Goal: Task Accomplishment & Management: Use online tool/utility

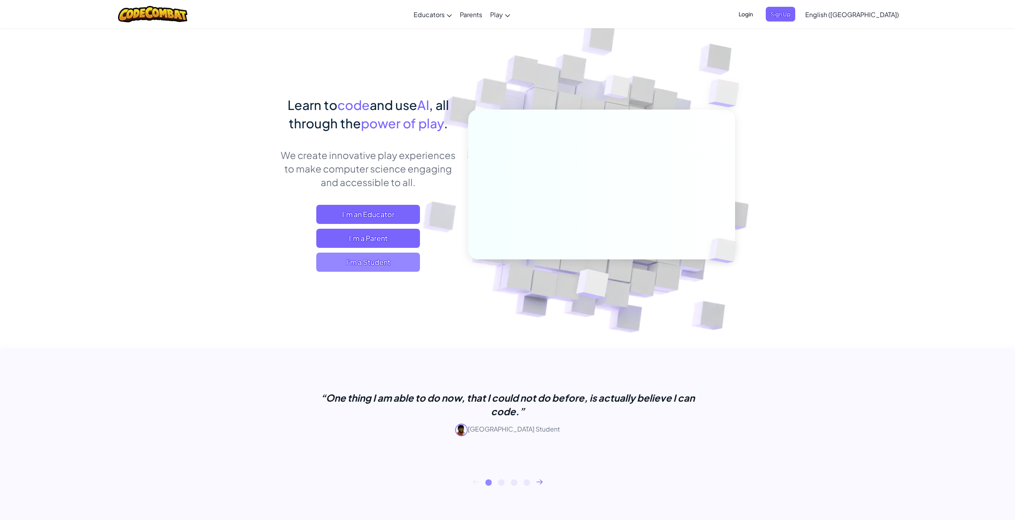
click at [416, 266] on span "I'm a Student" at bounding box center [368, 262] width 104 height 19
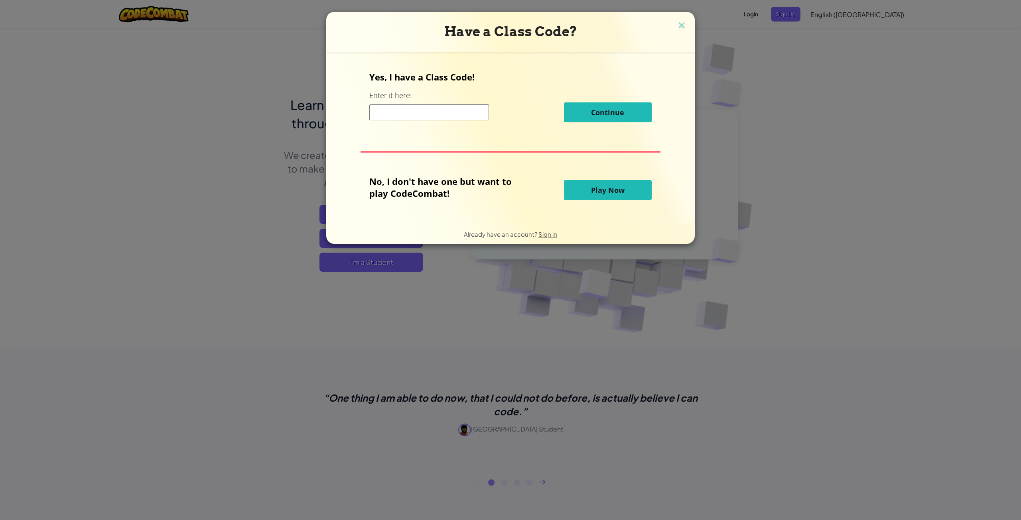
click at [444, 119] on input at bounding box center [429, 112] width 120 height 16
click at [401, 107] on input at bounding box center [429, 112] width 120 height 16
click at [396, 112] on input at bounding box center [429, 112] width 120 height 16
click at [399, 116] on input at bounding box center [429, 112] width 120 height 16
type input "C"
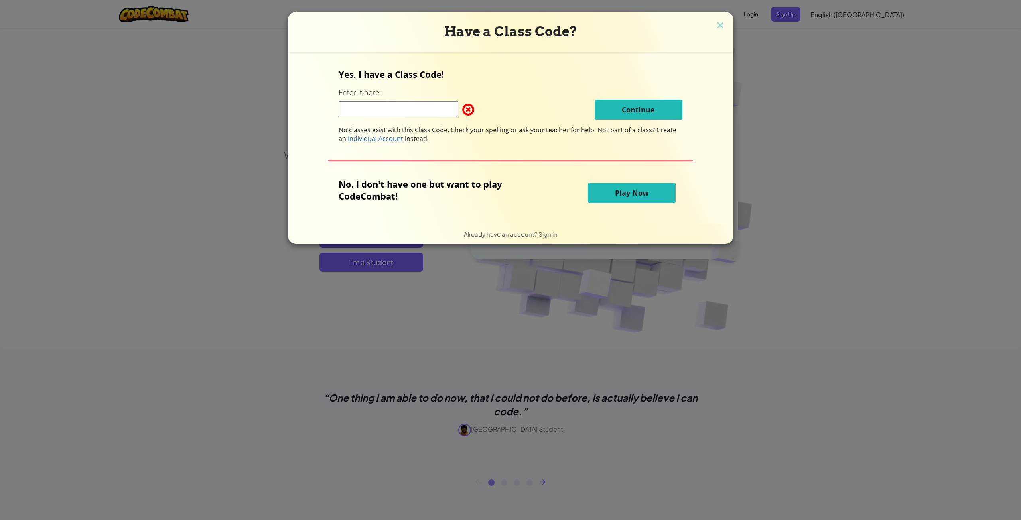
paste input "C378A"
type input "C378A"
drag, startPoint x: 418, startPoint y: 108, endPoint x: 298, endPoint y: 120, distance: 120.2
click at [298, 120] on div "Yes, I have a Class Code! Enter it here: C378A Continue No classes exist with t…" at bounding box center [511, 138] width 430 height 156
click at [383, 105] on input "c378a" at bounding box center [399, 109] width 120 height 16
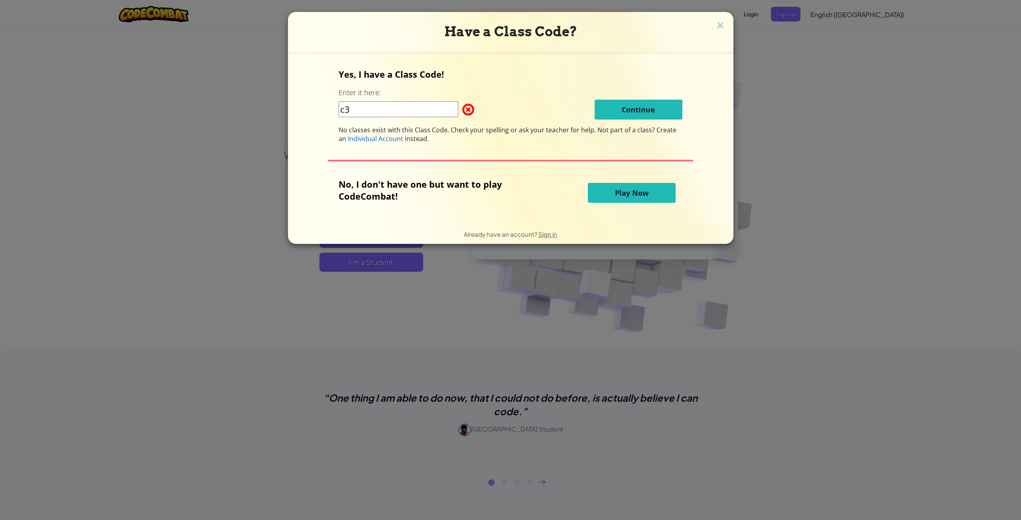
type input "c"
type input "C378A"
drag, startPoint x: 392, startPoint y: 110, endPoint x: 222, endPoint y: 127, distance: 171.6
click at [222, 127] on div "Have a Class Code? Yes, I have a Class Code! Enter it here: C378A Continue No c…" at bounding box center [510, 260] width 1021 height 520
paste input "C378A"
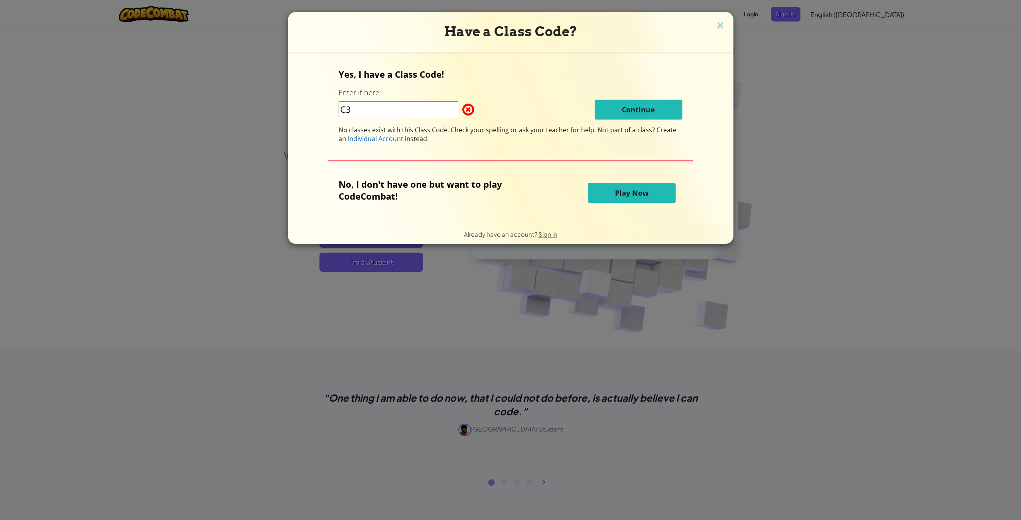
type input "C"
click at [410, 108] on input at bounding box center [399, 109] width 120 height 16
paste input "BigNeckHappy"
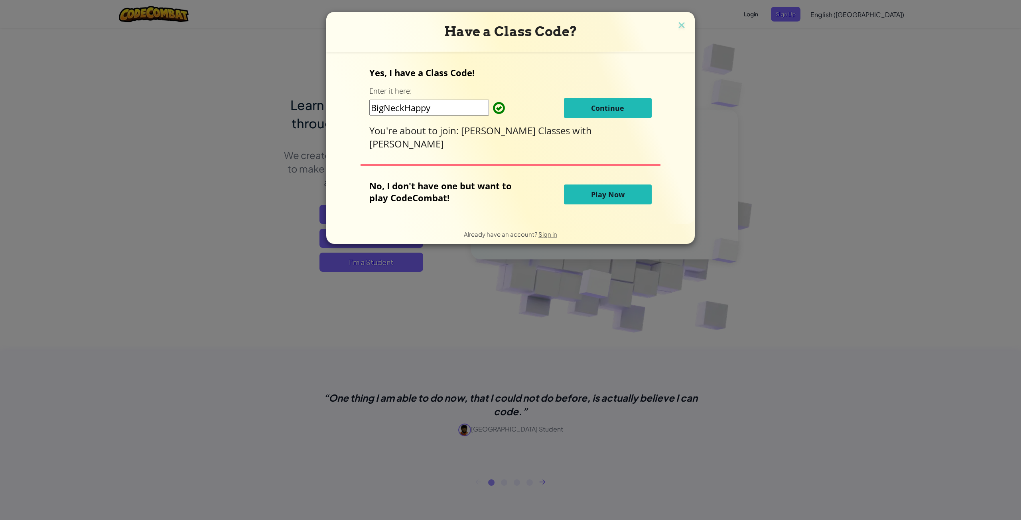
type input "BigNeckHappy"
click at [582, 101] on button "Continue" at bounding box center [608, 108] width 88 height 20
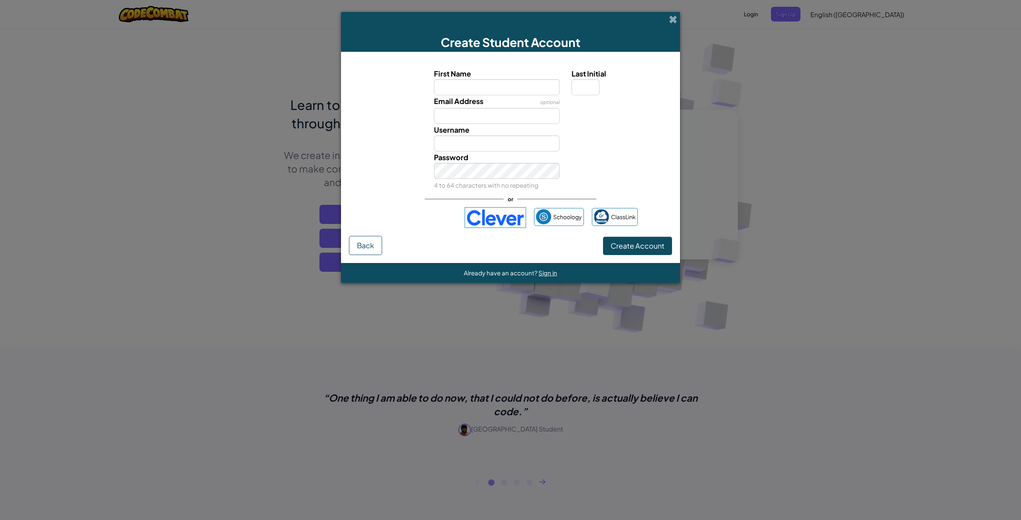
click at [492, 85] on input "First Name" at bounding box center [497, 87] width 126 height 16
type input "Jackson"
click at [595, 94] on input "Last Initial" at bounding box center [586, 87] width 28 height 16
type input "c"
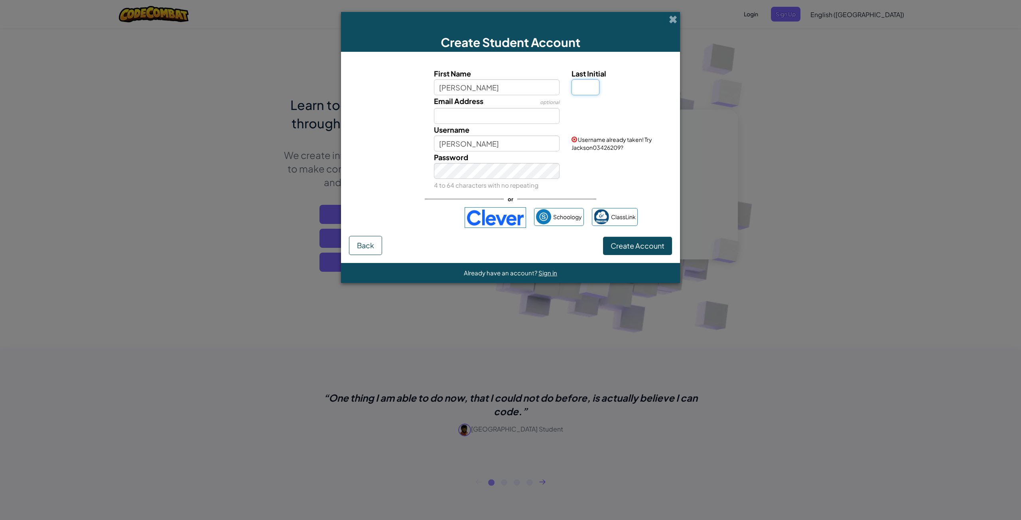
type input "c"
type input "C"
click at [505, 183] on small "4 to 64 characters with no repeating" at bounding box center [486, 185] width 104 height 8
drag, startPoint x: 489, startPoint y: 149, endPoint x: 713, endPoint y: 166, distance: 225.6
click at [584, 149] on div "Username JacksonC Username already taken! Try JacksonC26041278?" at bounding box center [510, 138] width 331 height 28
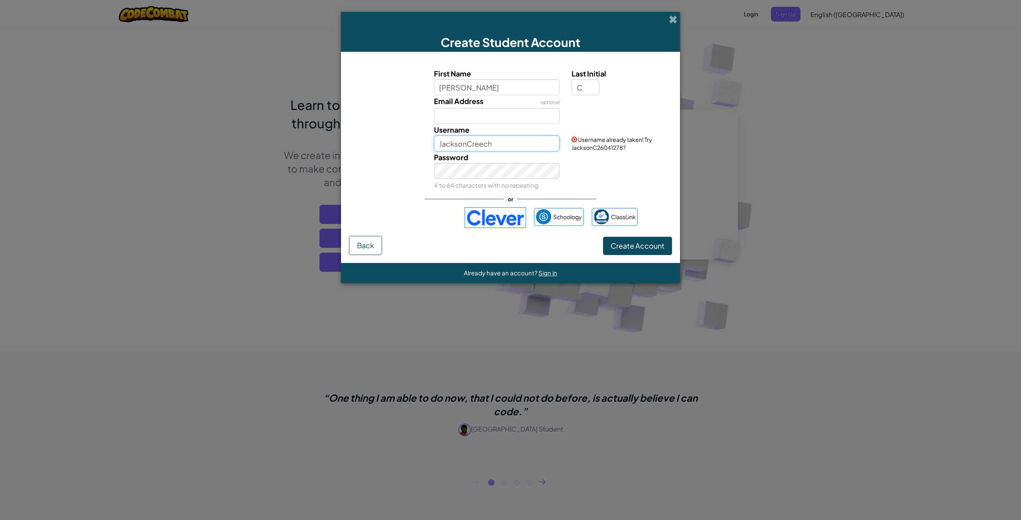
drag, startPoint x: 467, startPoint y: 147, endPoint x: 478, endPoint y: 150, distance: 11.5
click at [467, 147] on input "JacksonCreech" at bounding box center [497, 144] width 126 height 16
type input "JacksonCreech"
drag, startPoint x: 623, startPoint y: 147, endPoint x: 598, endPoint y: 154, distance: 25.5
click at [520, 181] on small "4 to 64 characters with no repeating" at bounding box center [486, 185] width 104 height 8
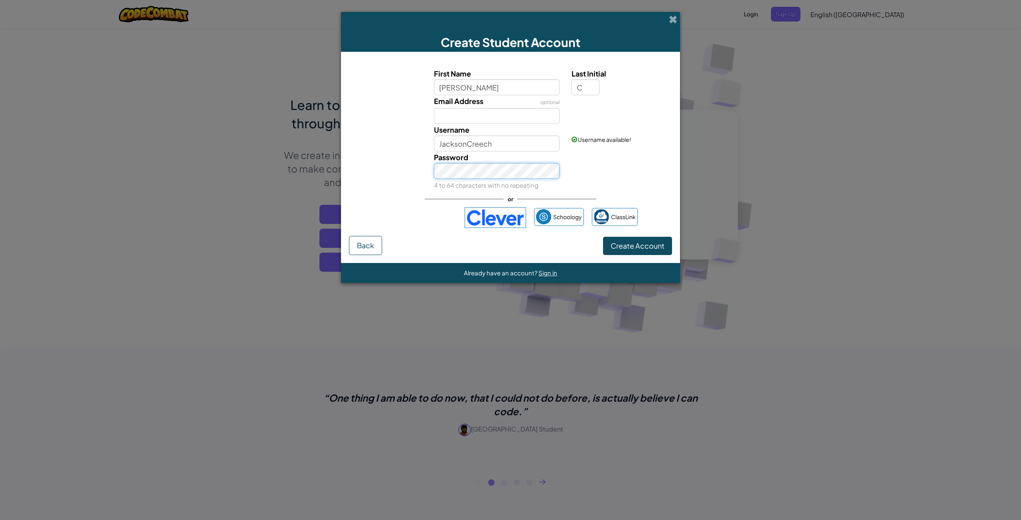
click at [415, 173] on div "Password 4 to 64 characters with no repeating" at bounding box center [510, 171] width 331 height 39
click at [656, 208] on div "First Name Jackson Last Initial C Email Address optional Username JacksonCreech…" at bounding box center [510, 148] width 323 height 176
click at [639, 245] on span "Create Account" at bounding box center [638, 245] width 54 height 9
click at [522, 263] on form "First Name Jackson Last Initial C Email Address optional Username JacksonCreech…" at bounding box center [510, 157] width 339 height 211
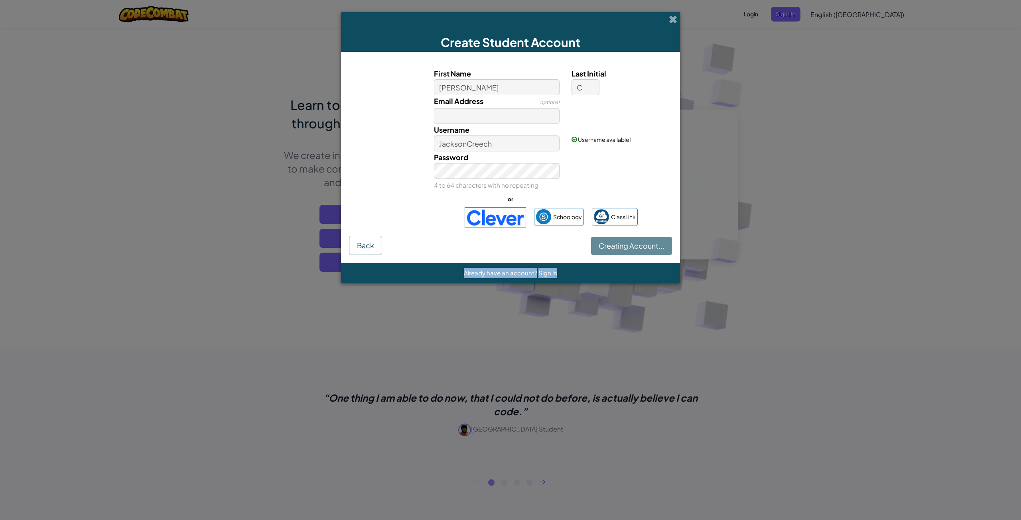
click at [522, 263] on form "First Name Jackson Last Initial C Email Address optional Username JacksonCreech…" at bounding box center [510, 157] width 339 height 211
click at [622, 243] on div "Creating Account... Back" at bounding box center [510, 245] width 323 height 19
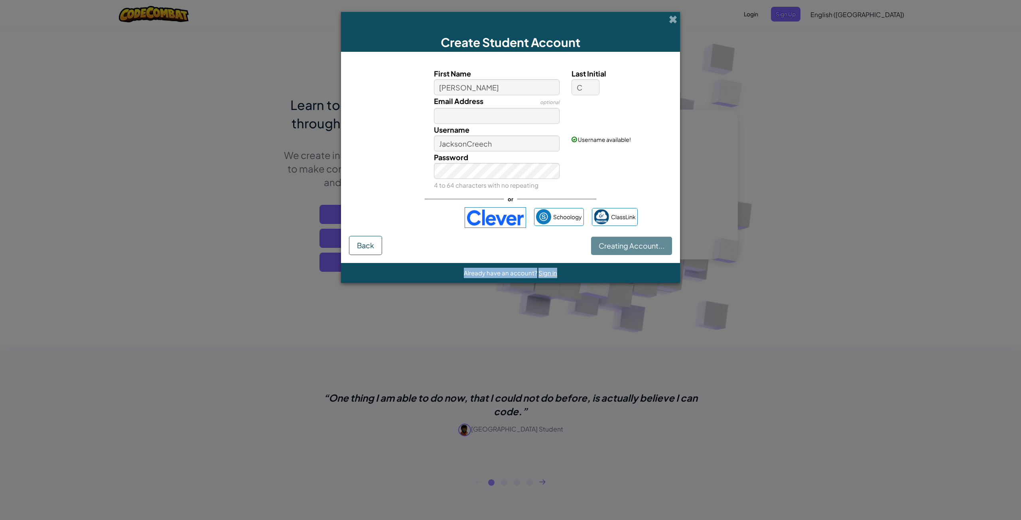
click at [622, 243] on div "Creating Account... Back" at bounding box center [510, 245] width 323 height 19
click at [626, 243] on div "Creating Account... Back" at bounding box center [510, 245] width 323 height 19
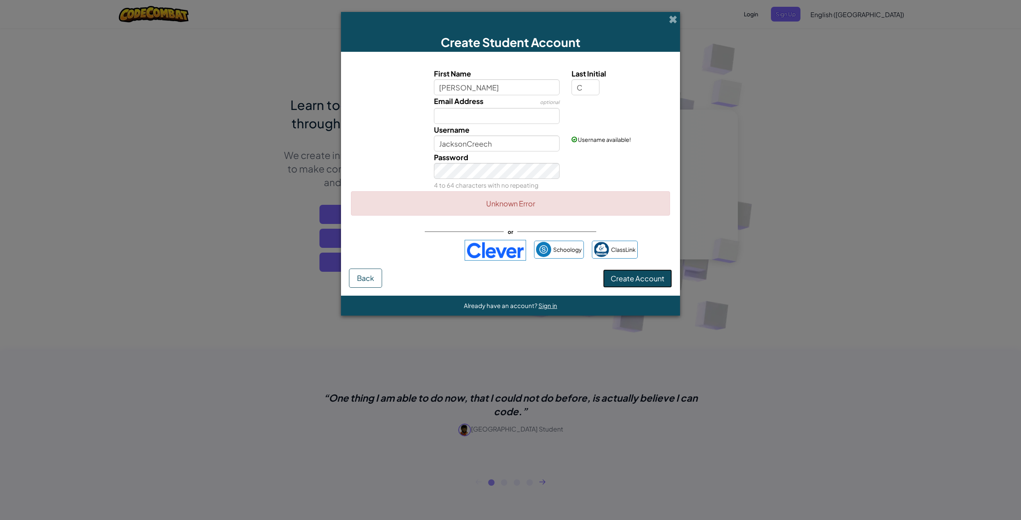
click at [634, 276] on button "Create Account" at bounding box center [637, 279] width 69 height 18
click at [636, 276] on button "Create Account" at bounding box center [637, 279] width 69 height 18
click at [636, 277] on button "Create Account" at bounding box center [637, 279] width 69 height 18
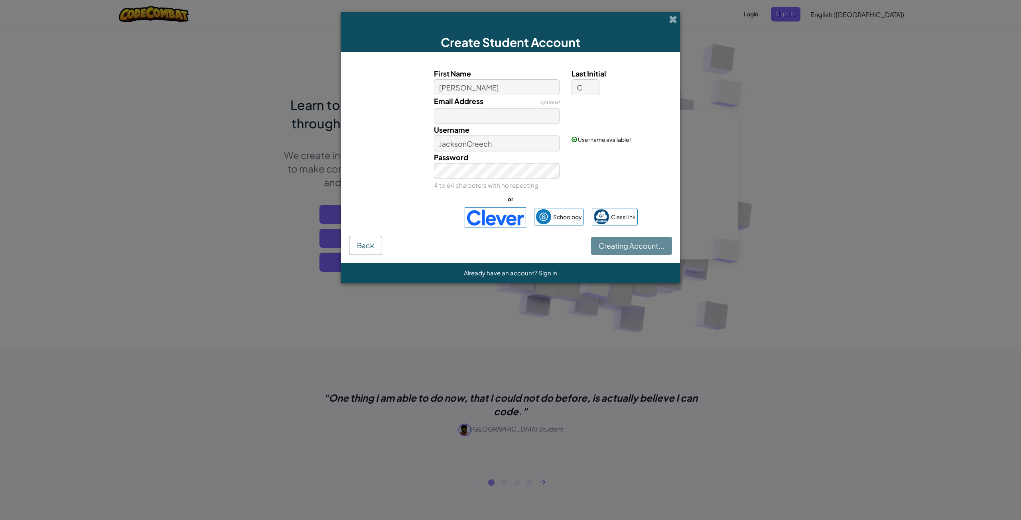
click at [654, 252] on div "Creating Account... Back" at bounding box center [510, 245] width 323 height 19
click at [649, 247] on div "Creating Account... Back" at bounding box center [510, 245] width 323 height 19
click at [378, 246] on button "Back" at bounding box center [365, 245] width 33 height 19
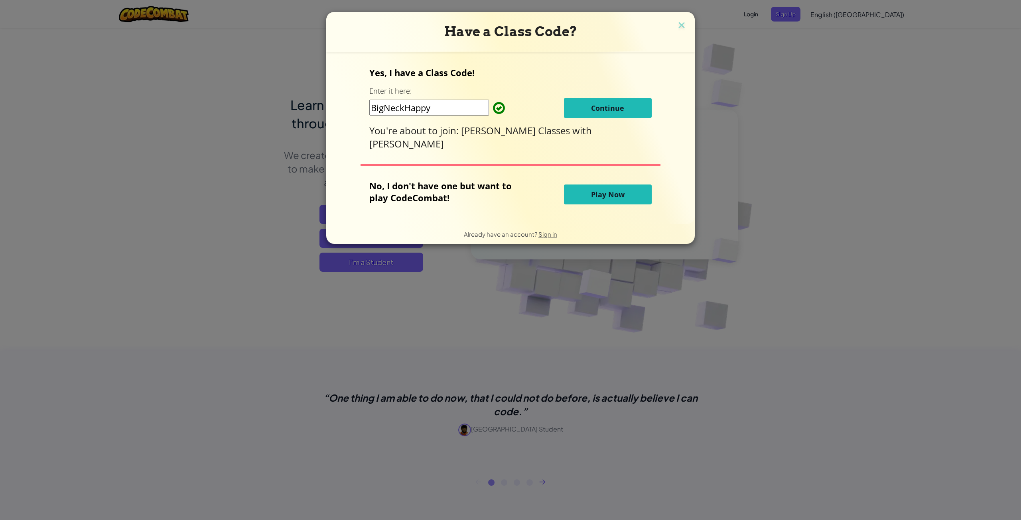
click at [625, 101] on button "Continue" at bounding box center [608, 108] width 88 height 20
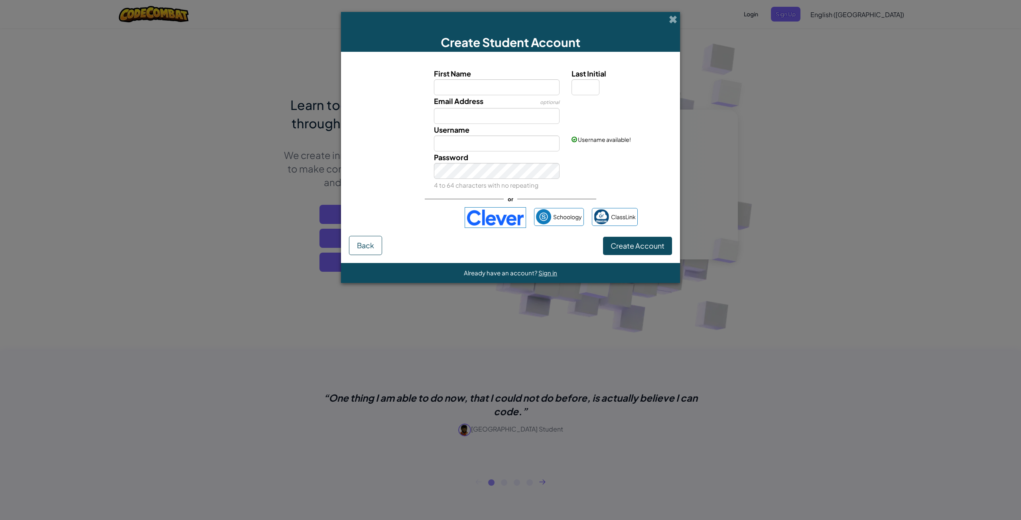
click at [494, 91] on input "First Name" at bounding box center [497, 87] width 126 height 16
type input "Jackson"
click at [585, 91] on input "Last Initial" at bounding box center [586, 87] width 28 height 16
type input "C"
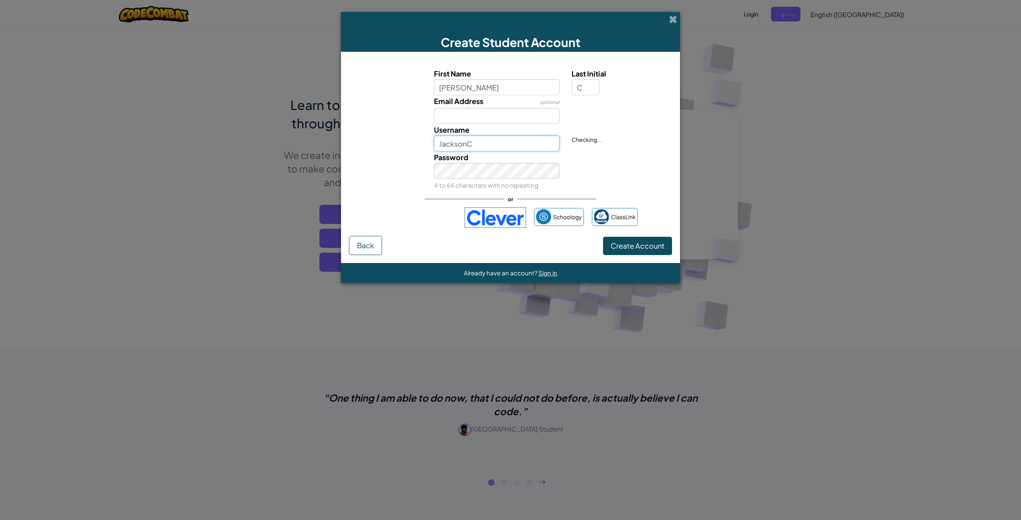
click at [492, 145] on input "JacksonC" at bounding box center [497, 144] width 126 height 16
type input "JacksonCreech"
click at [628, 238] on button "Create Account" at bounding box center [637, 246] width 69 height 18
click at [634, 247] on button "Create Account" at bounding box center [637, 246] width 69 height 18
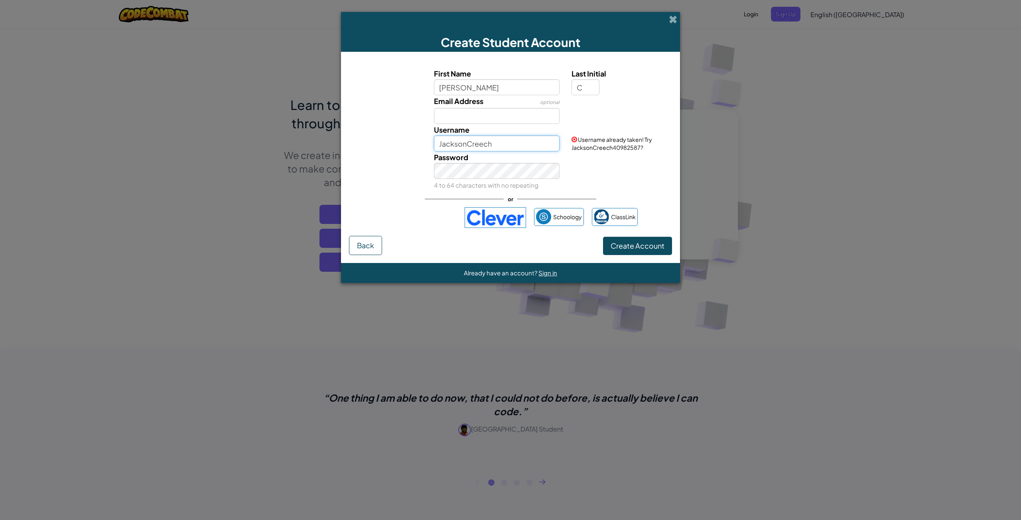
click at [527, 140] on input "JacksonCreech" at bounding box center [497, 144] width 126 height 16
click at [359, 233] on div "First Name Jackson Last Initial C Email Address optional Username JacksonCreech…" at bounding box center [510, 148] width 323 height 176
click at [359, 242] on span "Back" at bounding box center [365, 245] width 17 height 9
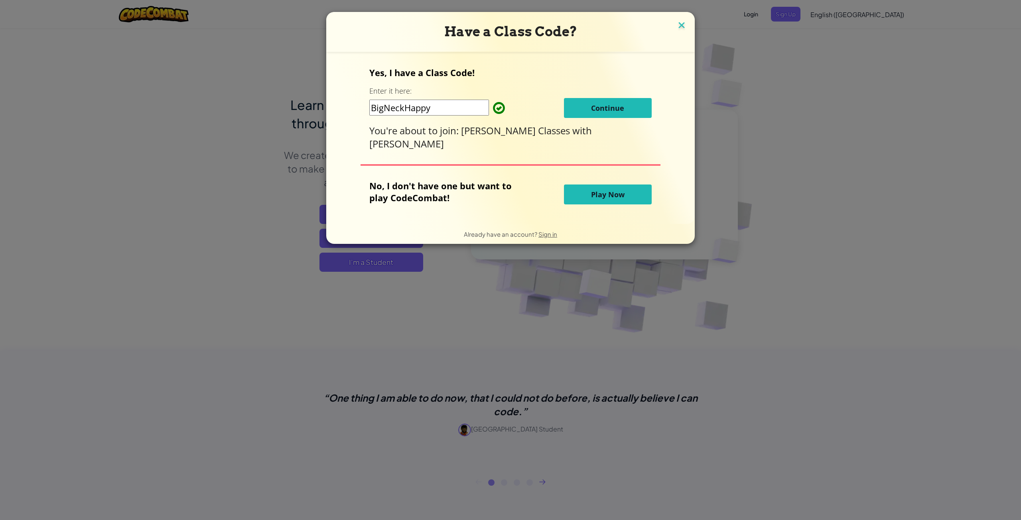
click at [679, 21] on img at bounding box center [681, 26] width 10 height 12
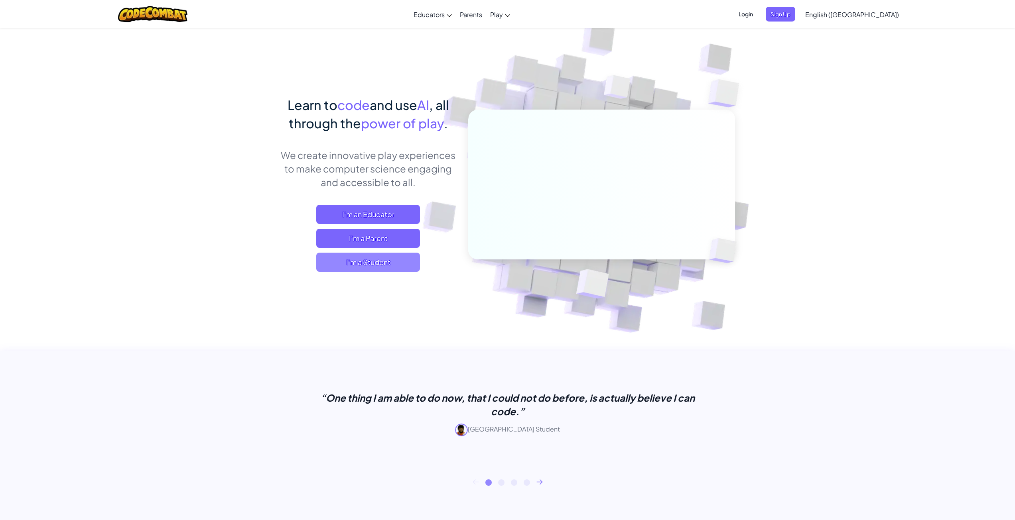
click at [382, 254] on span "I'm a Student" at bounding box center [368, 262] width 104 height 19
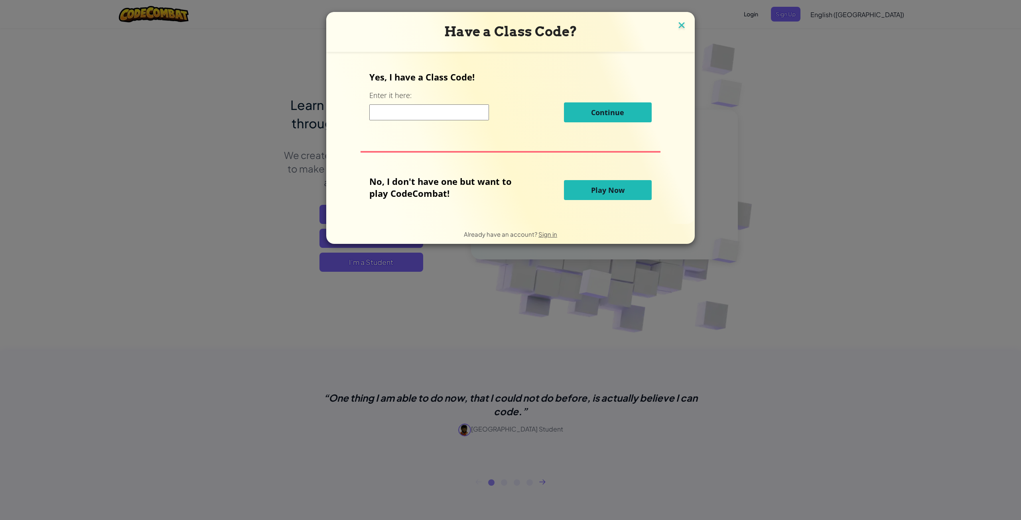
click at [680, 25] on img at bounding box center [681, 26] width 10 height 12
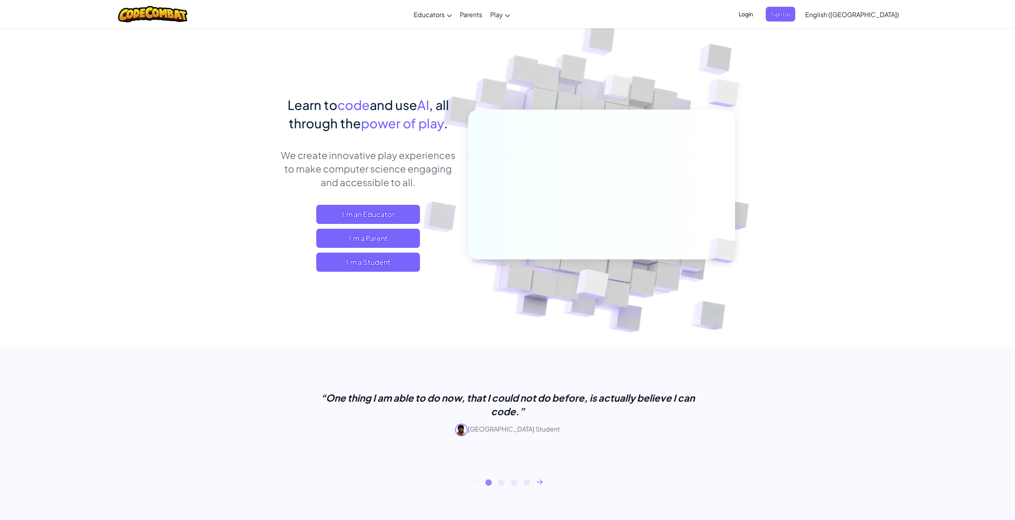
click at [758, 11] on span "Login" at bounding box center [746, 14] width 24 height 15
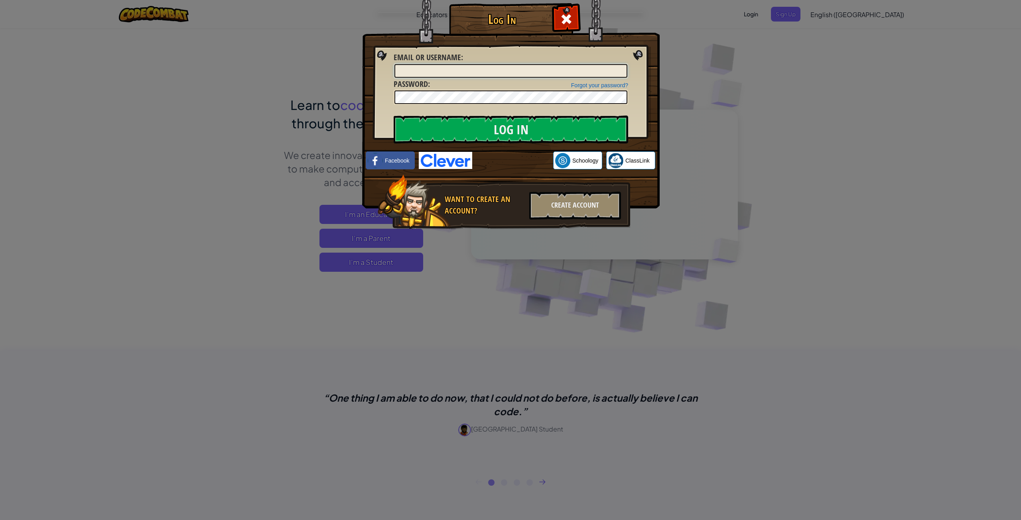
click at [465, 74] on input "Email or Username :" at bounding box center [510, 71] width 233 height 14
click at [466, 72] on input "Email or Username :" at bounding box center [510, 71] width 233 height 14
type input "JacksonCreech"
click at [394, 116] on input "Log In" at bounding box center [511, 130] width 235 height 28
click at [471, 134] on input "Log In" at bounding box center [511, 130] width 235 height 28
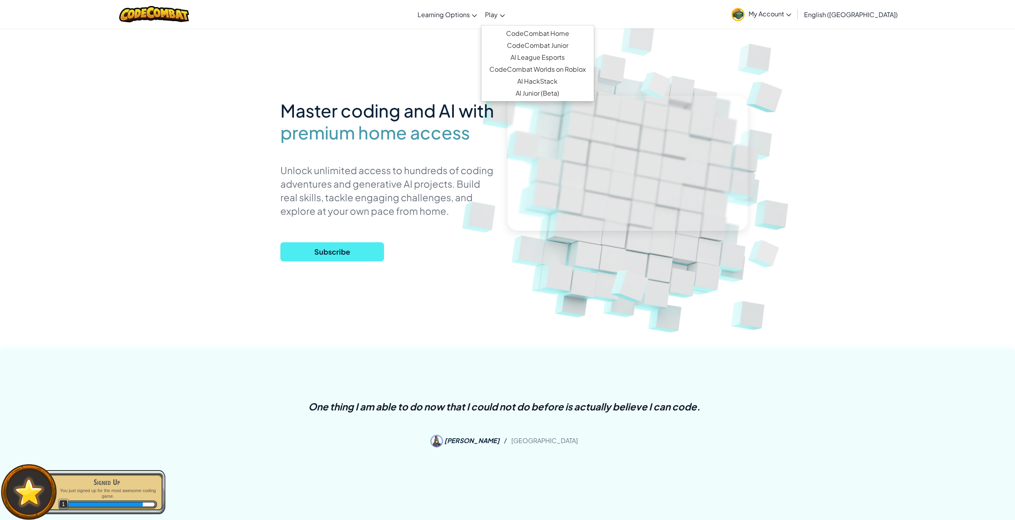
click at [509, 14] on link "Play" at bounding box center [495, 15] width 28 height 22
click at [560, 49] on link "CodeCombat Junior" at bounding box center [537, 45] width 112 height 12
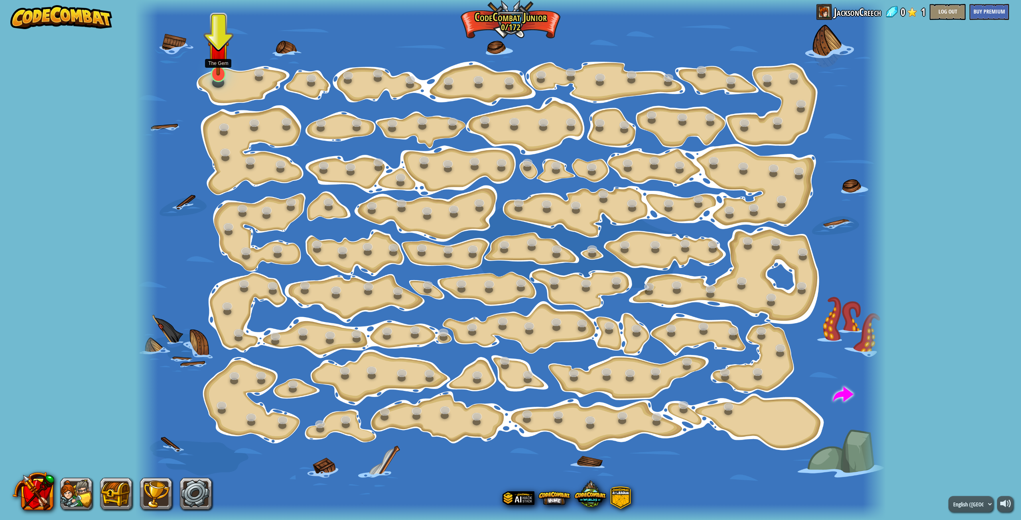
click at [213, 75] on img at bounding box center [219, 51] width 22 height 49
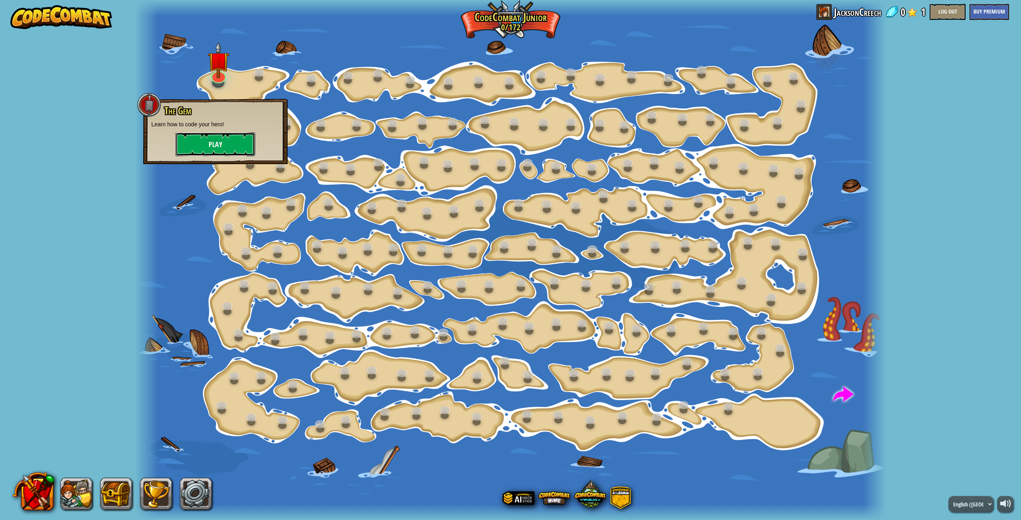
click at [215, 139] on button "Play" at bounding box center [215, 144] width 80 height 24
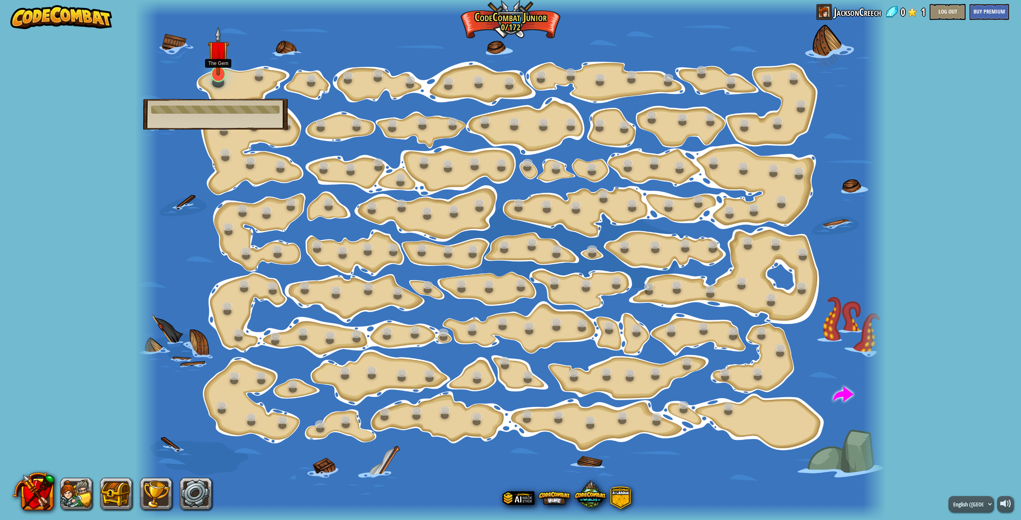
click at [219, 81] on div at bounding box center [218, 74] width 15 height 16
click at [221, 73] on img at bounding box center [219, 51] width 22 height 49
drag, startPoint x: 221, startPoint y: 73, endPoint x: 216, endPoint y: 74, distance: 5.0
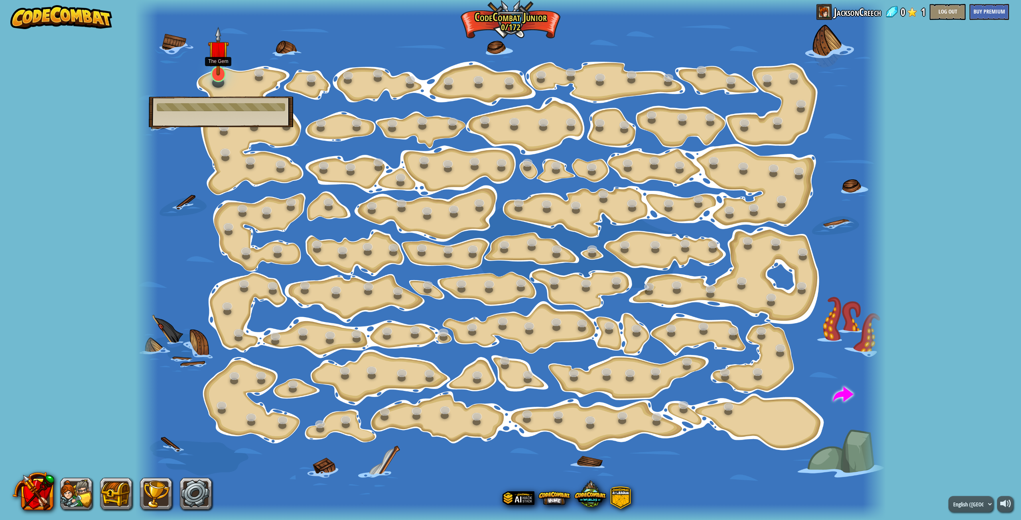
click at [217, 74] on img at bounding box center [219, 51] width 22 height 49
drag, startPoint x: 216, startPoint y: 73, endPoint x: 217, endPoint y: 68, distance: 4.9
click at [217, 71] on img at bounding box center [219, 51] width 22 height 49
click at [217, 59] on img at bounding box center [219, 51] width 22 height 49
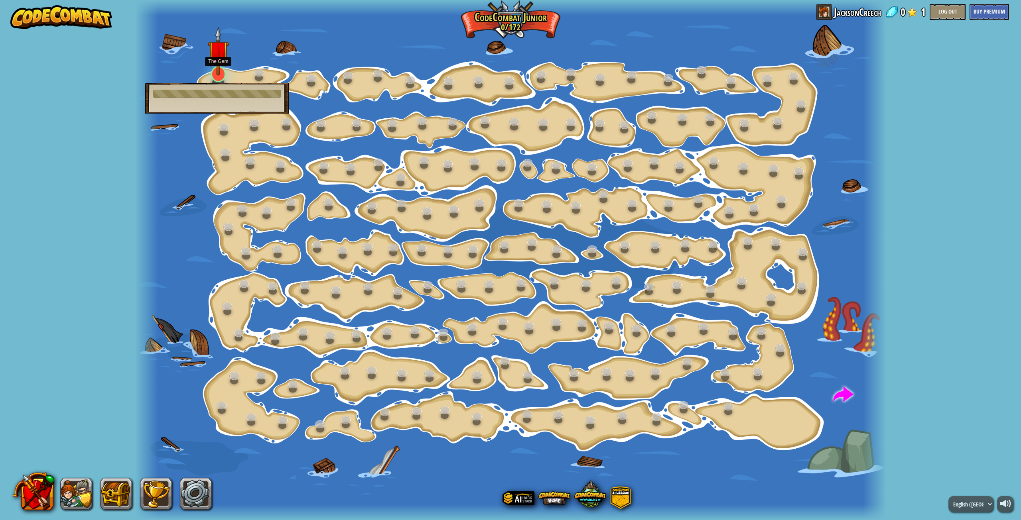
click at [219, 71] on img at bounding box center [219, 51] width 22 height 49
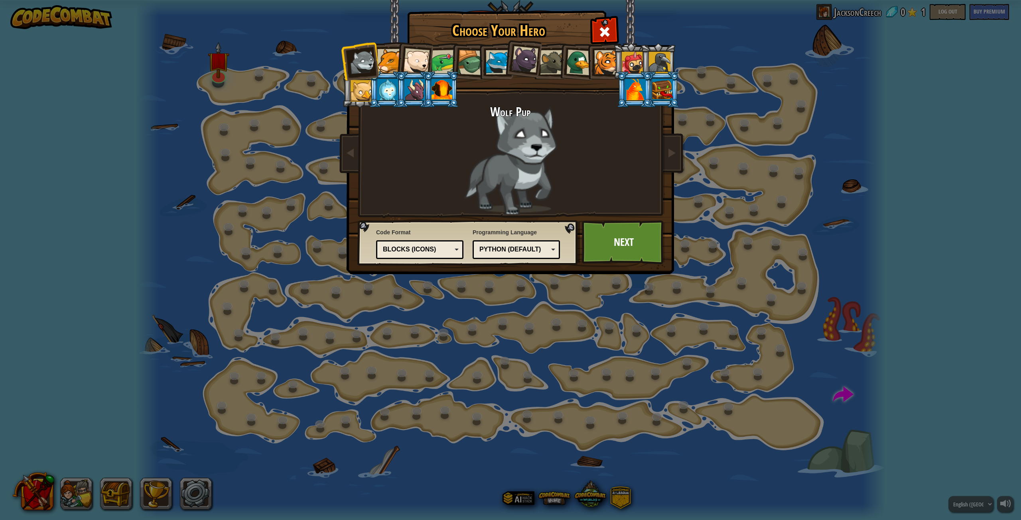
click at [629, 84] on div at bounding box center [635, 90] width 21 height 22
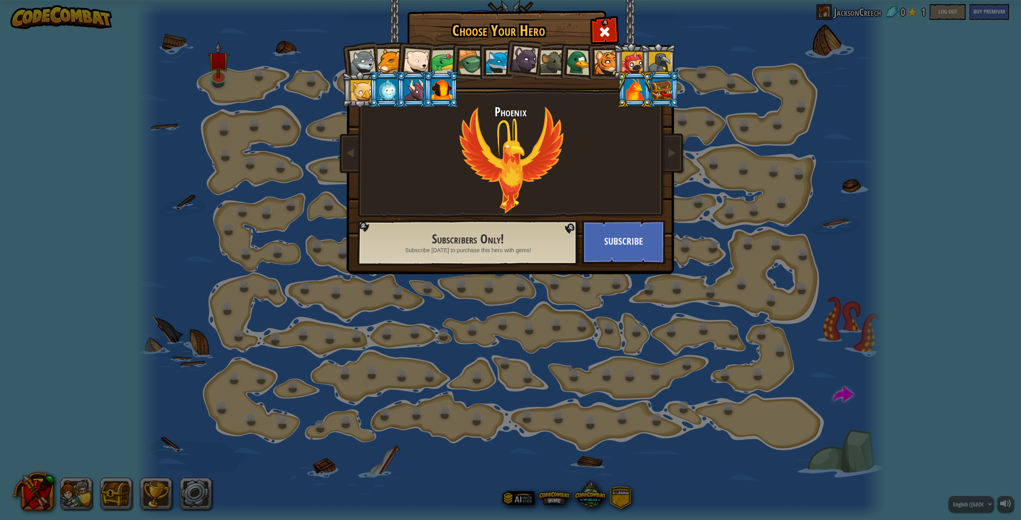
click at [442, 92] on div at bounding box center [442, 90] width 21 height 22
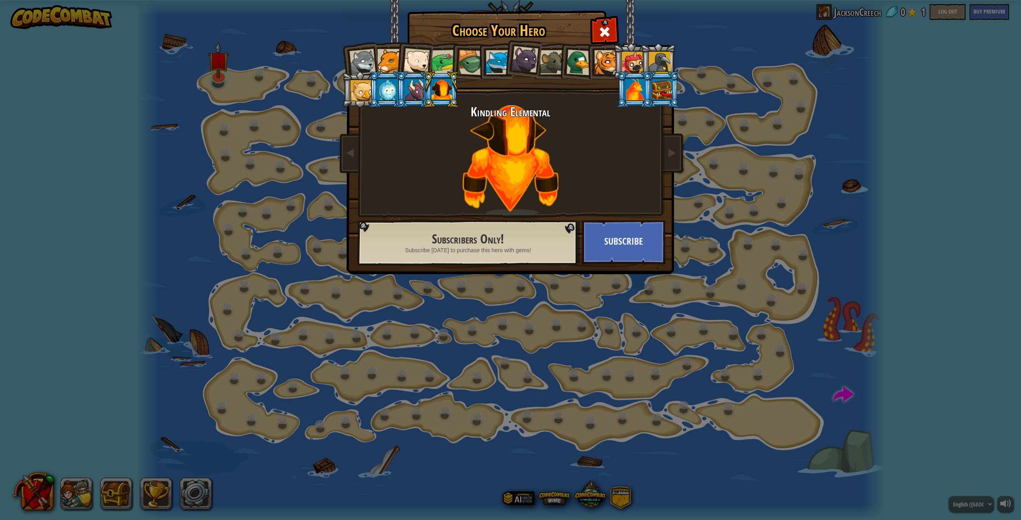
click at [372, 87] on li at bounding box center [387, 89] width 36 height 36
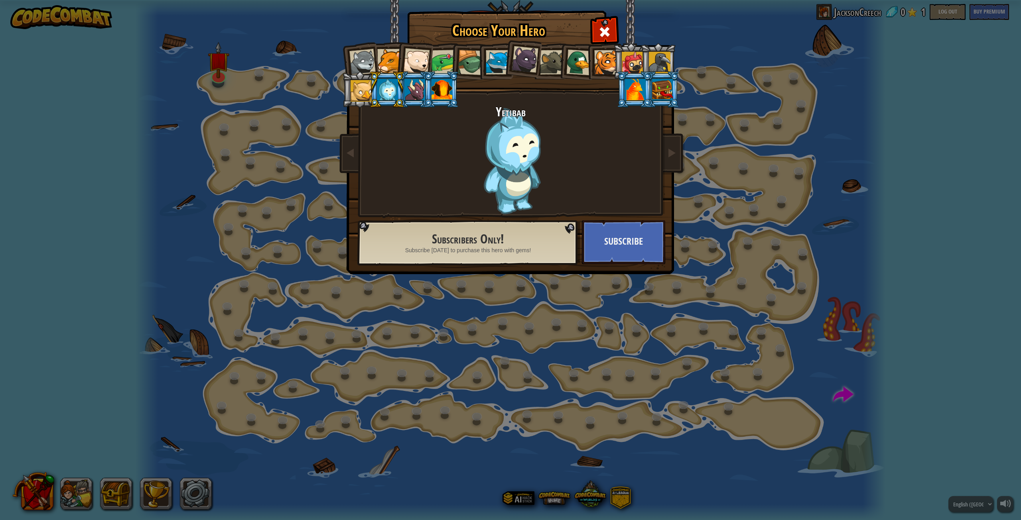
click at [367, 87] on div at bounding box center [362, 91] width 22 height 22
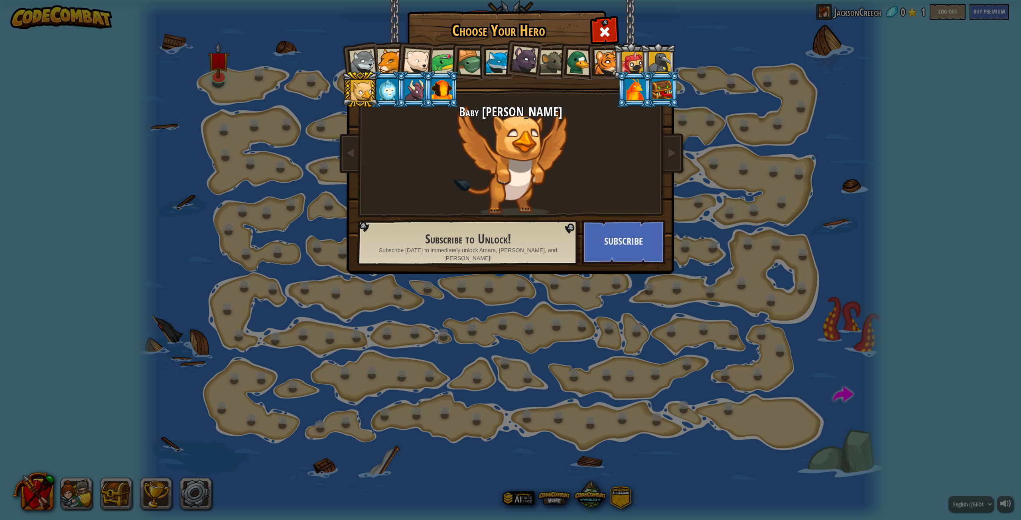
click at [571, 61] on div at bounding box center [579, 62] width 26 height 26
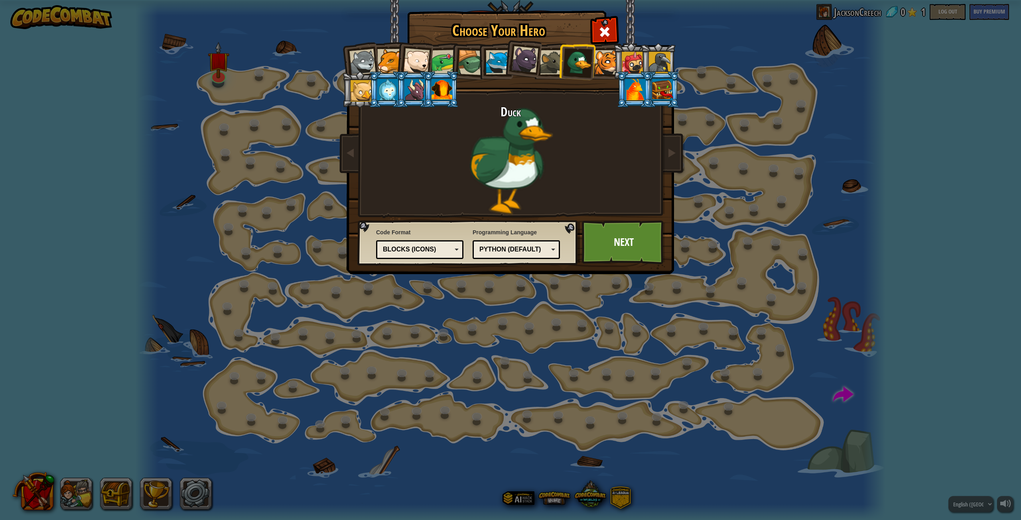
click at [528, 246] on div "Python (Default)" at bounding box center [513, 249] width 69 height 9
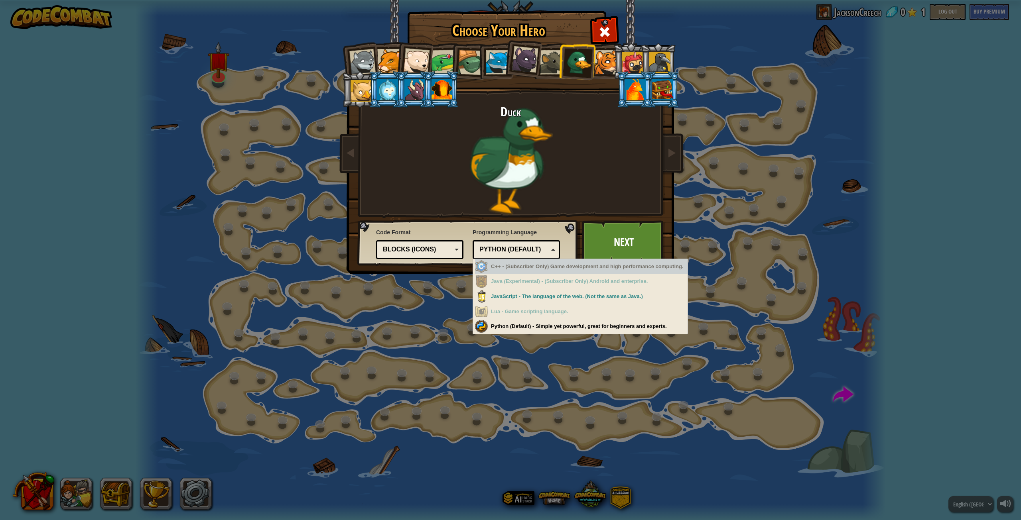
click at [527, 254] on div "Python (Default)" at bounding box center [513, 249] width 69 height 9
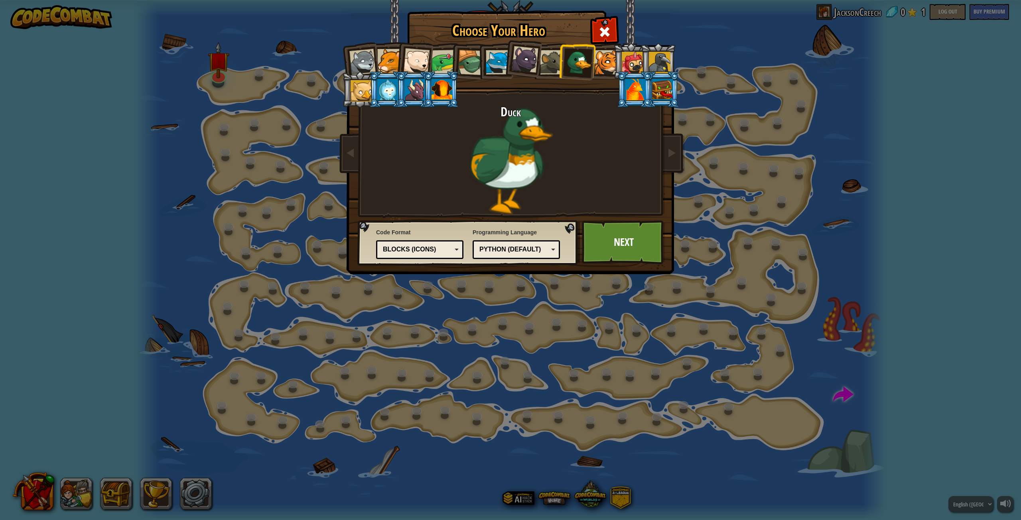
click at [495, 73] on div at bounding box center [498, 62] width 24 height 24
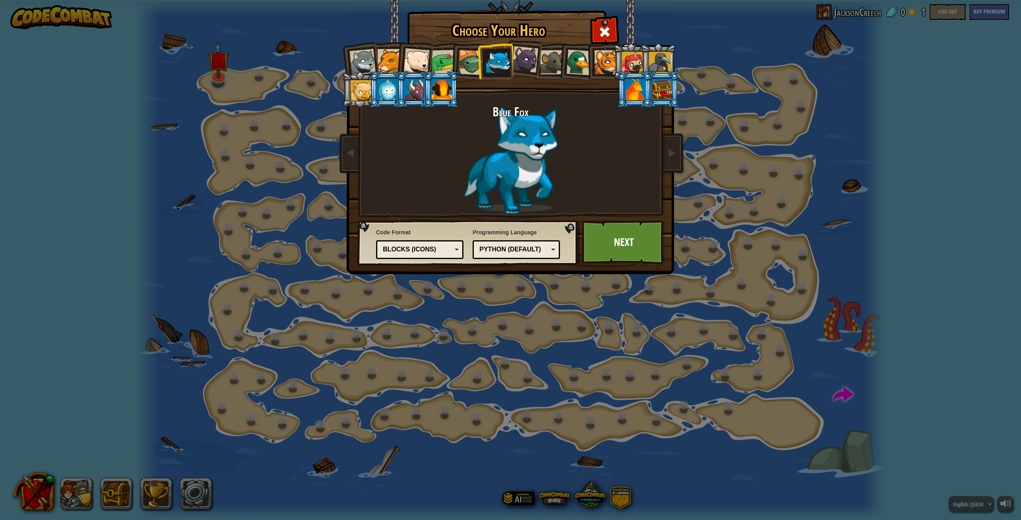
click at [473, 67] on div at bounding box center [471, 63] width 26 height 26
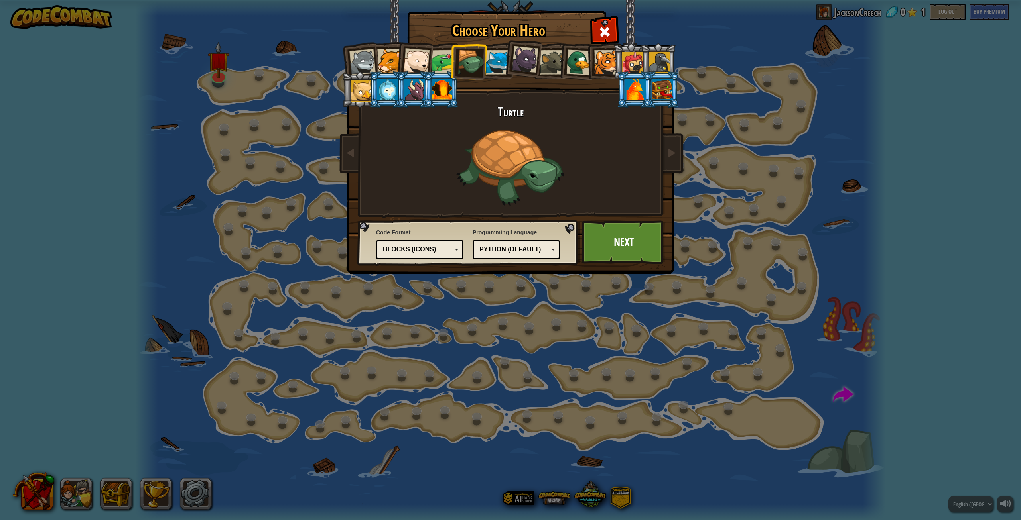
click at [621, 244] on link "Next" at bounding box center [623, 243] width 83 height 44
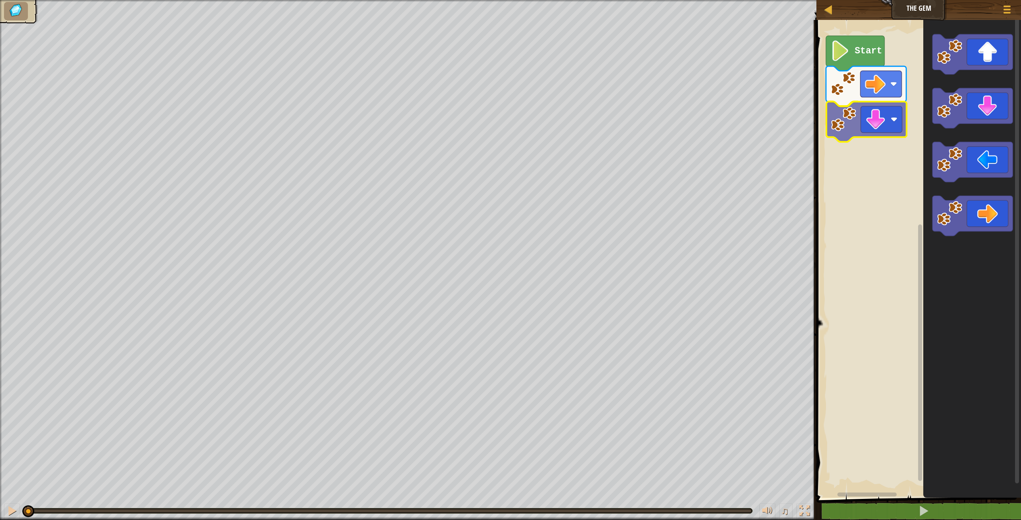
click at [854, 115] on div "Start" at bounding box center [917, 257] width 207 height 482
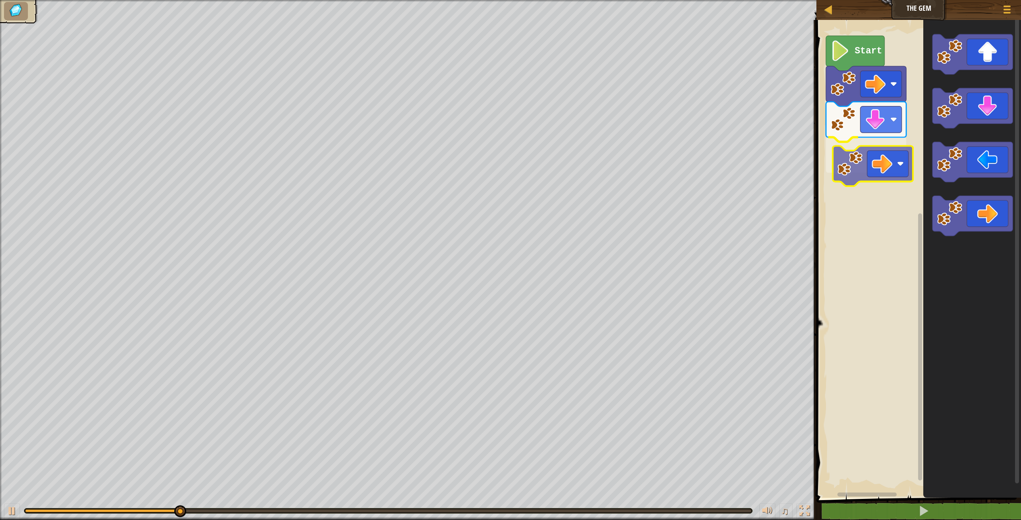
click at [851, 160] on div "Start" at bounding box center [917, 257] width 207 height 482
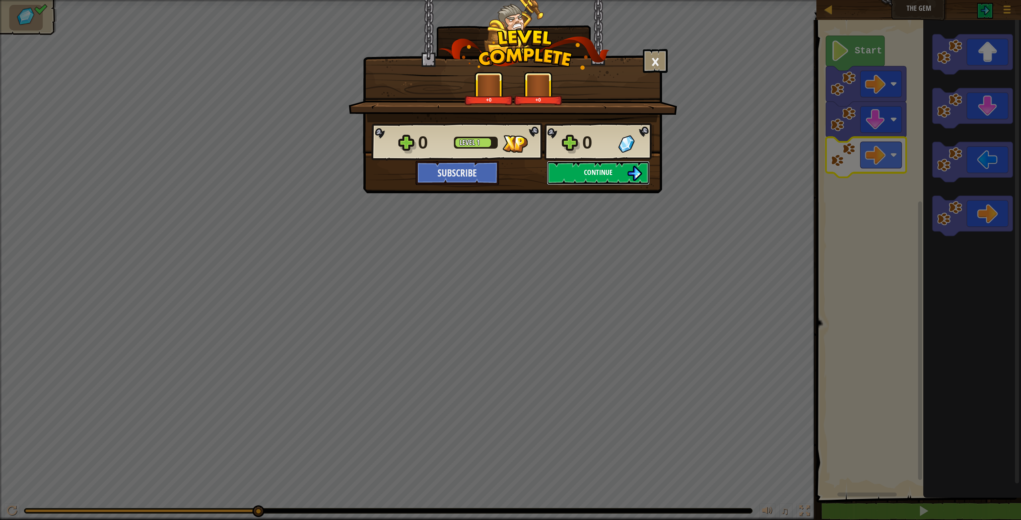
click at [615, 184] on button "Continue" at bounding box center [598, 173] width 103 height 24
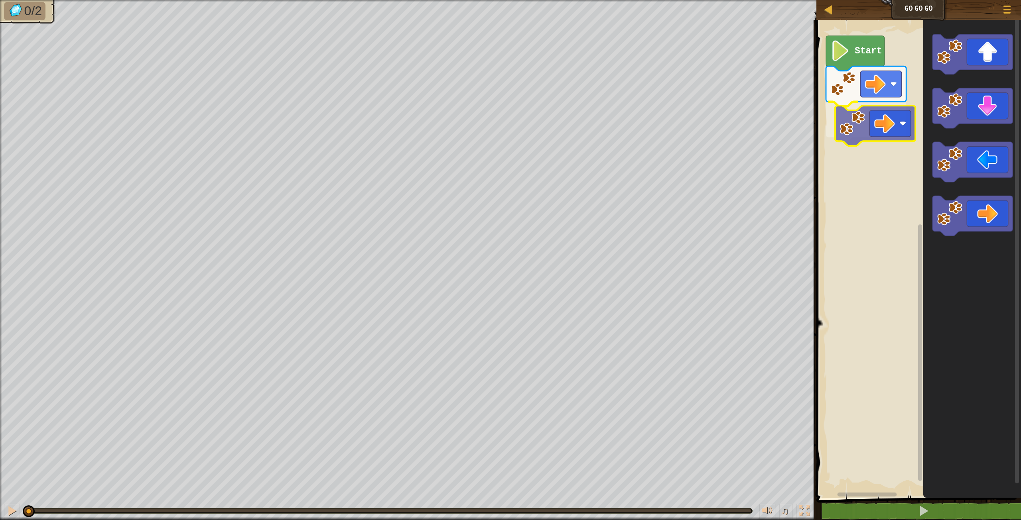
click at [863, 122] on div "Start" at bounding box center [917, 257] width 207 height 482
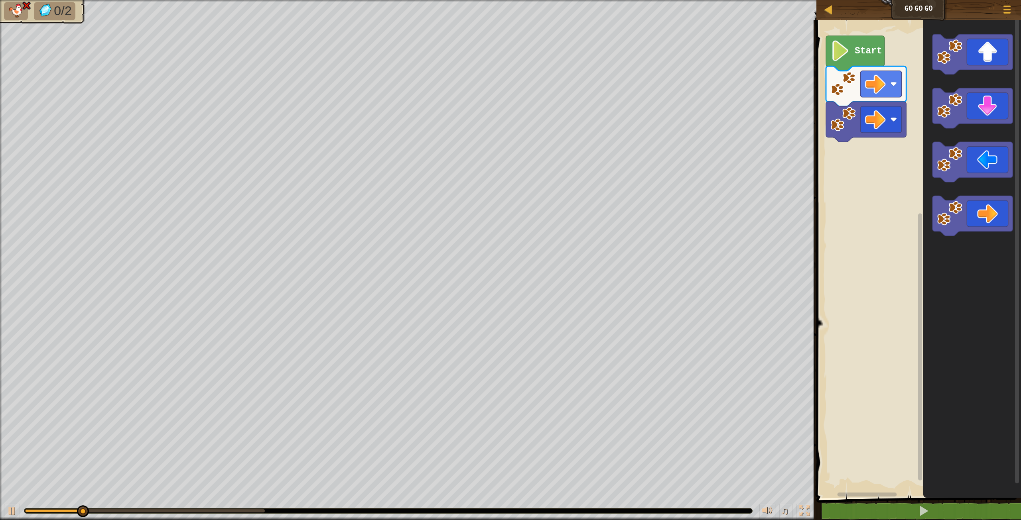
click at [868, 139] on div "Start" at bounding box center [917, 257] width 207 height 482
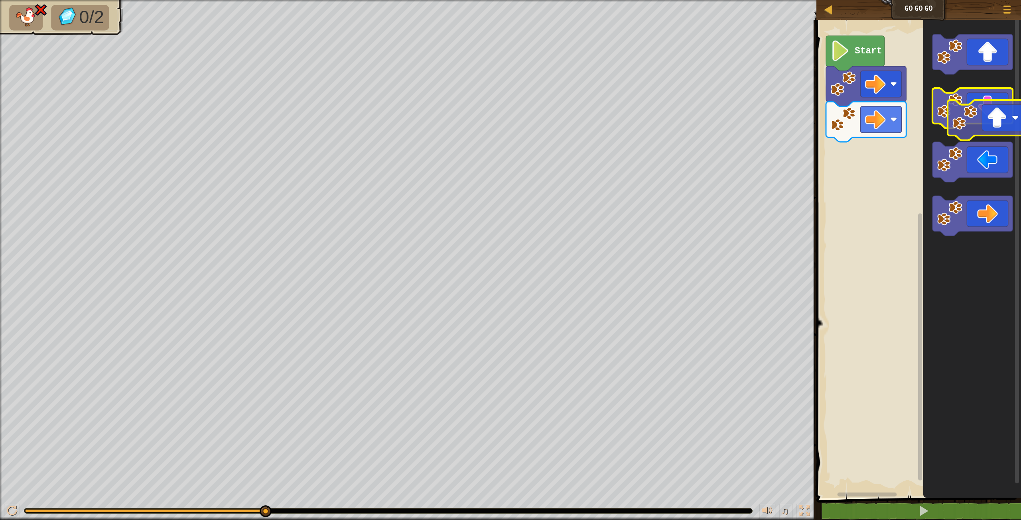
click at [987, 120] on g "Blockly Workspace" at bounding box center [972, 135] width 80 height 202
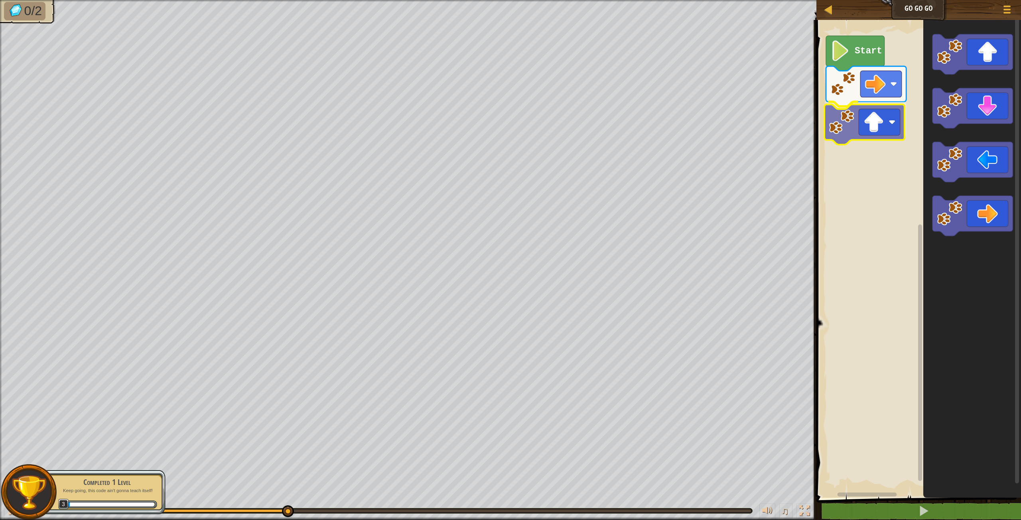
click at [849, 141] on div "Start" at bounding box center [917, 257] width 207 height 482
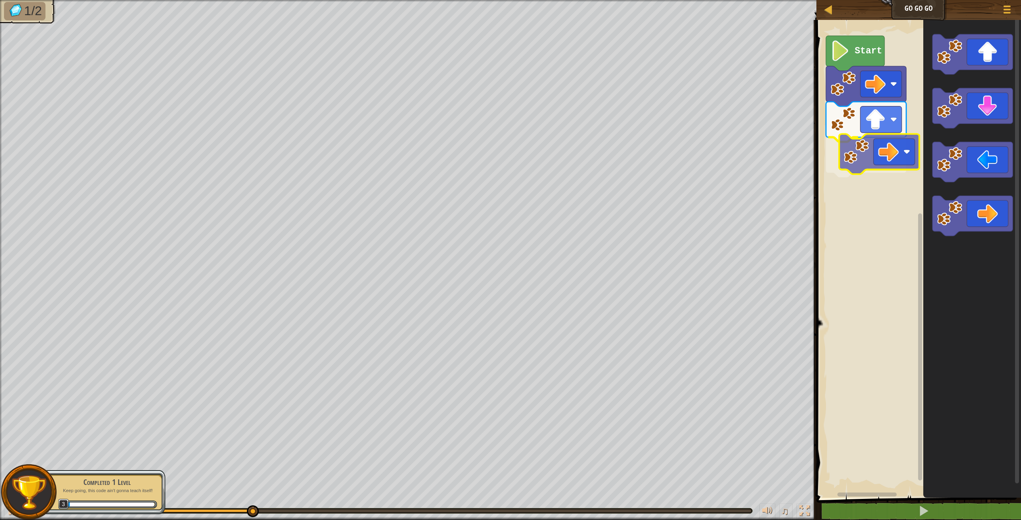
click at [855, 153] on div "Start" at bounding box center [917, 257] width 207 height 482
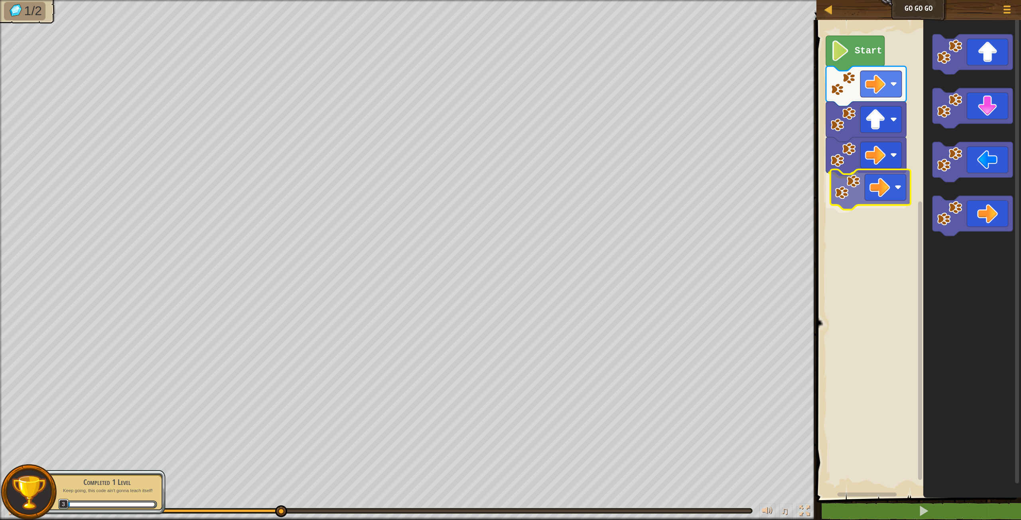
click at [839, 193] on div "Start" at bounding box center [917, 257] width 207 height 482
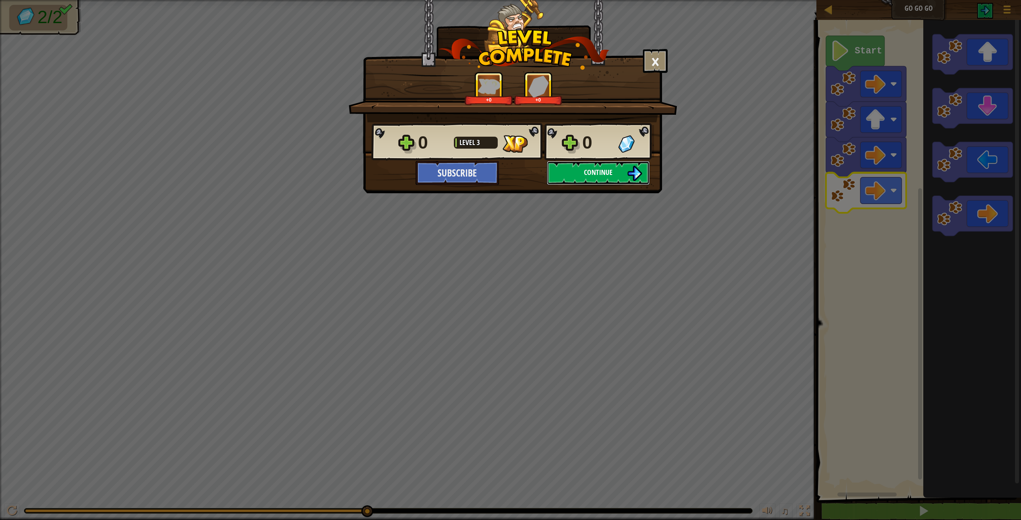
click at [587, 176] on span "Continue" at bounding box center [598, 173] width 29 height 10
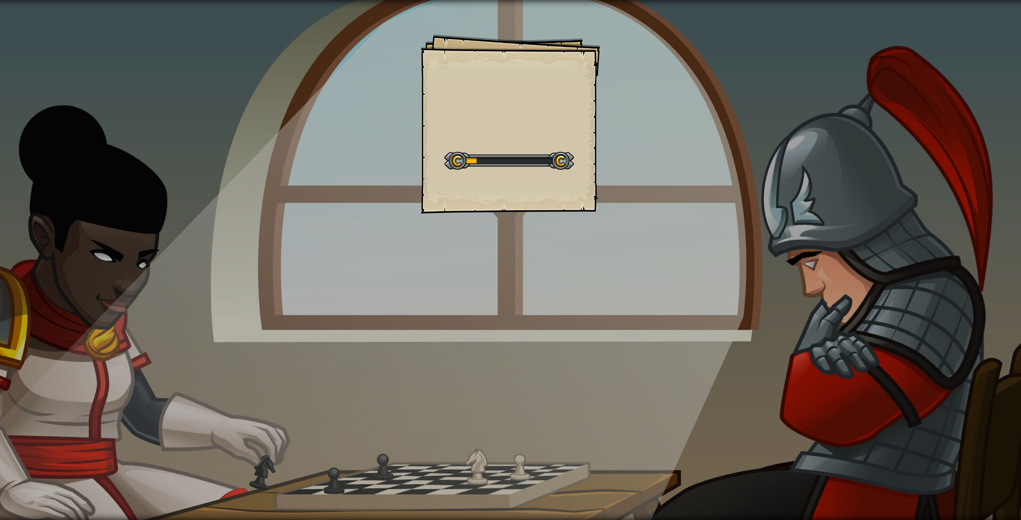
drag, startPoint x: 583, startPoint y: 143, endPoint x: 579, endPoint y: 146, distance: 5.4
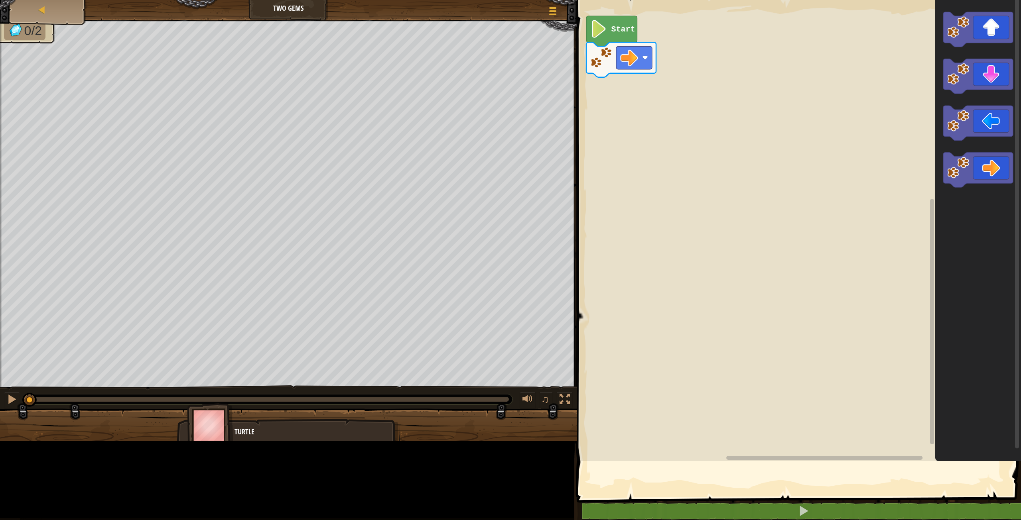
click at [614, 114] on rect "Blockly Workspace" at bounding box center [797, 228] width 447 height 465
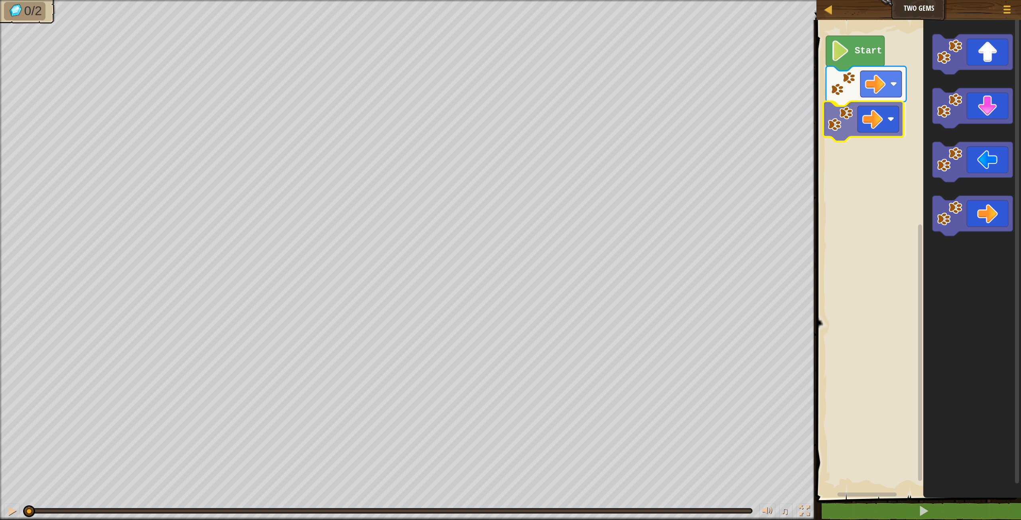
click at [840, 119] on div "Start" at bounding box center [917, 257] width 207 height 482
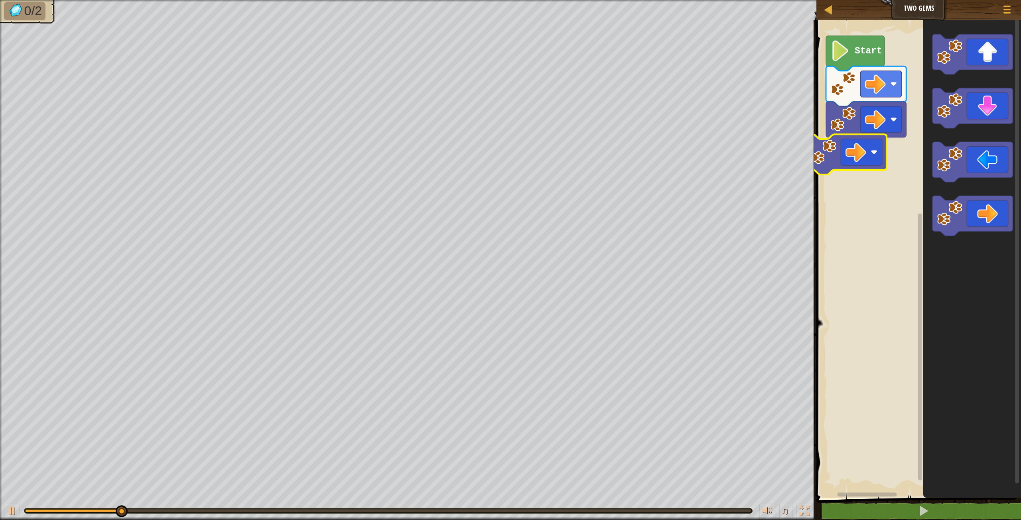
click at [827, 154] on div "Start" at bounding box center [917, 257] width 207 height 482
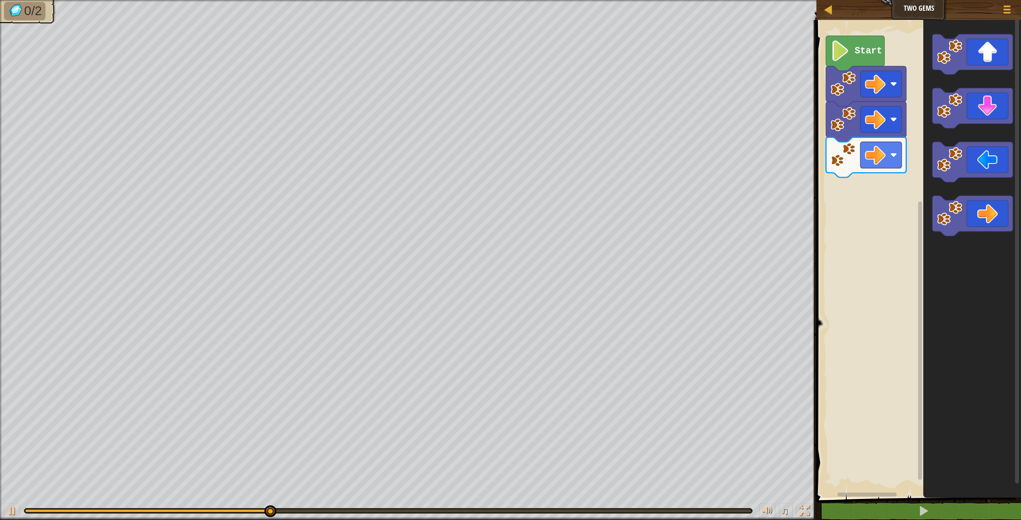
click at [924, 96] on icon "Blockly Workspace" at bounding box center [972, 257] width 98 height 482
click at [841, 195] on div "Start" at bounding box center [917, 257] width 207 height 482
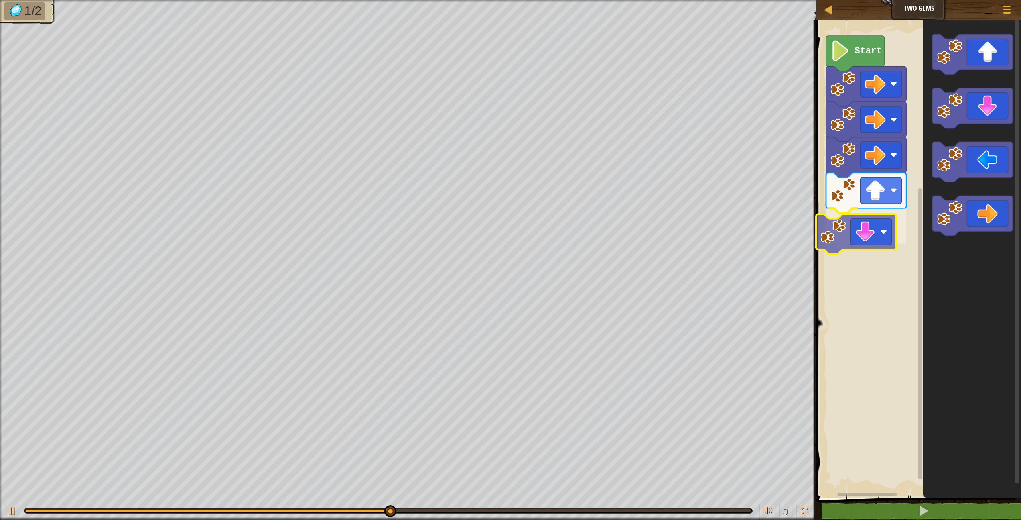
click at [832, 233] on div "Start" at bounding box center [917, 257] width 207 height 482
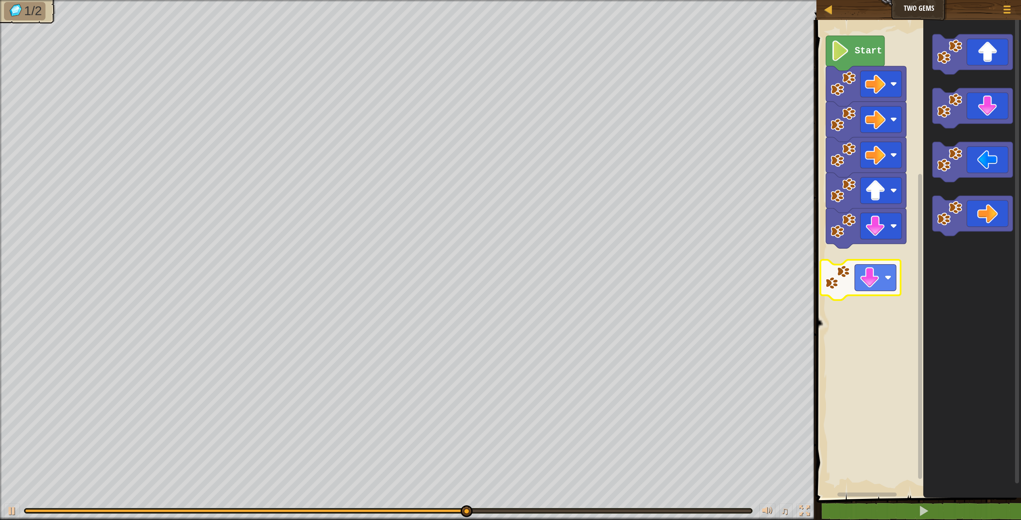
click at [857, 271] on div "Start" at bounding box center [917, 257] width 207 height 482
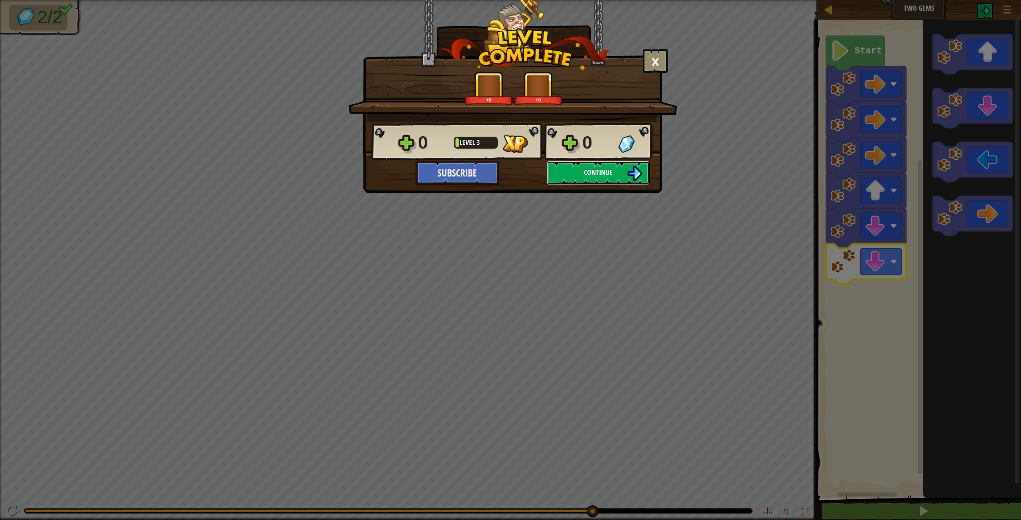
click at [621, 178] on button "Continue" at bounding box center [598, 173] width 103 height 24
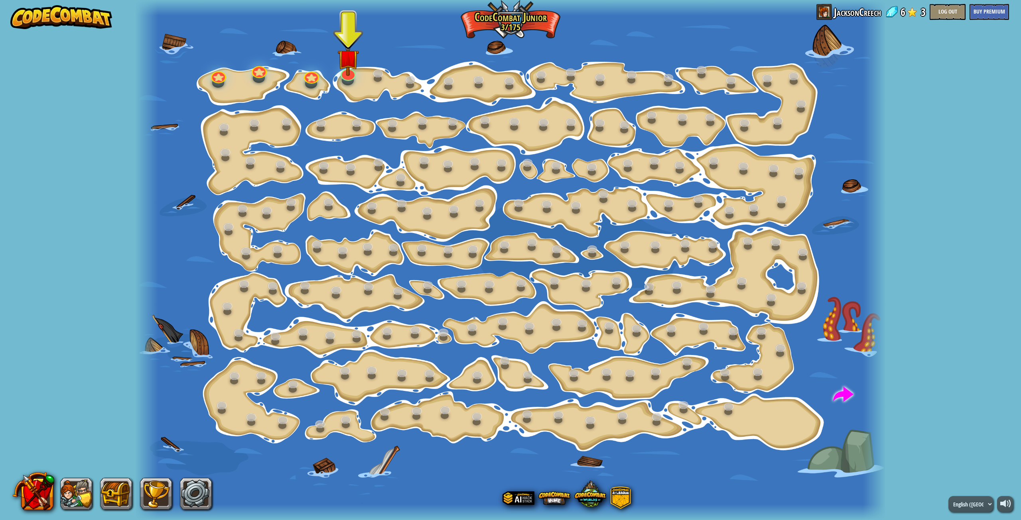
drag, startPoint x: 624, startPoint y: 178, endPoint x: 427, endPoint y: 49, distance: 235.6
click at [426, 50] on div at bounding box center [510, 260] width 750 height 520
click at [349, 69] on img at bounding box center [348, 48] width 22 height 49
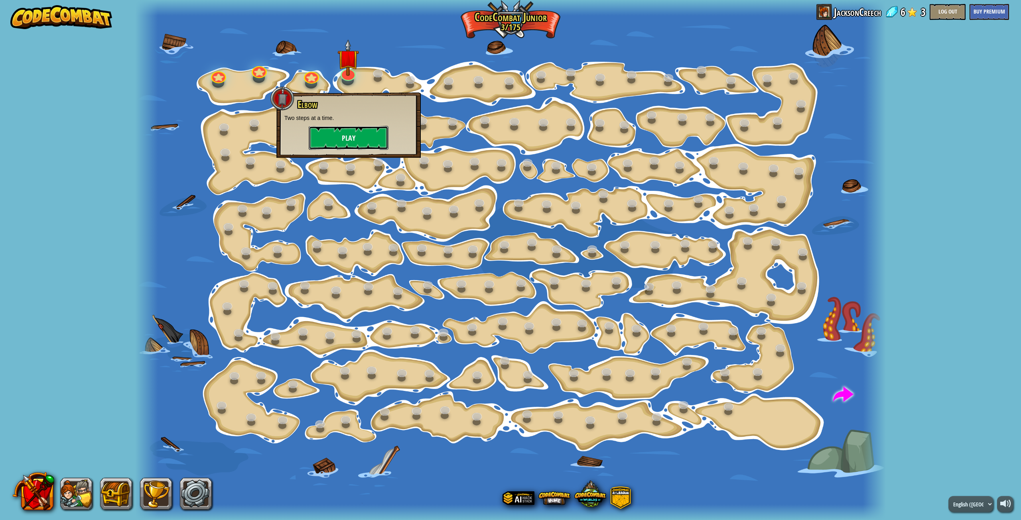
click at [367, 137] on button "Play" at bounding box center [349, 138] width 80 height 24
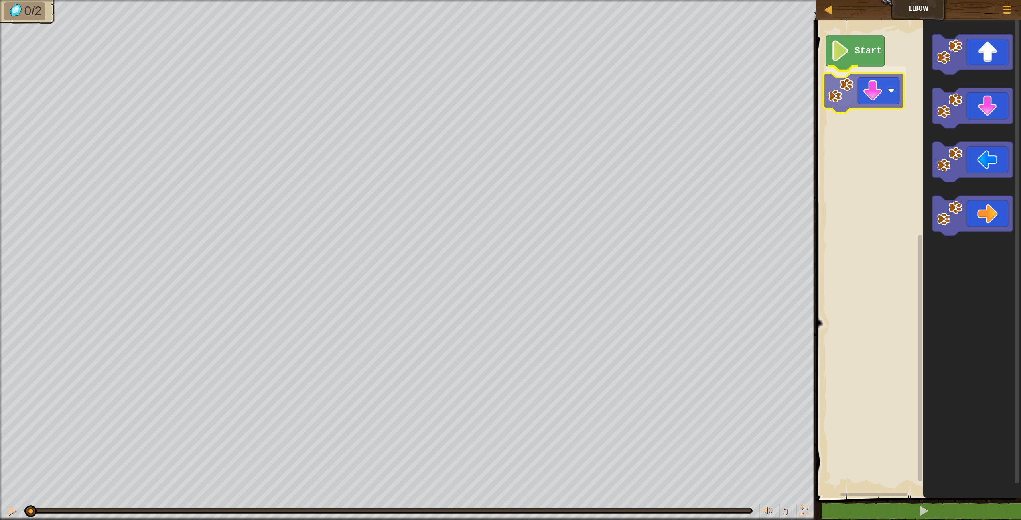
click at [825, 88] on div "Start" at bounding box center [917, 257] width 207 height 482
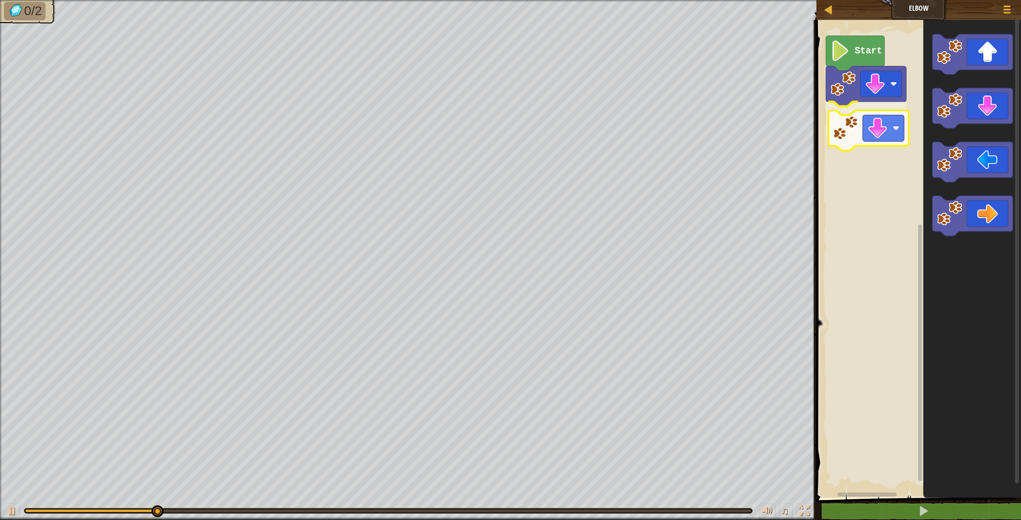
click at [826, 128] on div "Start" at bounding box center [917, 257] width 207 height 482
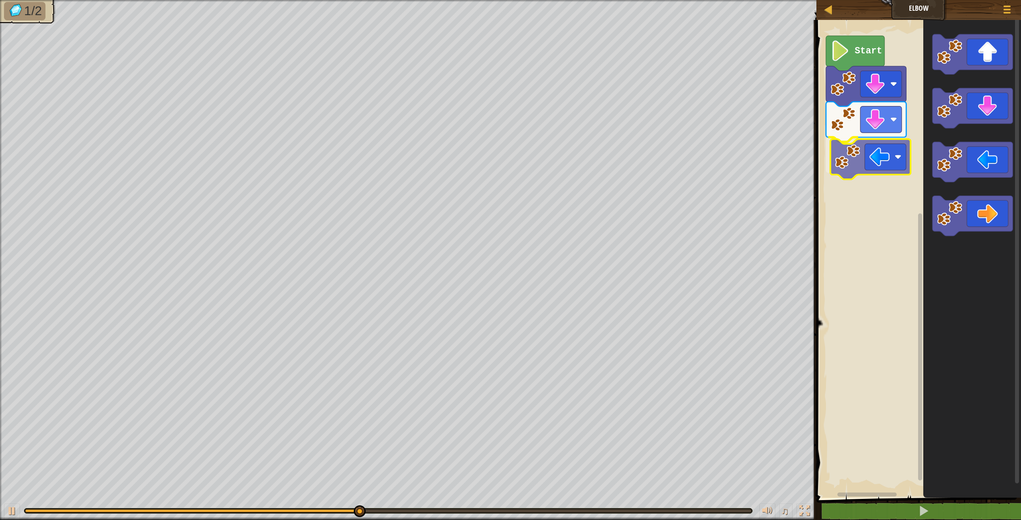
click at [853, 168] on div "Start" at bounding box center [917, 257] width 207 height 482
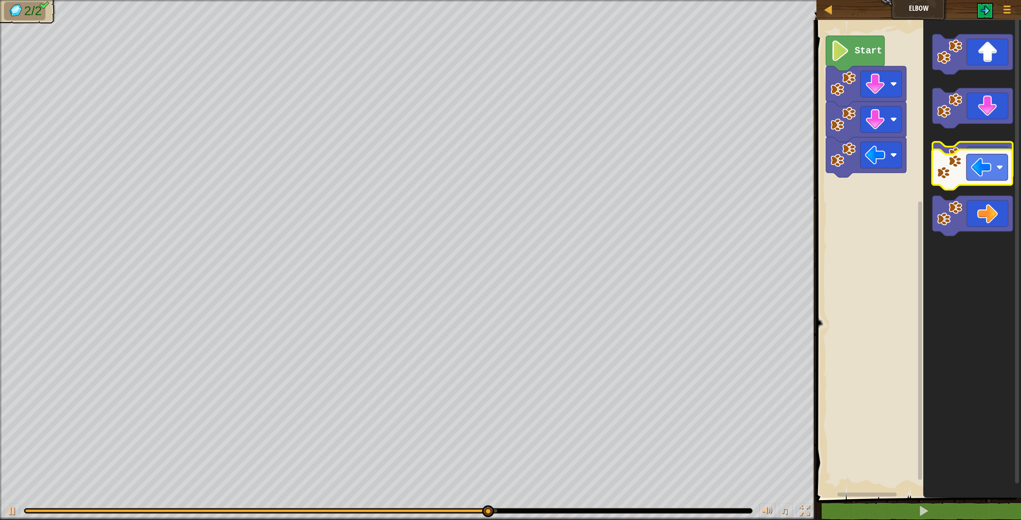
click at [941, 175] on g "Blockly Workspace" at bounding box center [972, 162] width 80 height 40
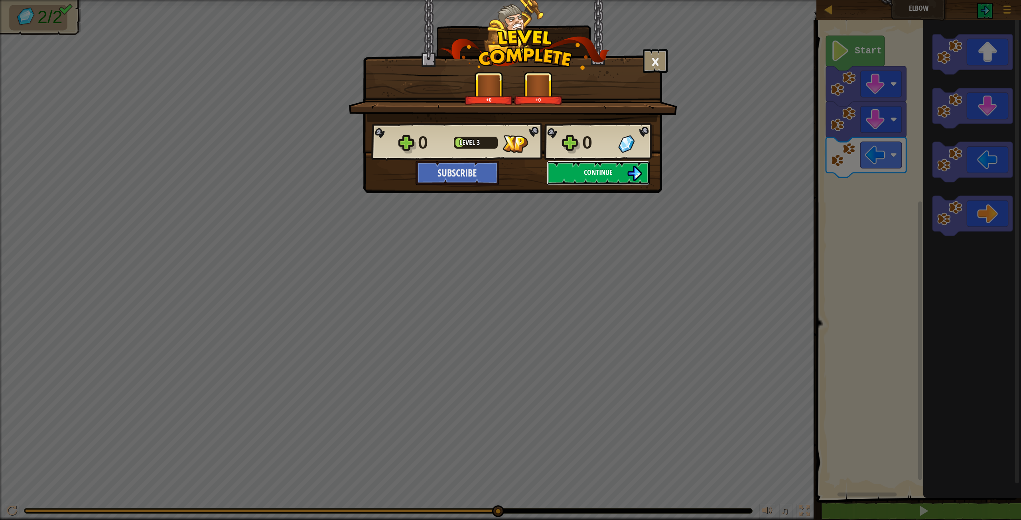
click at [615, 179] on button "Continue" at bounding box center [598, 173] width 103 height 24
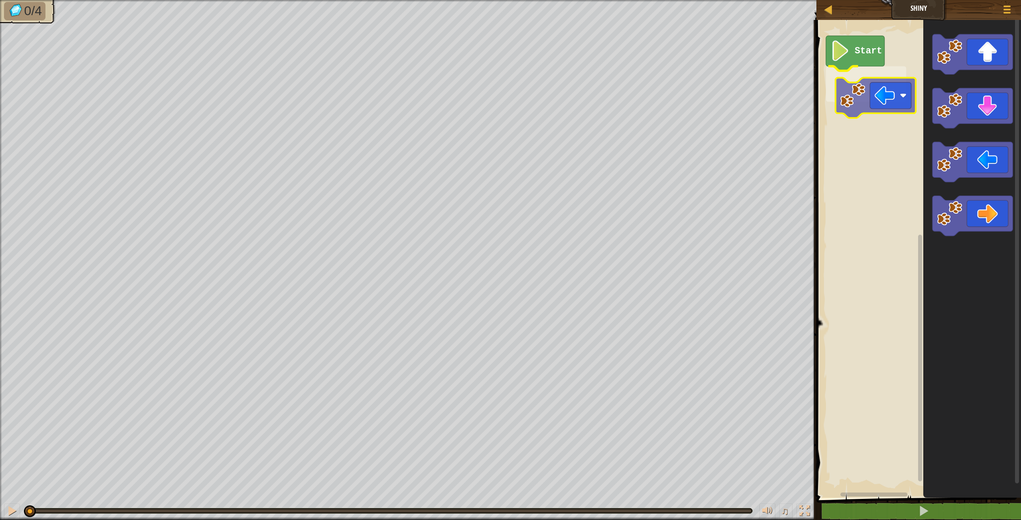
click at [846, 87] on div "Start" at bounding box center [917, 257] width 207 height 482
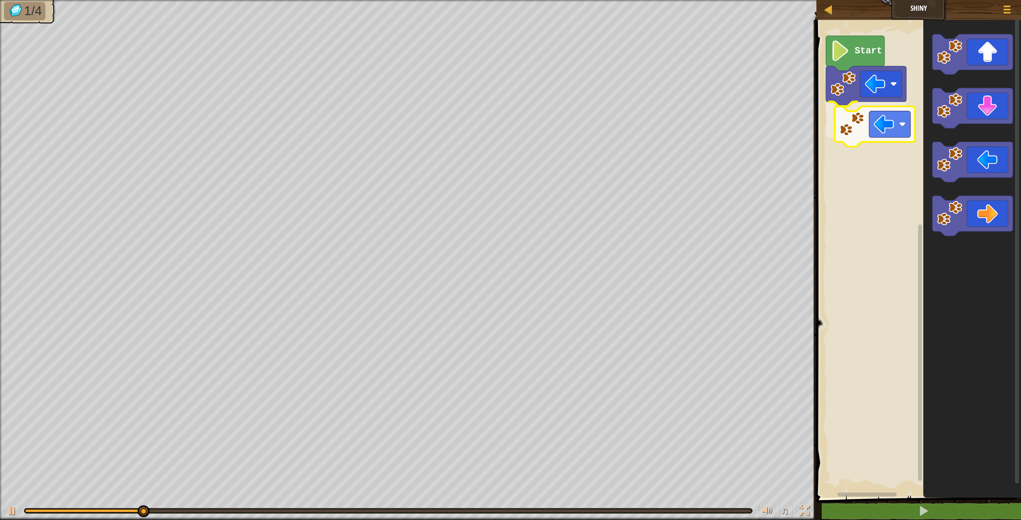
click at [832, 127] on div "Start" at bounding box center [917, 257] width 207 height 482
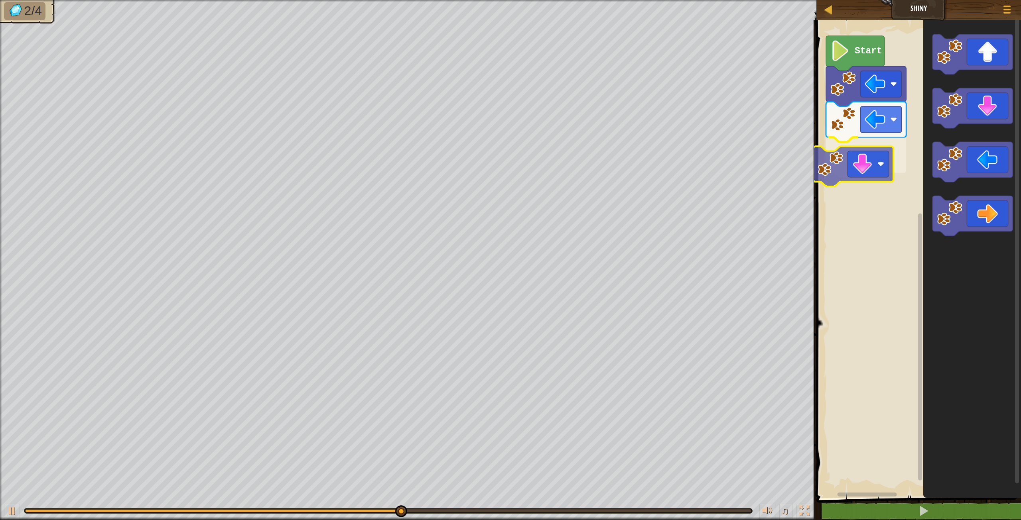
click at [848, 169] on div "Start" at bounding box center [917, 257] width 207 height 482
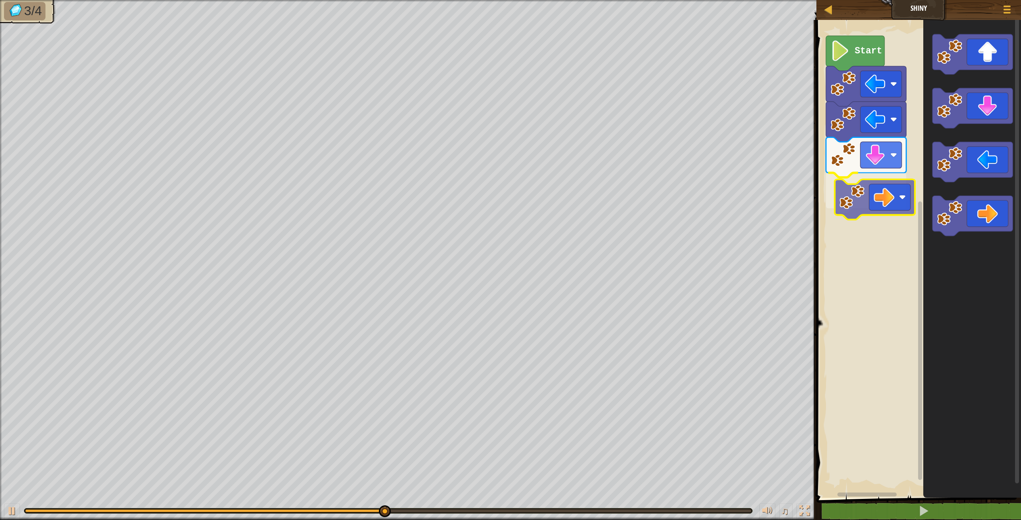
click at [851, 187] on div "Start" at bounding box center [917, 257] width 207 height 482
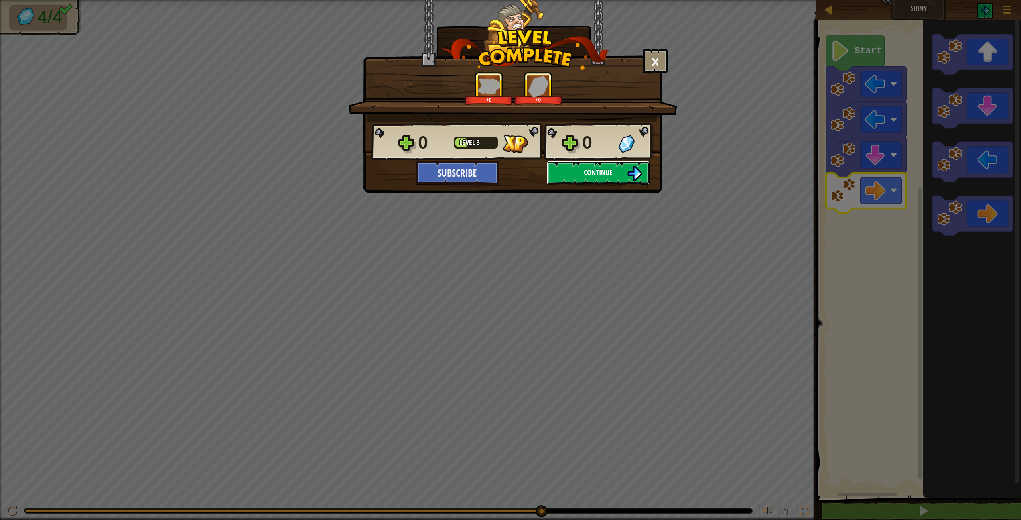
click at [601, 180] on button "Continue" at bounding box center [598, 173] width 103 height 24
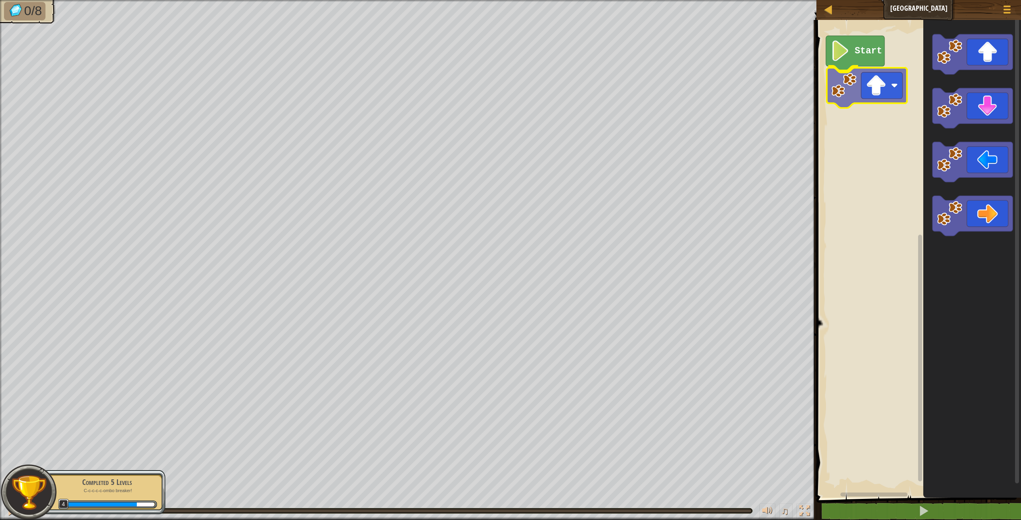
click at [852, 86] on div "Start" at bounding box center [917, 257] width 207 height 482
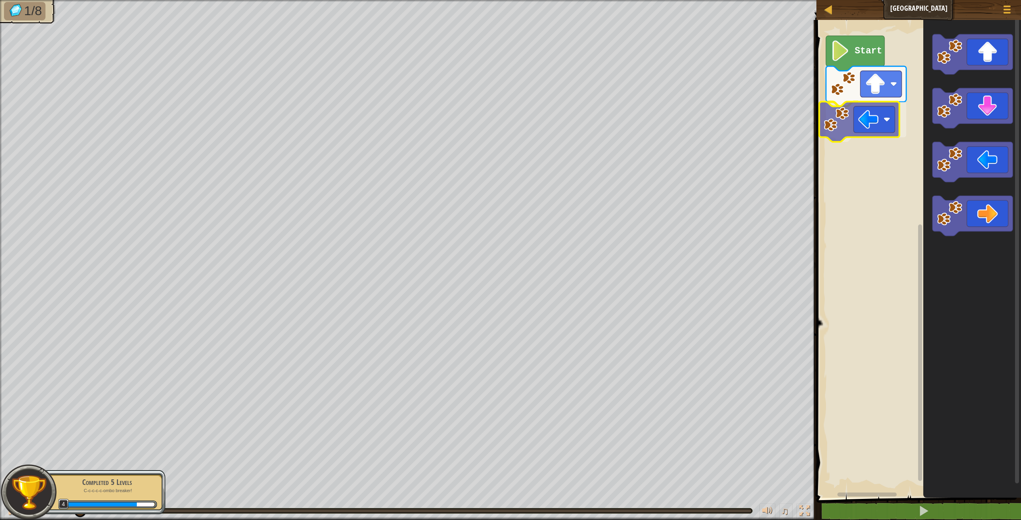
click at [831, 113] on div "Start" at bounding box center [917, 257] width 207 height 482
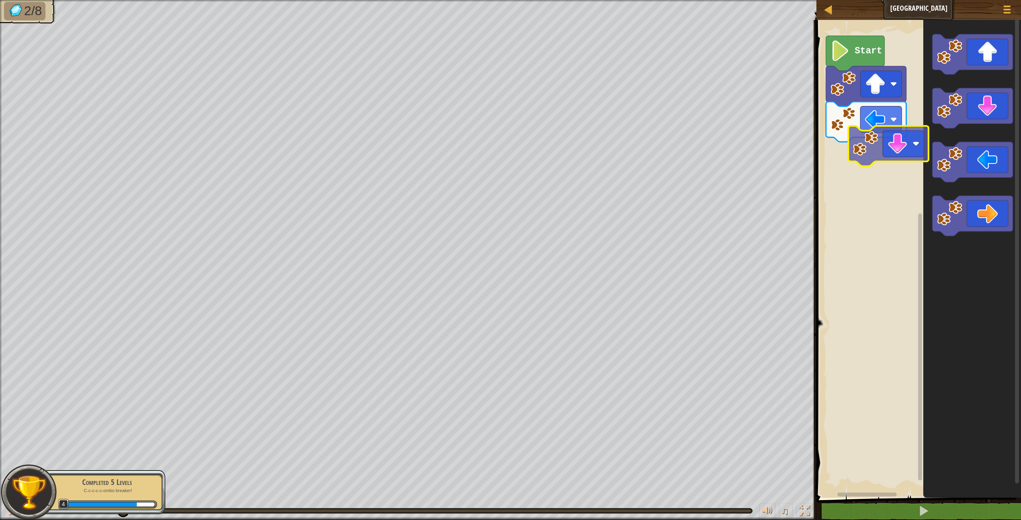
click at [849, 157] on div "Start" at bounding box center [917, 257] width 207 height 482
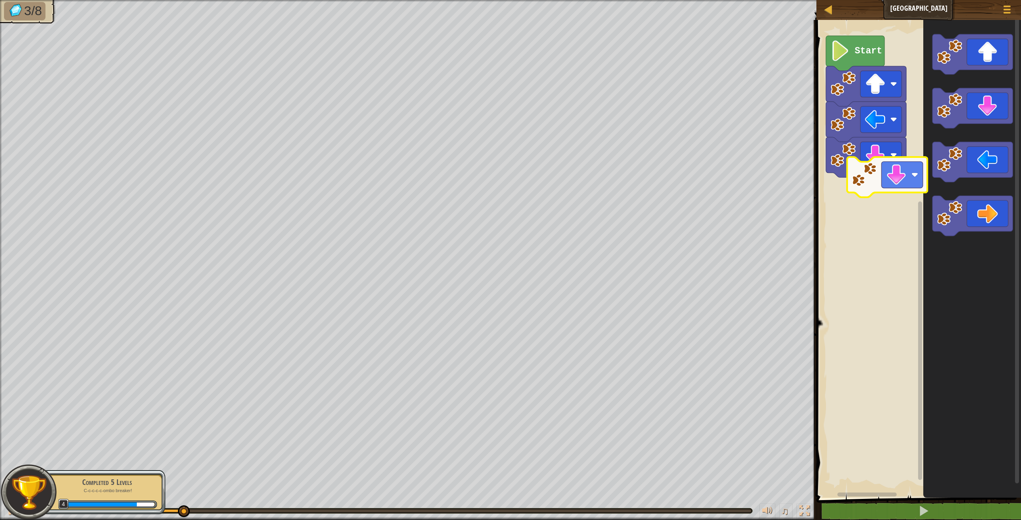
click at [835, 196] on div "Start" at bounding box center [917, 257] width 207 height 482
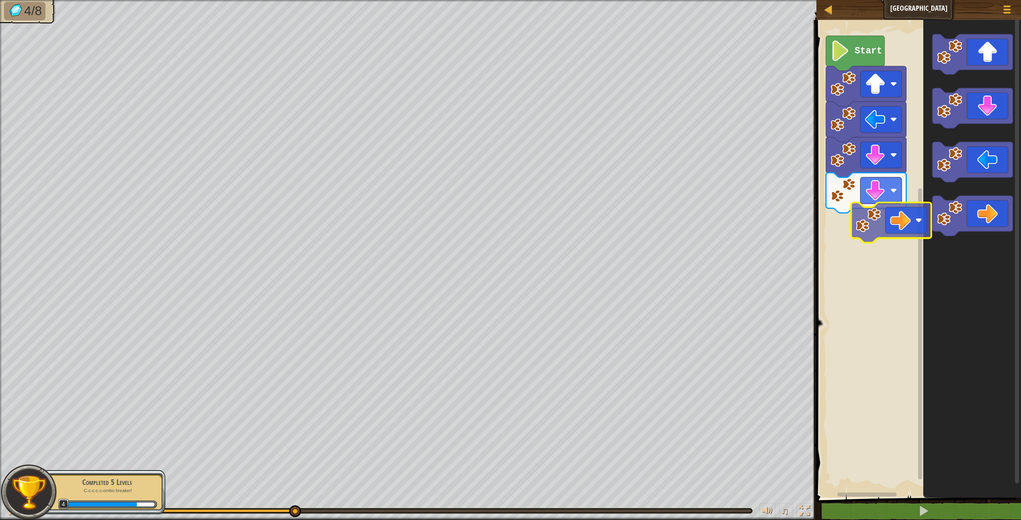
click at [843, 224] on div "Start" at bounding box center [917, 257] width 207 height 482
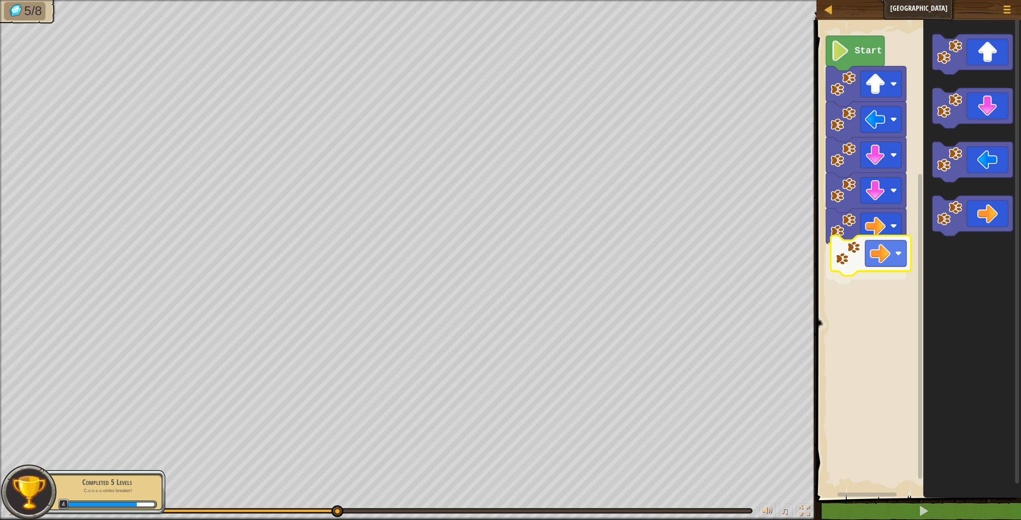
click at [840, 254] on div "Start" at bounding box center [917, 257] width 207 height 482
click at [912, 183] on div "Start" at bounding box center [917, 257] width 207 height 482
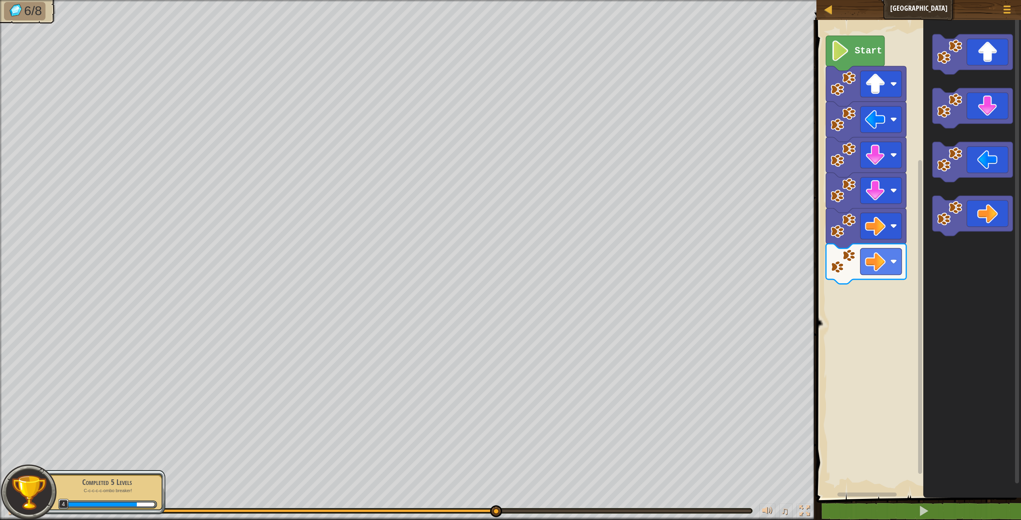
click at [893, 272] on div "Start" at bounding box center [917, 257] width 207 height 482
click at [890, 268] on rect "Blockly Workspace" at bounding box center [880, 261] width 41 height 26
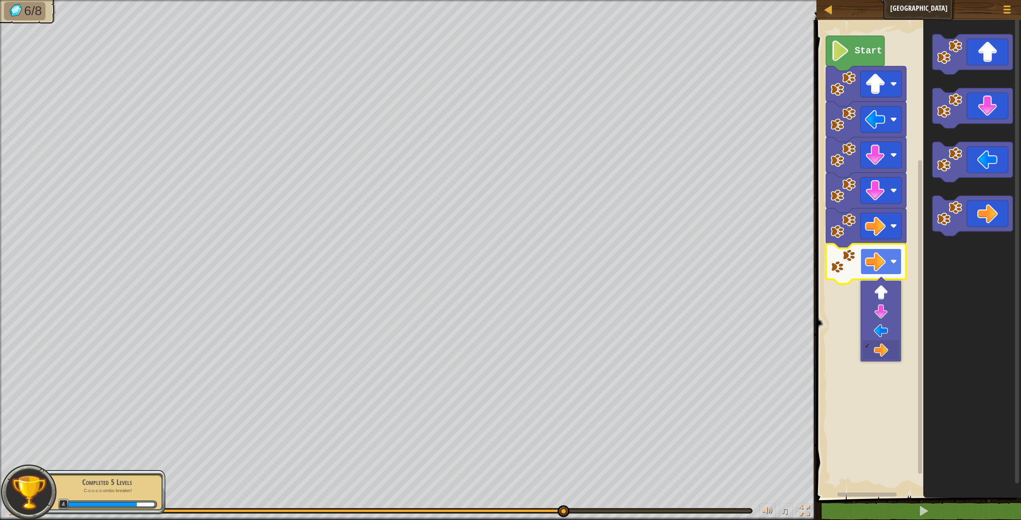
click at [891, 265] on image "Blockly Workspace" at bounding box center [893, 261] width 7 height 7
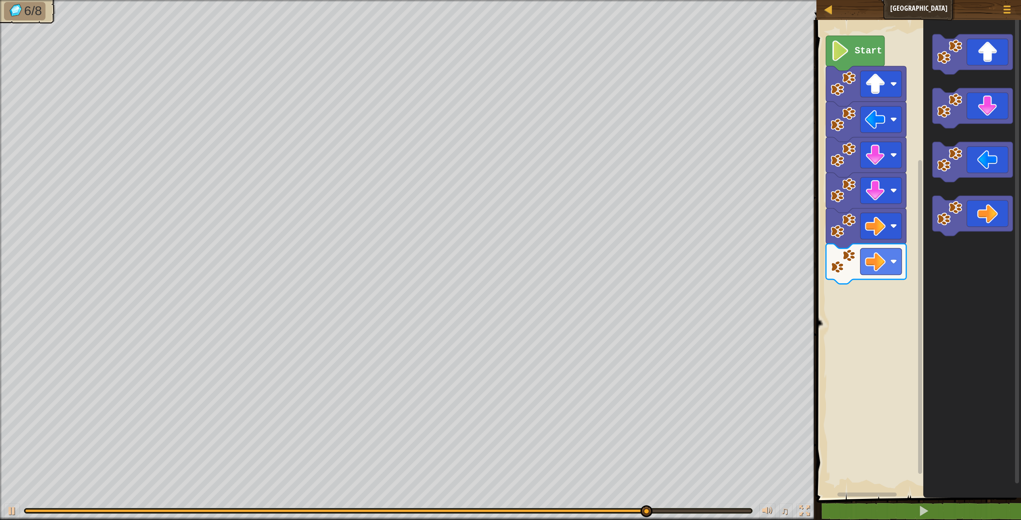
click at [845, 291] on div "Start" at bounding box center [917, 257] width 207 height 482
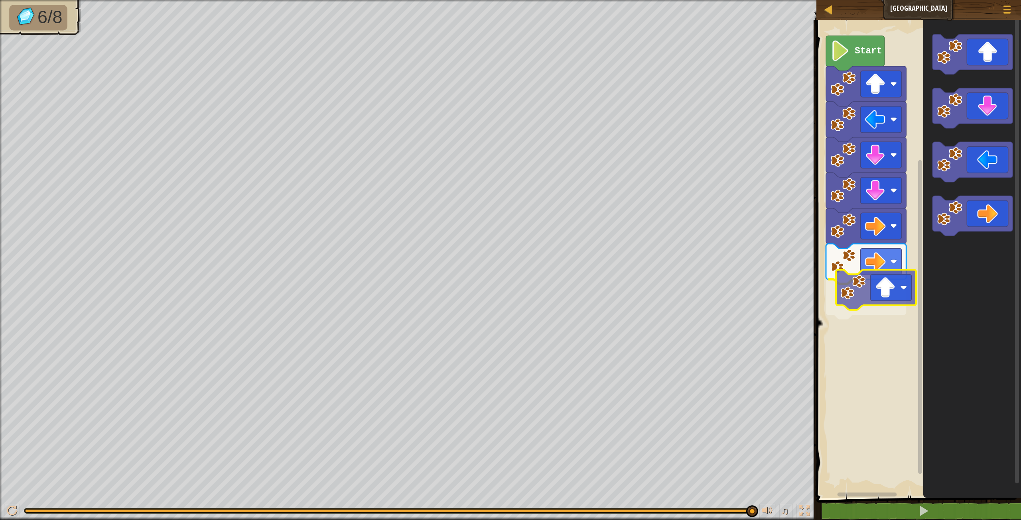
click at [842, 290] on div "Start" at bounding box center [917, 257] width 207 height 482
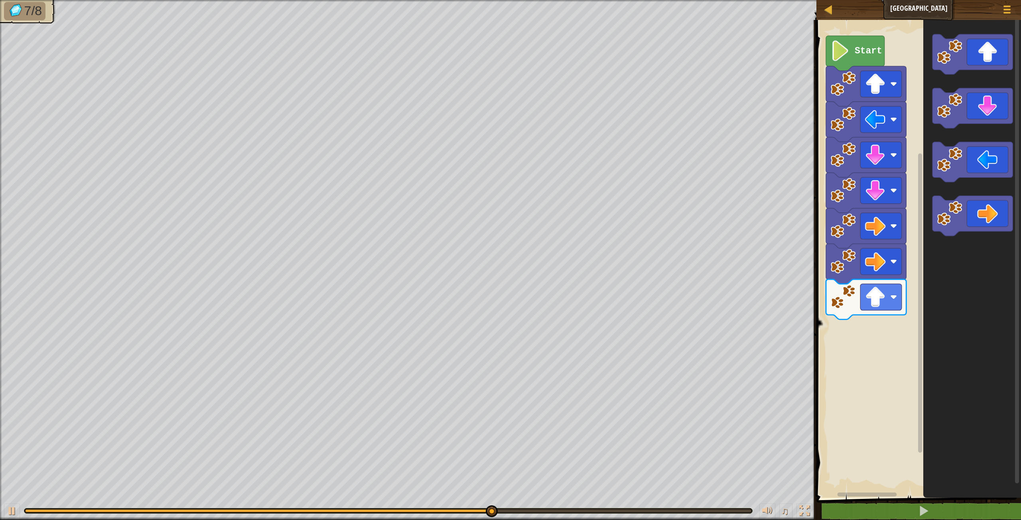
click at [878, 236] on div "Start" at bounding box center [917, 257] width 207 height 482
click at [873, 281] on div "Start" at bounding box center [917, 257] width 207 height 482
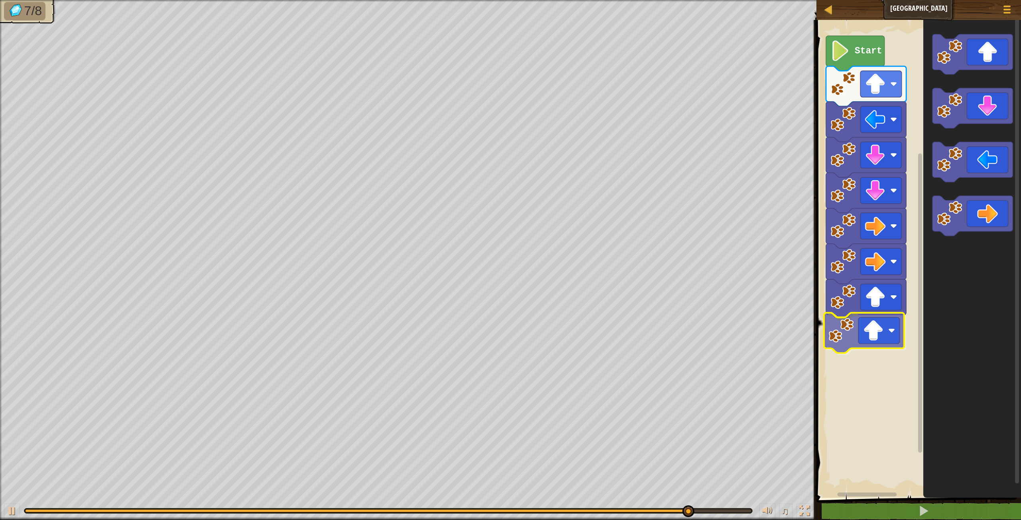
click at [855, 344] on div "Start" at bounding box center [917, 257] width 207 height 482
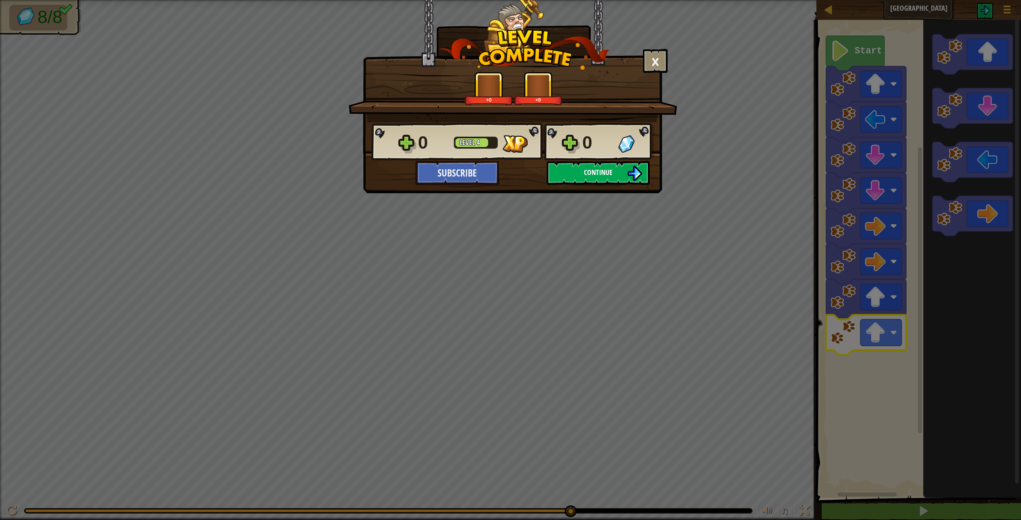
click at [594, 177] on span "Continue" at bounding box center [598, 173] width 29 height 10
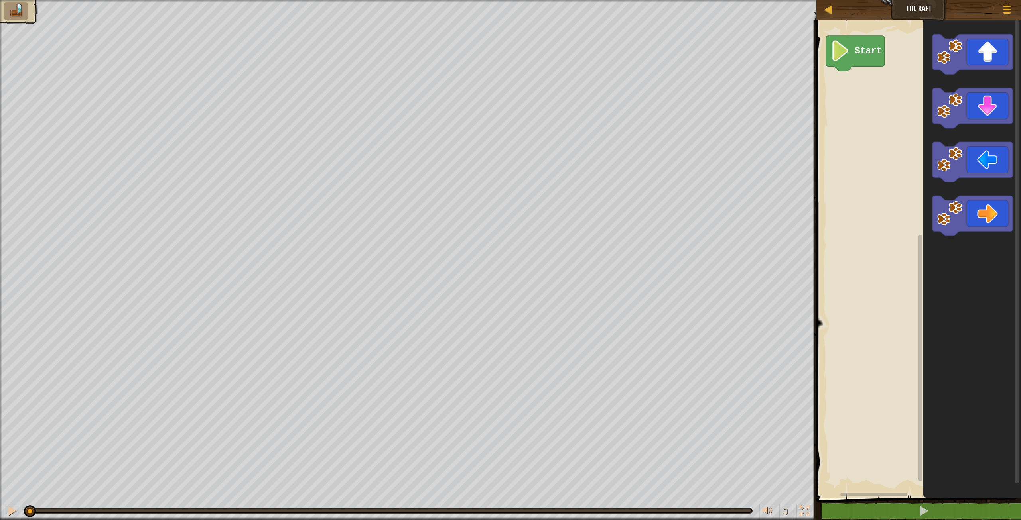
click at [728, 185] on div "Map The Raft Game Menu 1 הההההההההההההההההההההההההההההההההההההההההההההההההההההה…" at bounding box center [510, 260] width 1021 height 520
click at [938, 47] on image "Blockly Workspace" at bounding box center [949, 51] width 25 height 25
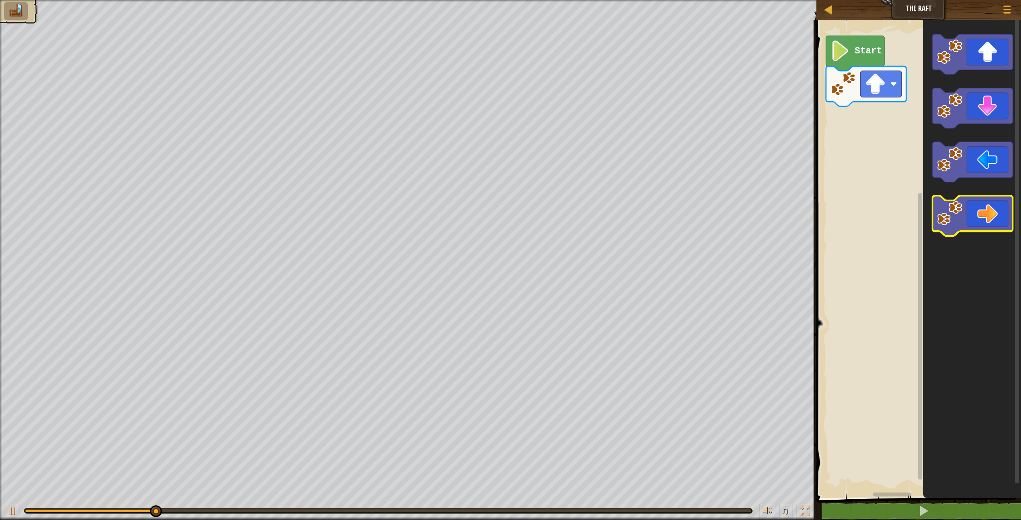
click at [953, 205] on image "Blockly Workspace" at bounding box center [949, 213] width 25 height 25
click at [953, 204] on image "Blockly Workspace" at bounding box center [949, 213] width 25 height 25
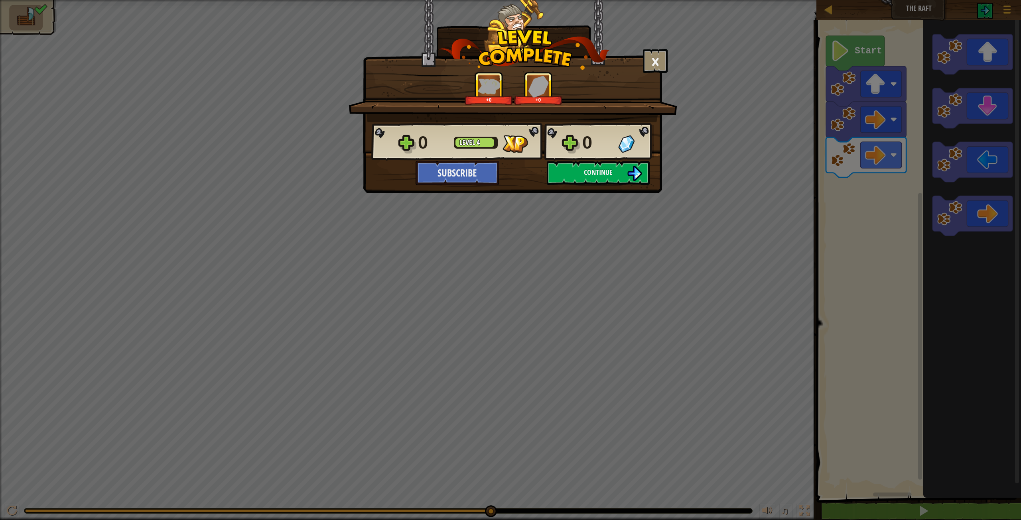
drag, startPoint x: 632, startPoint y: 189, endPoint x: 621, endPoint y: 227, distance: 39.4
drag, startPoint x: 621, startPoint y: 227, endPoint x: 636, endPoint y: 186, distance: 43.0
click at [636, 186] on div "× How fun was this level? Tell us more! +5 +0 Reticulating Splines... 5 Level 5…" at bounding box center [512, 96] width 299 height 193
click at [633, 182] on button "Continue" at bounding box center [598, 173] width 103 height 24
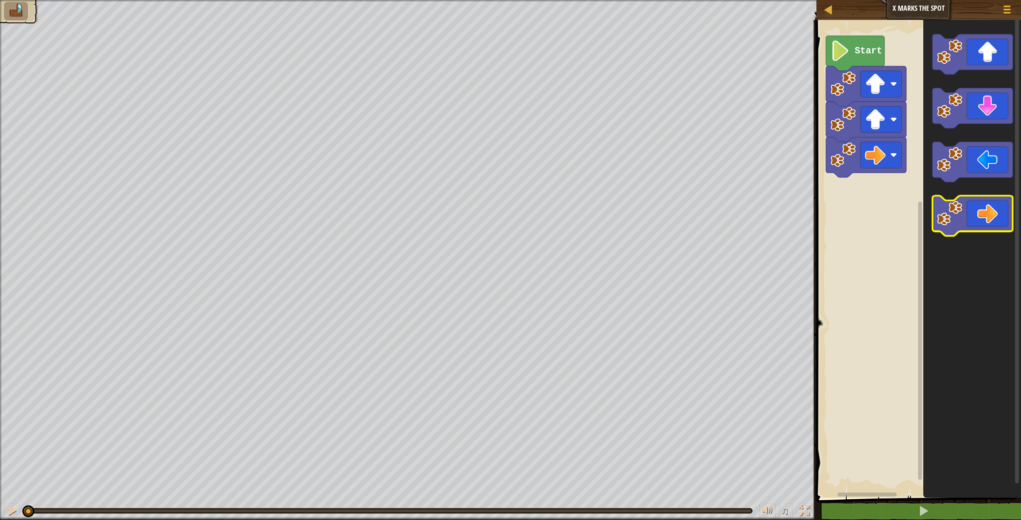
click at [946, 206] on image "Blockly Workspace" at bounding box center [949, 213] width 25 height 25
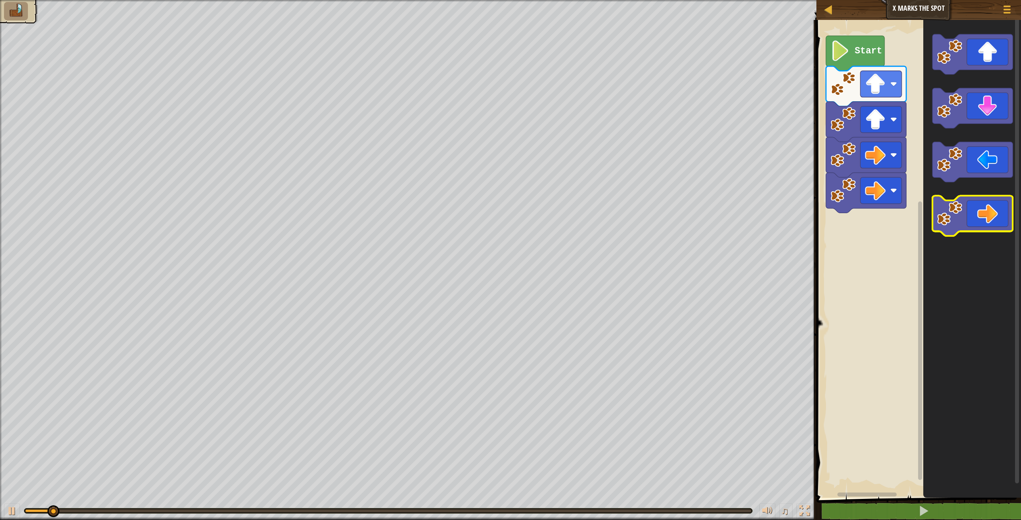
click at [948, 206] on image "Blockly Workspace" at bounding box center [949, 213] width 25 height 25
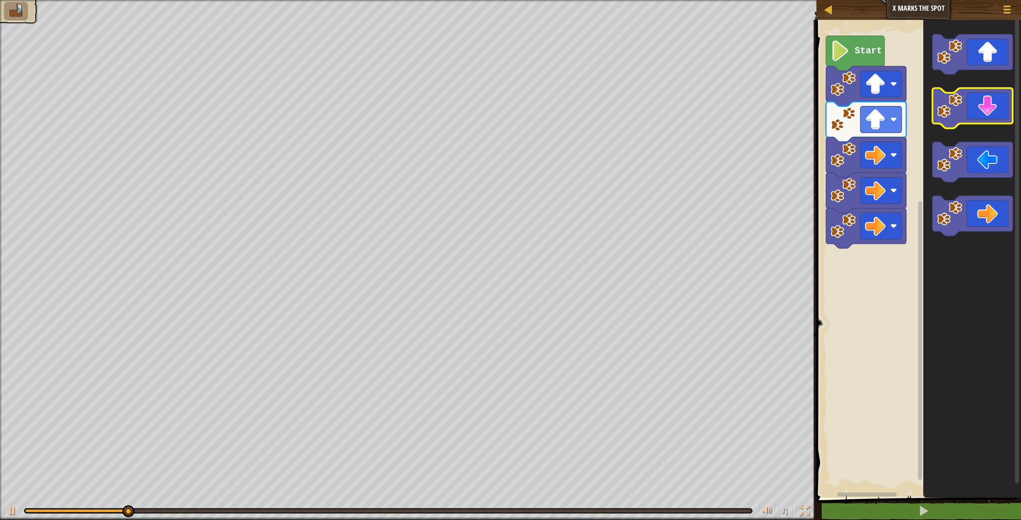
click at [953, 107] on image "Blockly Workspace" at bounding box center [949, 105] width 25 height 25
click at [953, 108] on image "Blockly Workspace" at bounding box center [949, 105] width 25 height 25
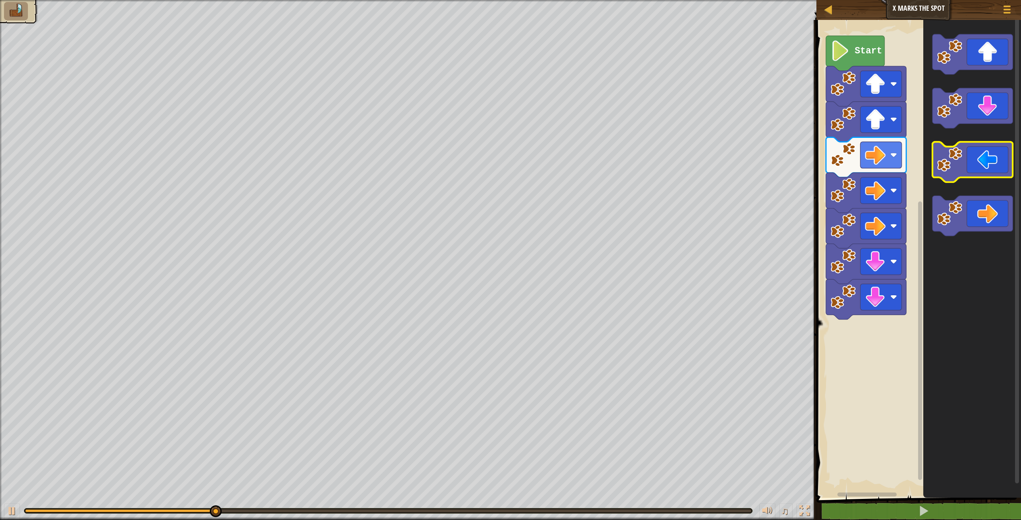
click at [944, 164] on image "Blockly Workspace" at bounding box center [949, 159] width 25 height 25
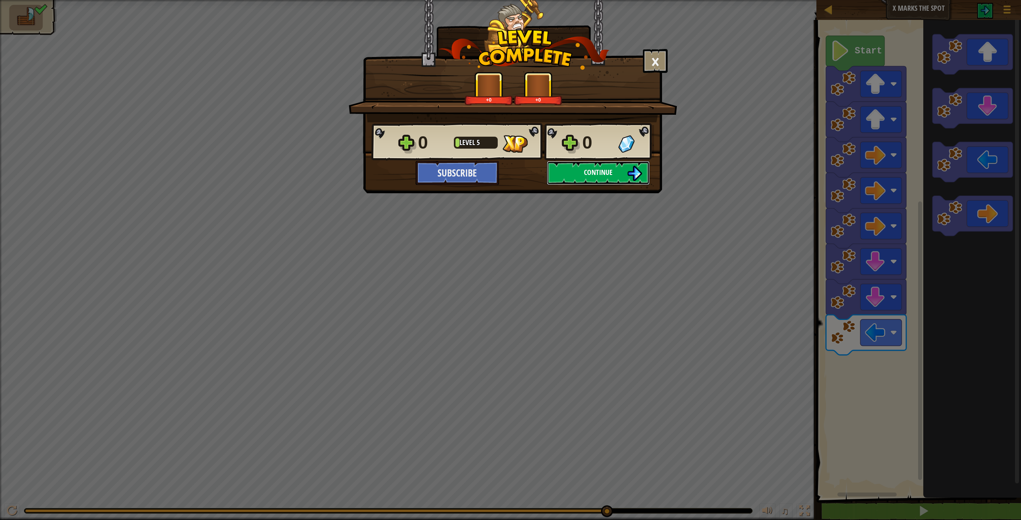
click at [625, 175] on button "Continue" at bounding box center [598, 173] width 103 height 24
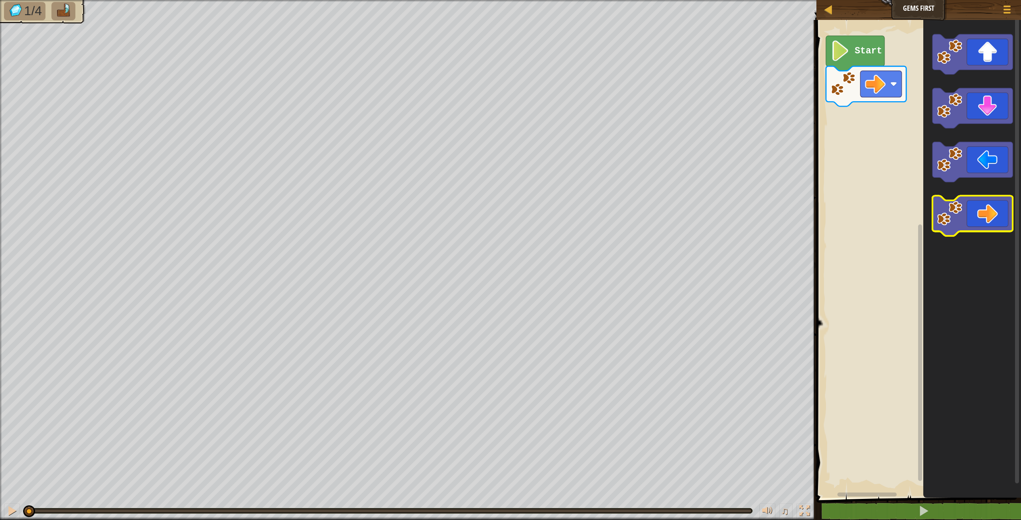
click at [956, 213] on image "Blockly Workspace" at bounding box center [949, 213] width 25 height 25
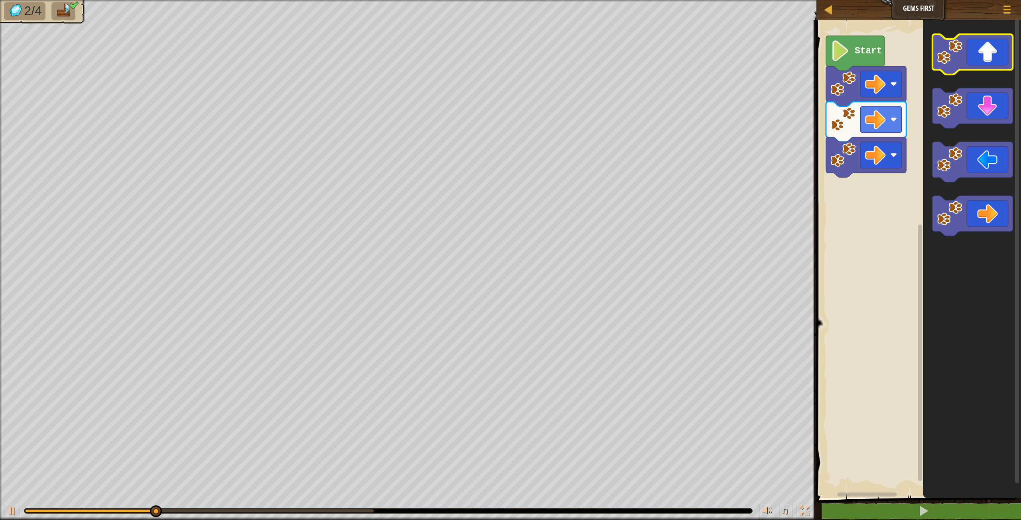
click at [944, 59] on image "Blockly Workspace" at bounding box center [949, 51] width 25 height 25
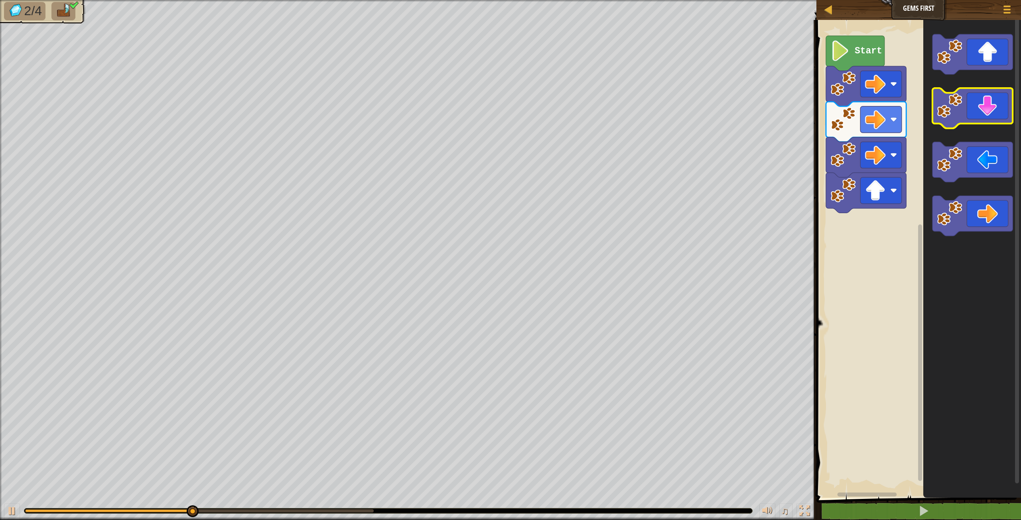
click at [947, 113] on image "Blockly Workspace" at bounding box center [949, 105] width 25 height 25
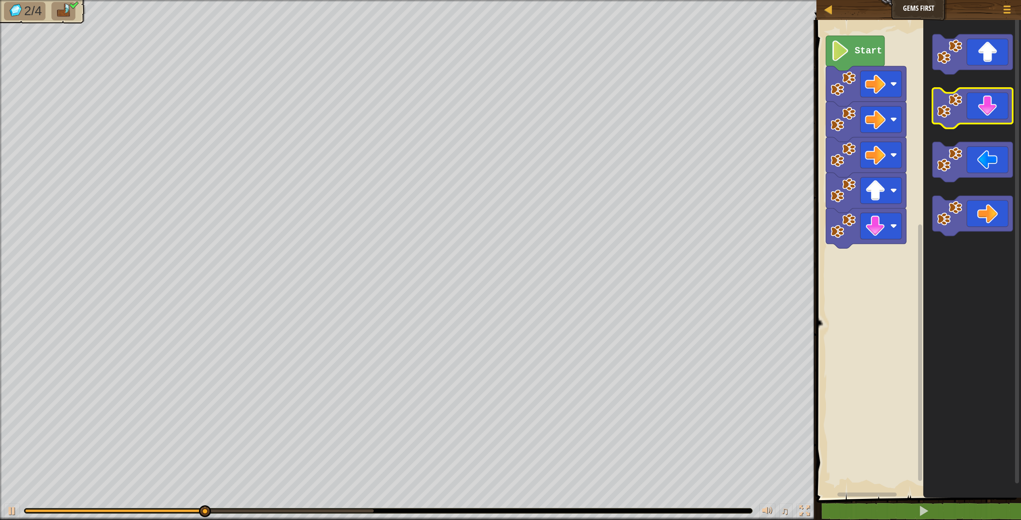
click at [947, 113] on image "Blockly Workspace" at bounding box center [949, 105] width 25 height 25
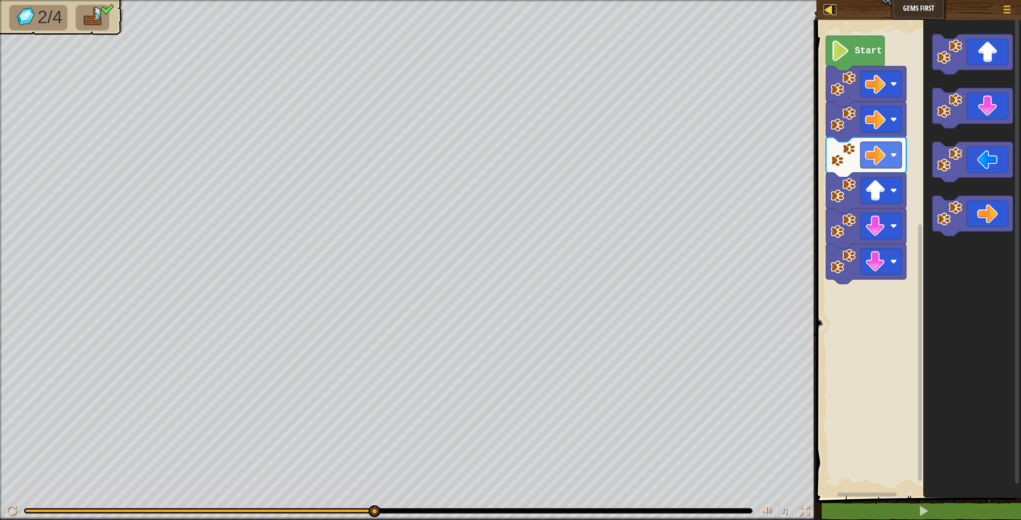
click at [827, 8] on div at bounding box center [829, 9] width 10 height 10
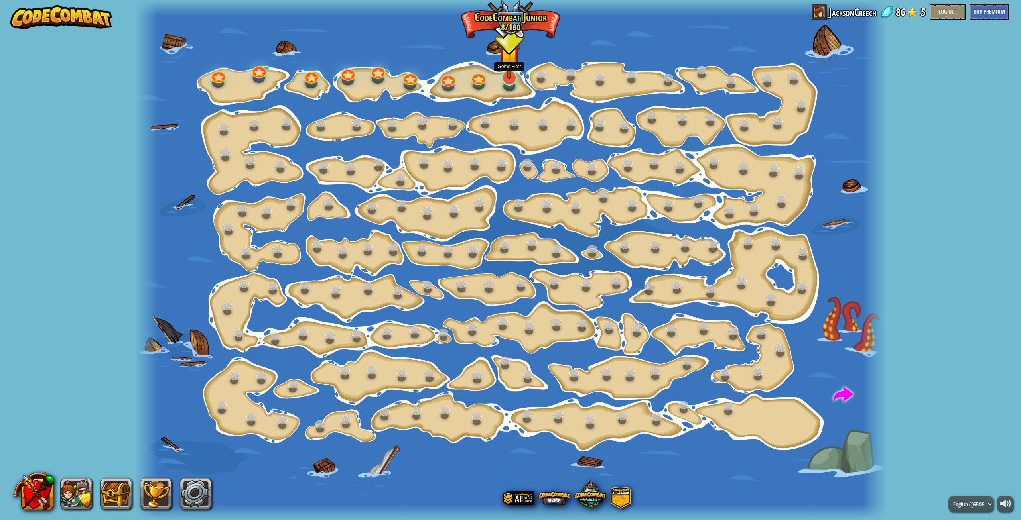
click at [511, 71] on img at bounding box center [510, 54] width 22 height 49
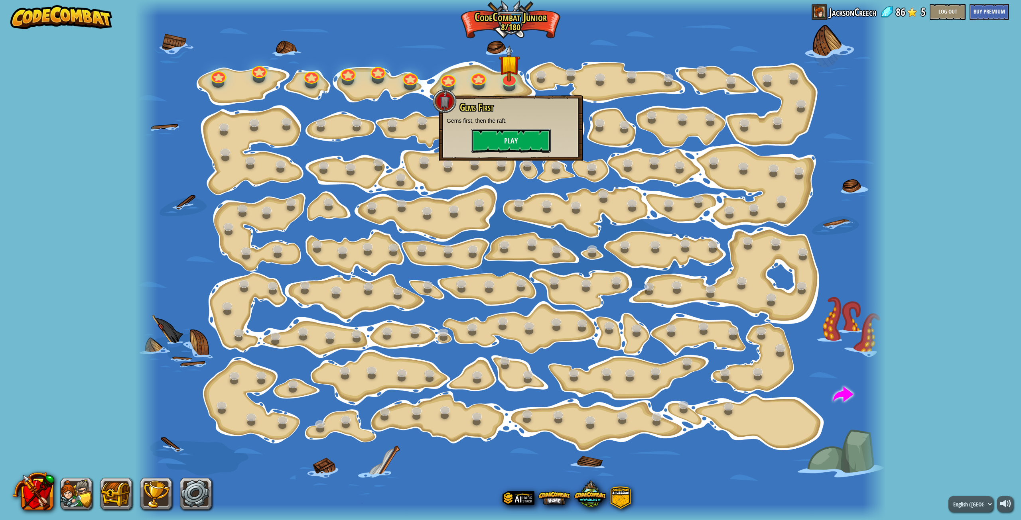
click at [514, 128] on div "Gems First Gems first, then the raft. Play" at bounding box center [511, 127] width 128 height 51
click at [517, 139] on button "Play" at bounding box center [511, 141] width 80 height 24
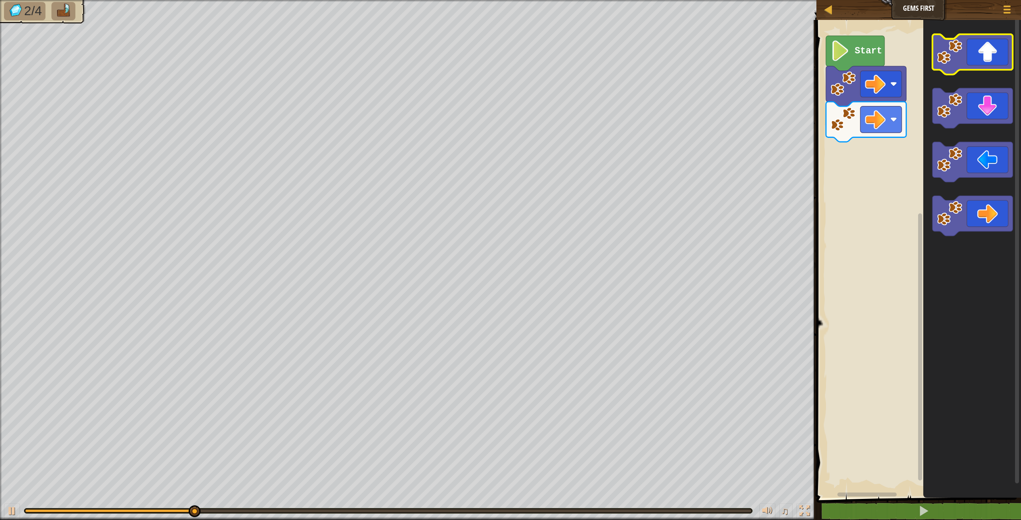
click at [944, 64] on image "Blockly Workspace" at bounding box center [949, 51] width 25 height 25
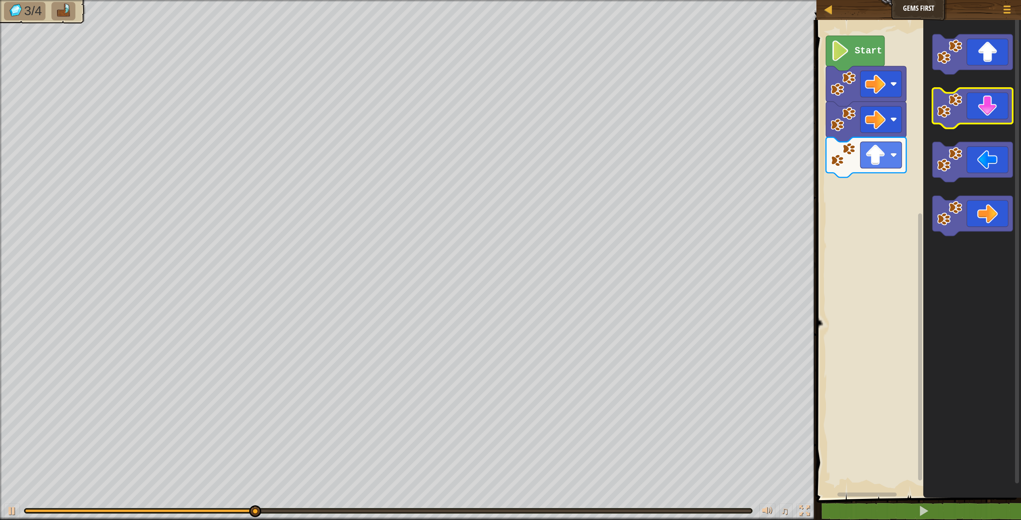
click at [949, 105] on image "Blockly Workspace" at bounding box center [949, 105] width 25 height 25
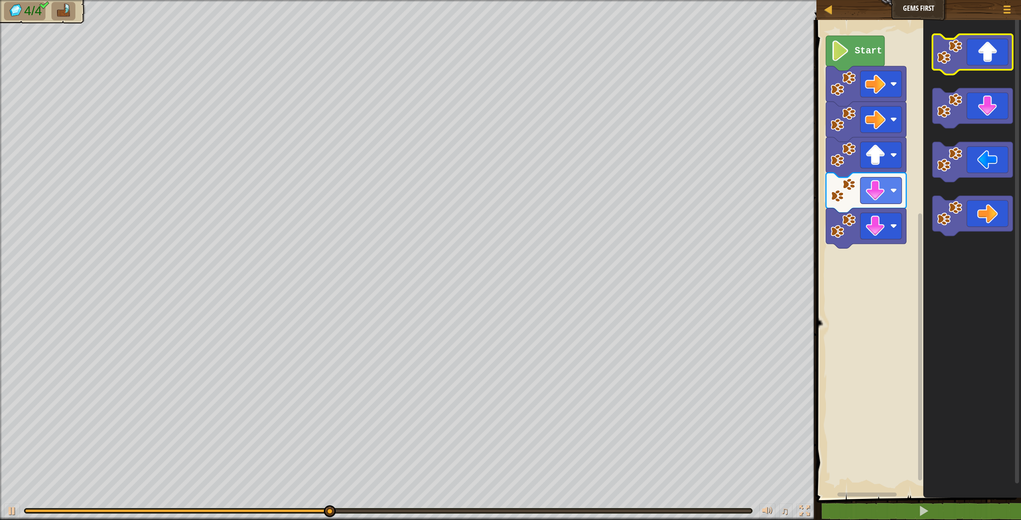
click at [945, 62] on image "Blockly Workspace" at bounding box center [949, 51] width 25 height 25
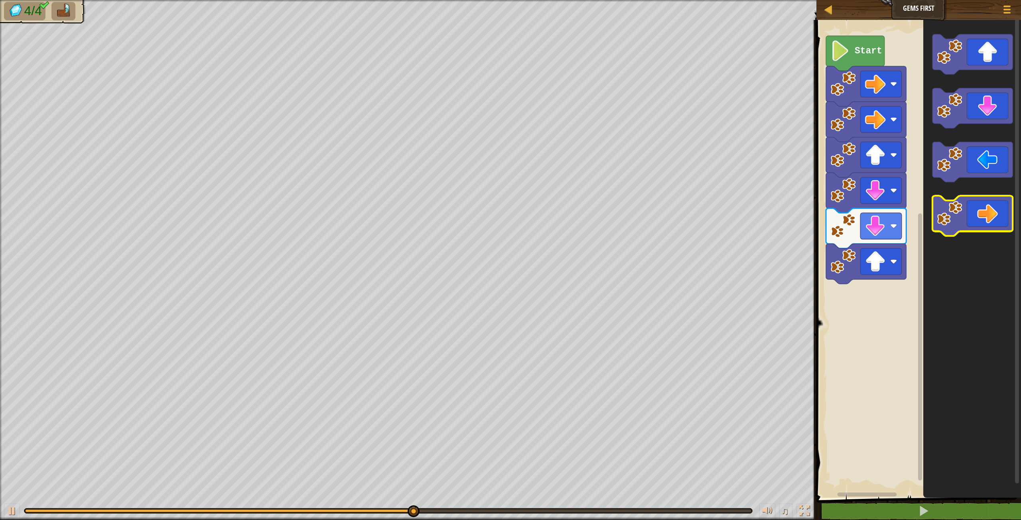
click at [944, 219] on image "Blockly Workspace" at bounding box center [949, 213] width 25 height 25
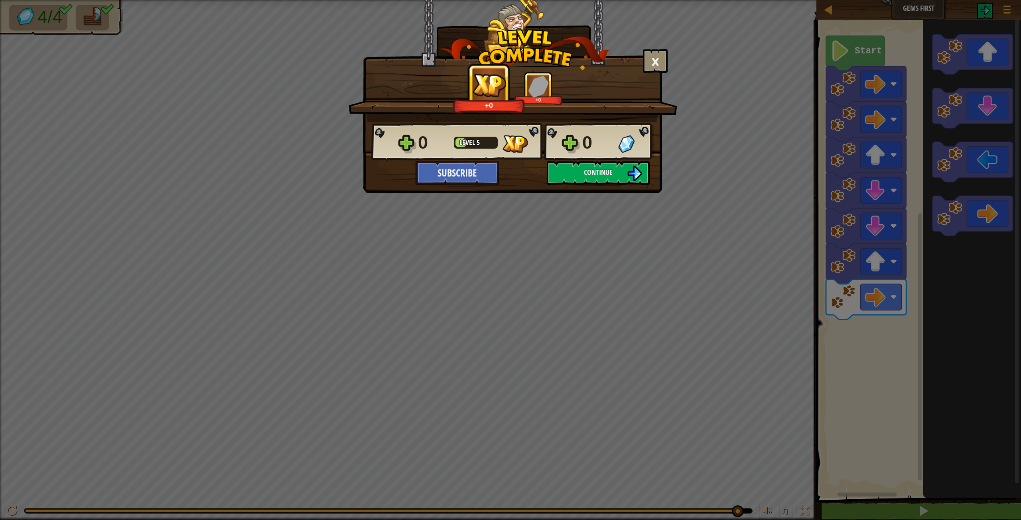
click at [595, 187] on div "× How fun was this level? Tell us more! +0 +0 Reticulating Splines... 0 Level 5…" at bounding box center [512, 96] width 299 height 193
click at [585, 177] on span "Continue" at bounding box center [598, 173] width 29 height 10
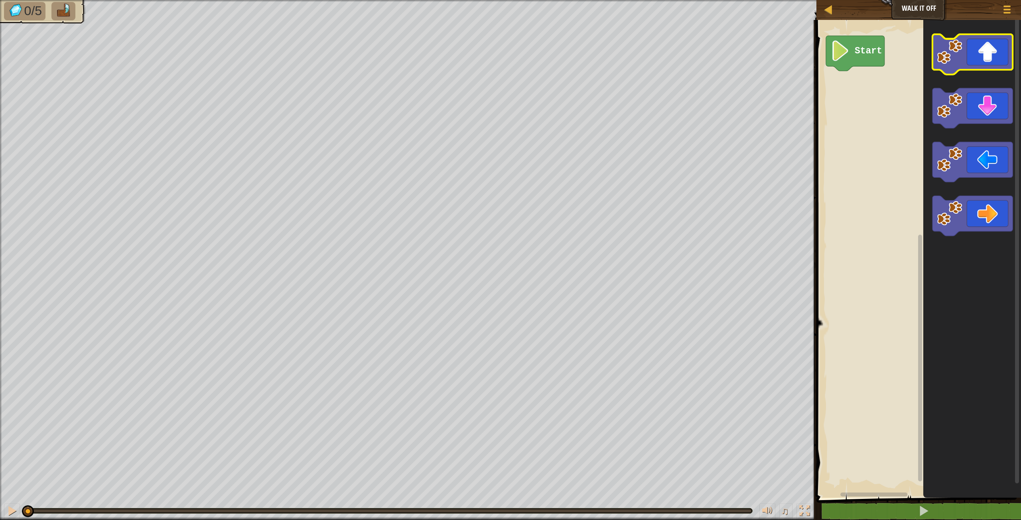
click at [934, 63] on icon "Blockly Workspace" at bounding box center [972, 54] width 80 height 40
click at [930, 64] on icon "Blockly Workspace" at bounding box center [972, 257] width 98 height 482
click at [934, 62] on icon "Blockly Workspace" at bounding box center [972, 54] width 80 height 40
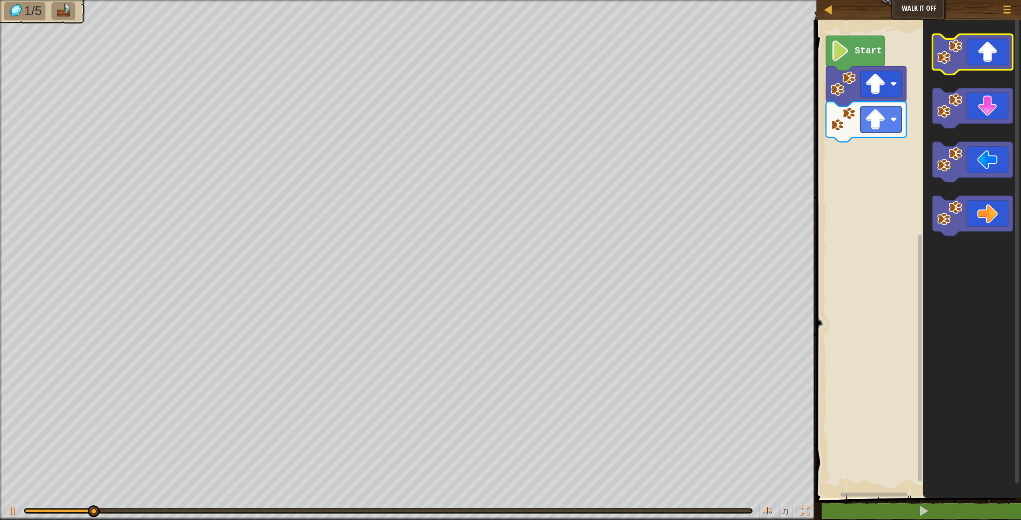
click at [934, 61] on icon "Blockly Workspace" at bounding box center [972, 54] width 80 height 40
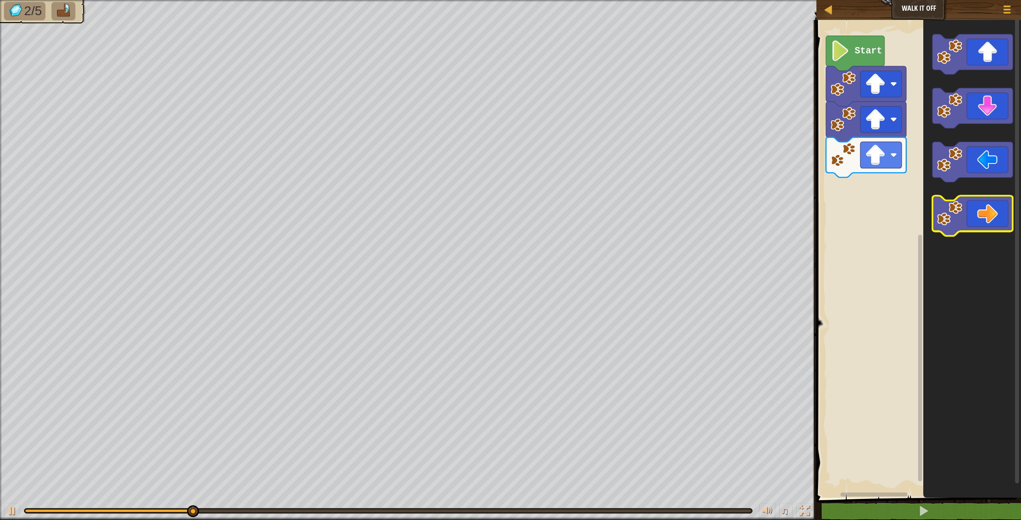
click at [955, 199] on rect "Blockly Workspace" at bounding box center [972, 216] width 80 height 40
click at [954, 199] on rect "Blockly Workspace" at bounding box center [972, 216] width 80 height 40
click at [954, 204] on image "Blockly Workspace" at bounding box center [949, 213] width 25 height 25
click at [955, 204] on image "Blockly Workspace" at bounding box center [949, 213] width 25 height 25
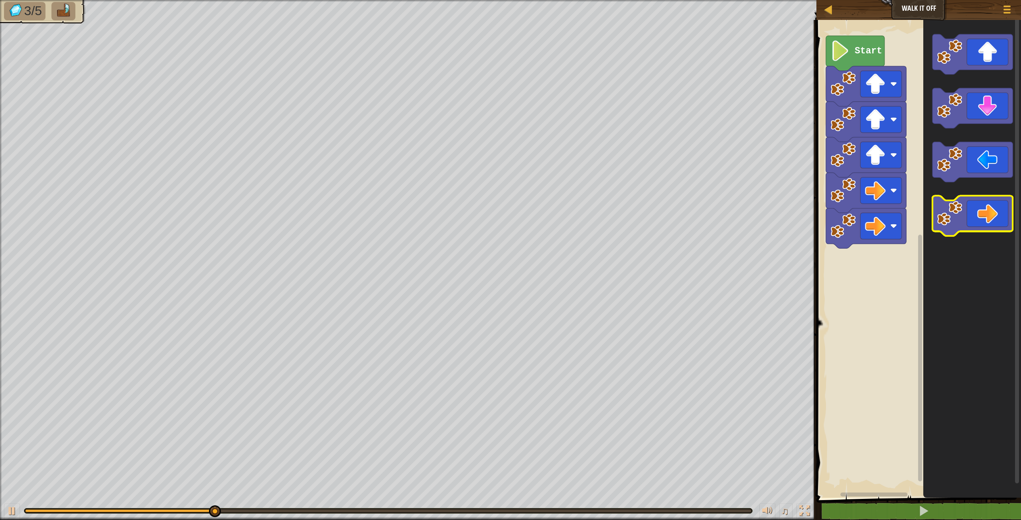
click at [955, 204] on image "Blockly Workspace" at bounding box center [949, 213] width 25 height 25
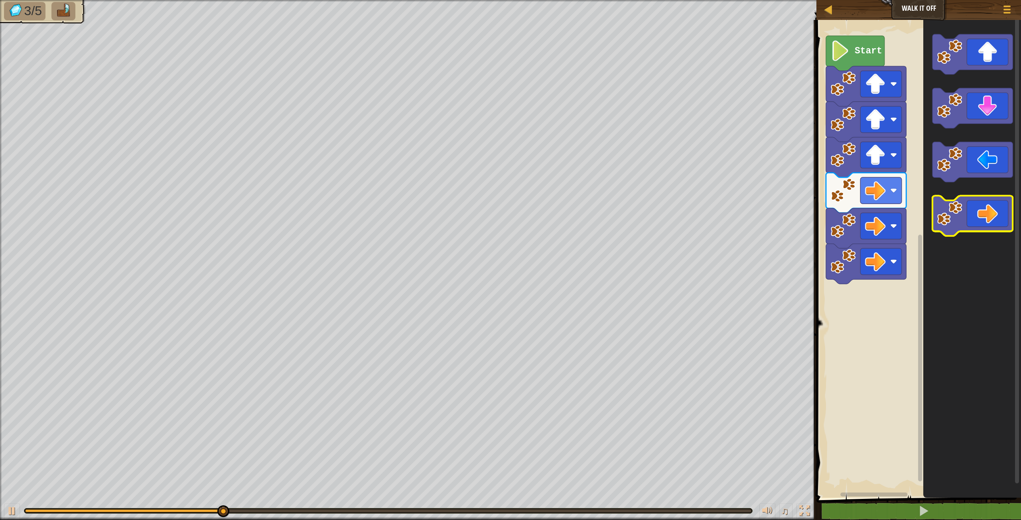
click at [955, 204] on image "Blockly Workspace" at bounding box center [949, 213] width 25 height 25
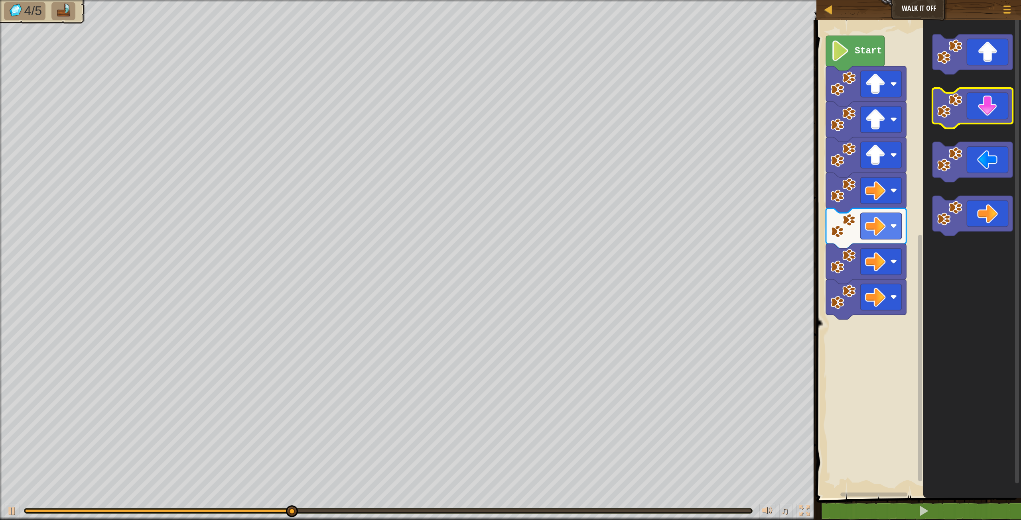
click at [948, 114] on image "Blockly Workspace" at bounding box center [949, 105] width 25 height 25
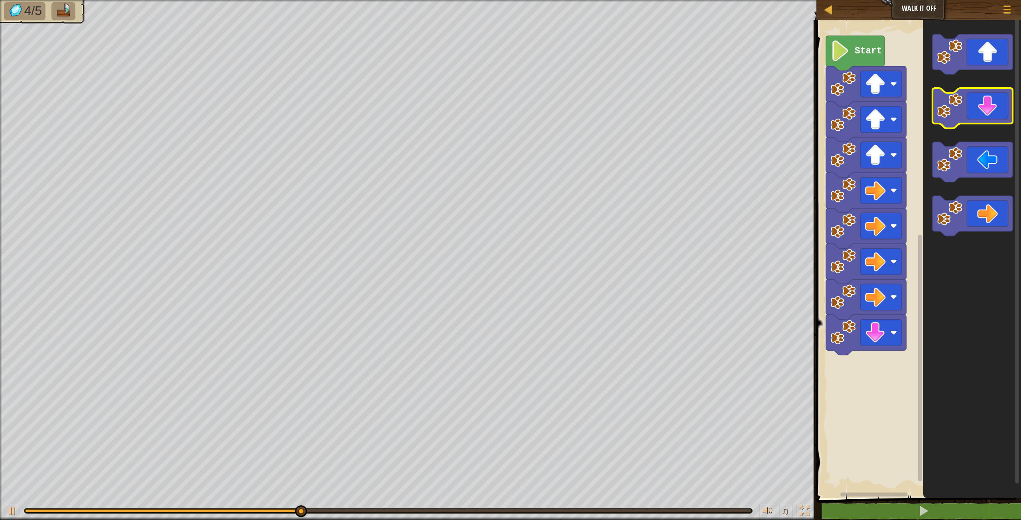
click at [947, 114] on image "Blockly Workspace" at bounding box center [949, 105] width 25 height 25
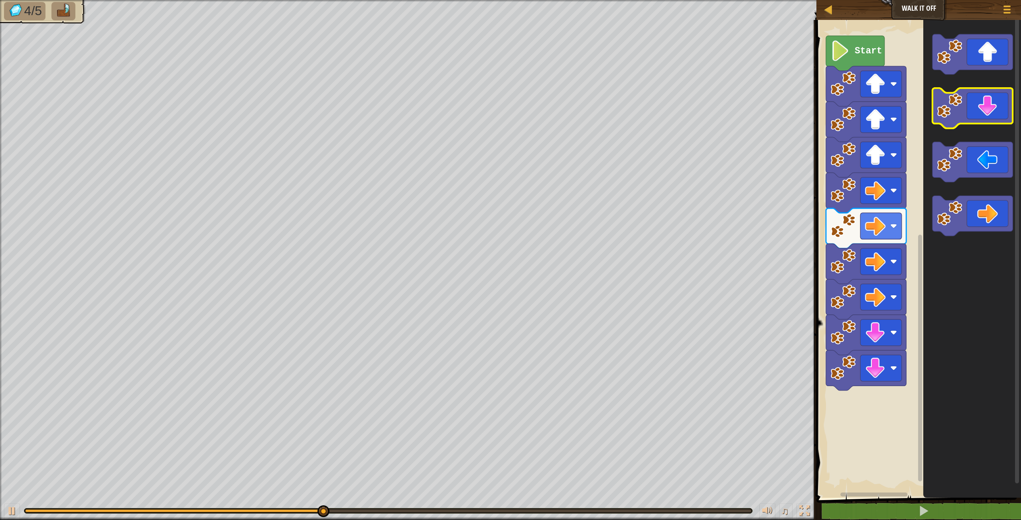
click at [947, 114] on image "Blockly Workspace" at bounding box center [949, 105] width 25 height 25
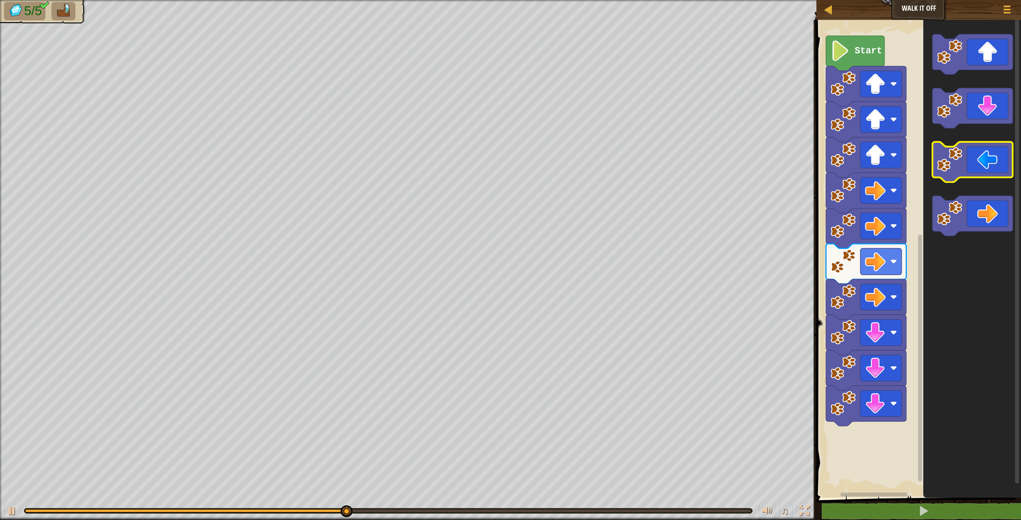
click at [955, 168] on image "Blockly Workspace" at bounding box center [949, 159] width 25 height 25
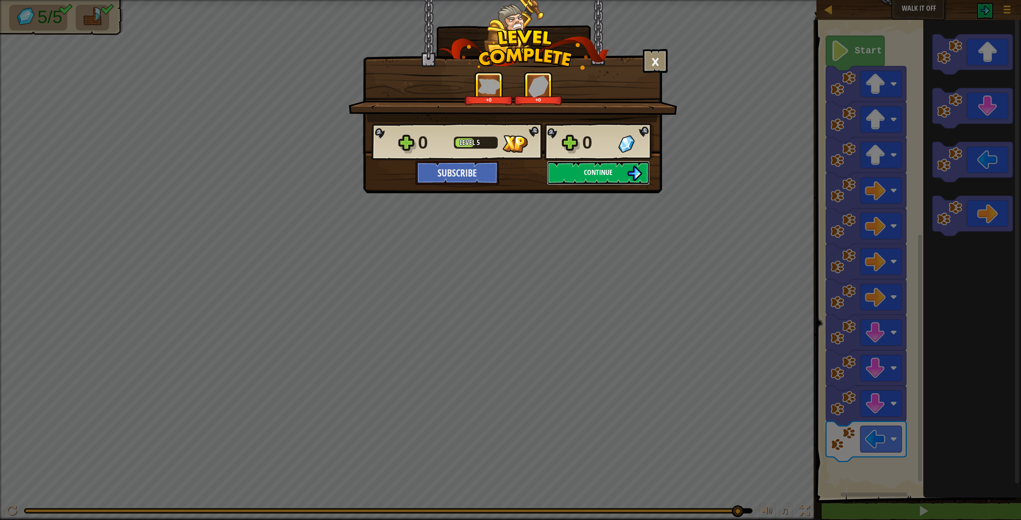
click at [560, 174] on button "Continue" at bounding box center [598, 173] width 103 height 24
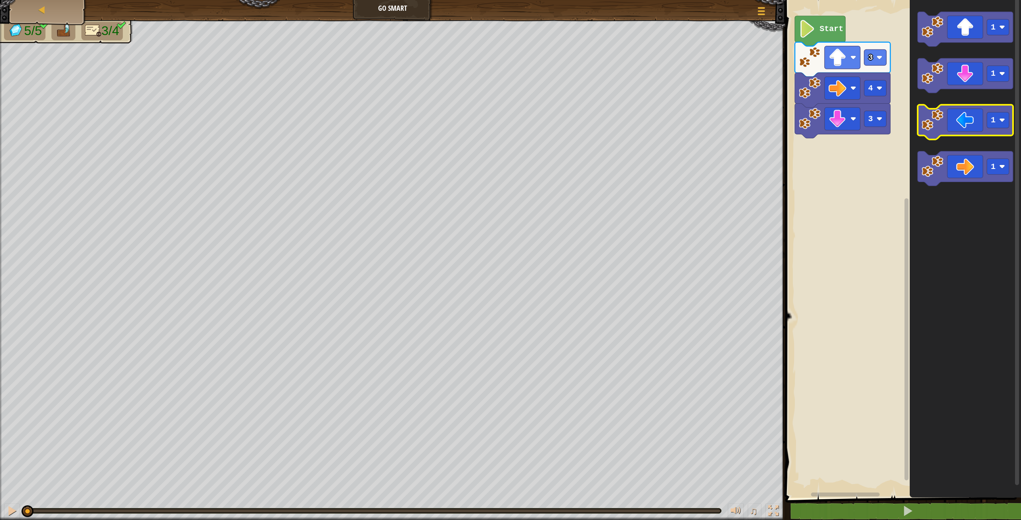
click at [926, 126] on image "Blockly Workspace" at bounding box center [932, 120] width 22 height 22
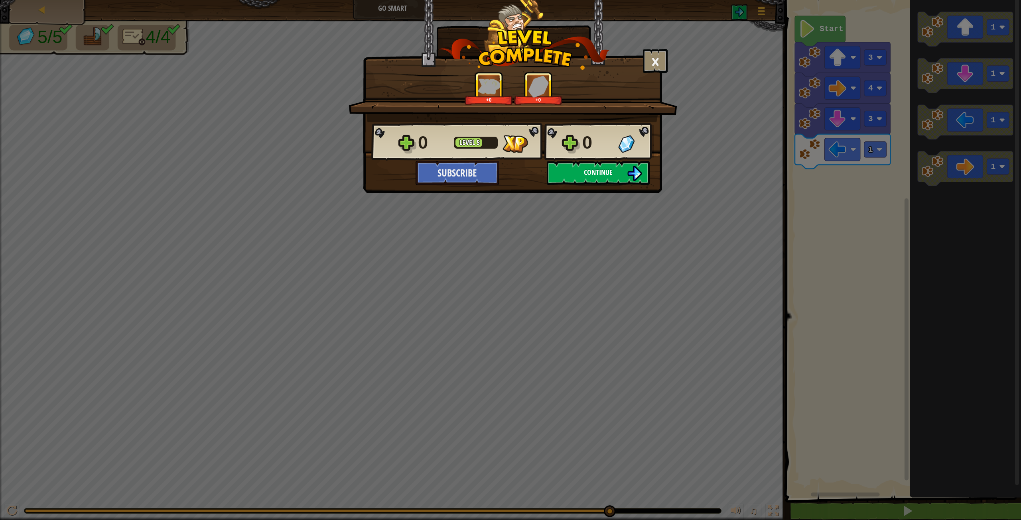
click at [629, 175] on img at bounding box center [634, 173] width 15 height 15
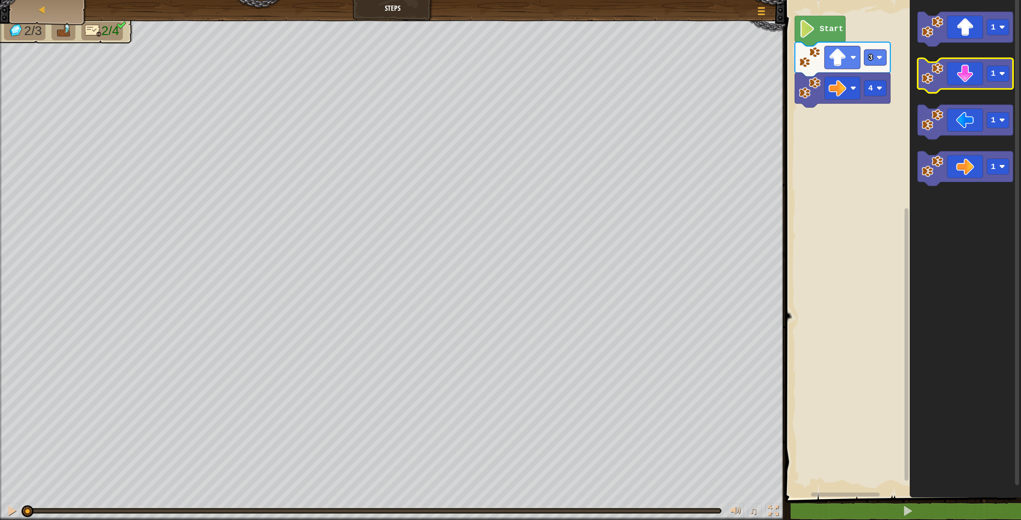
click at [923, 81] on image "Blockly Workspace" at bounding box center [932, 74] width 22 height 22
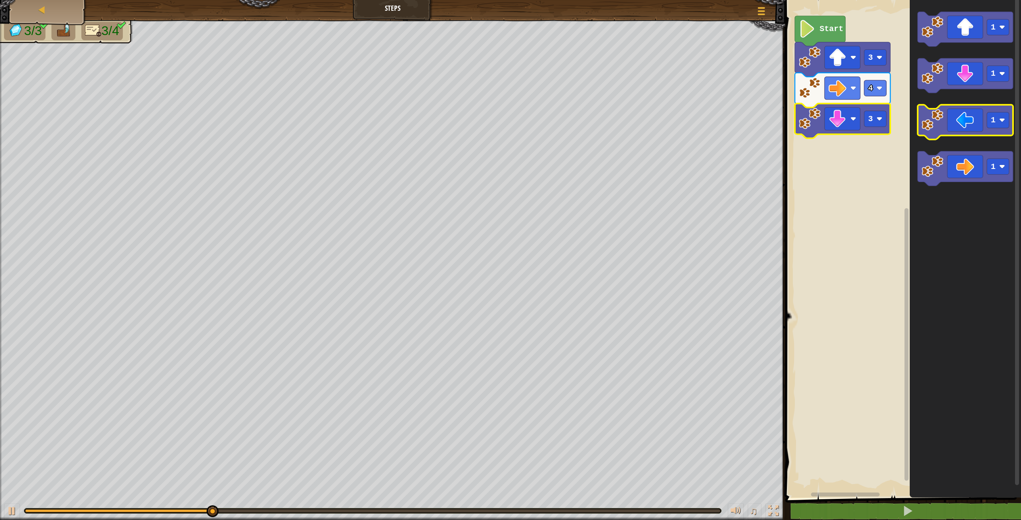
click at [932, 132] on icon "Blockly Workspace" at bounding box center [965, 122] width 95 height 35
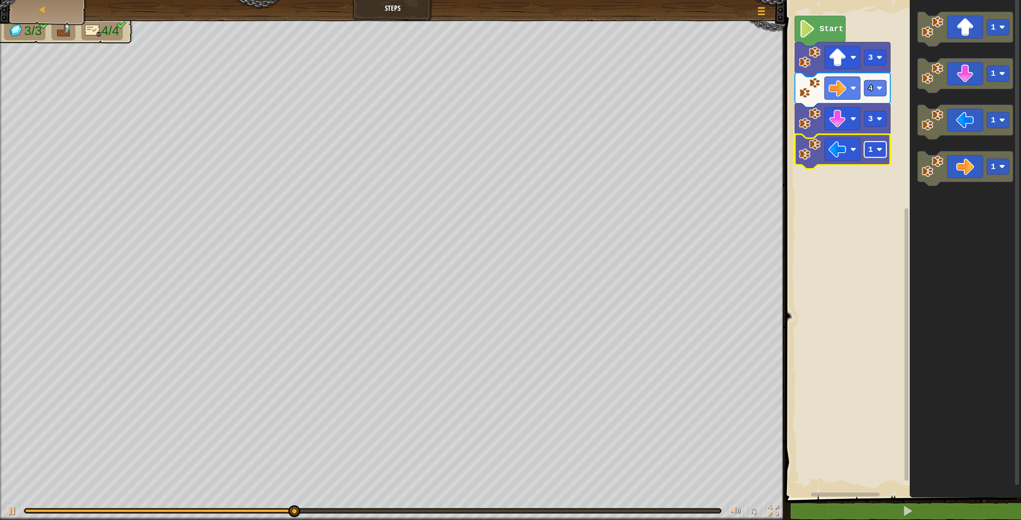
click at [876, 156] on rect "Blockly Workspace" at bounding box center [875, 150] width 22 height 16
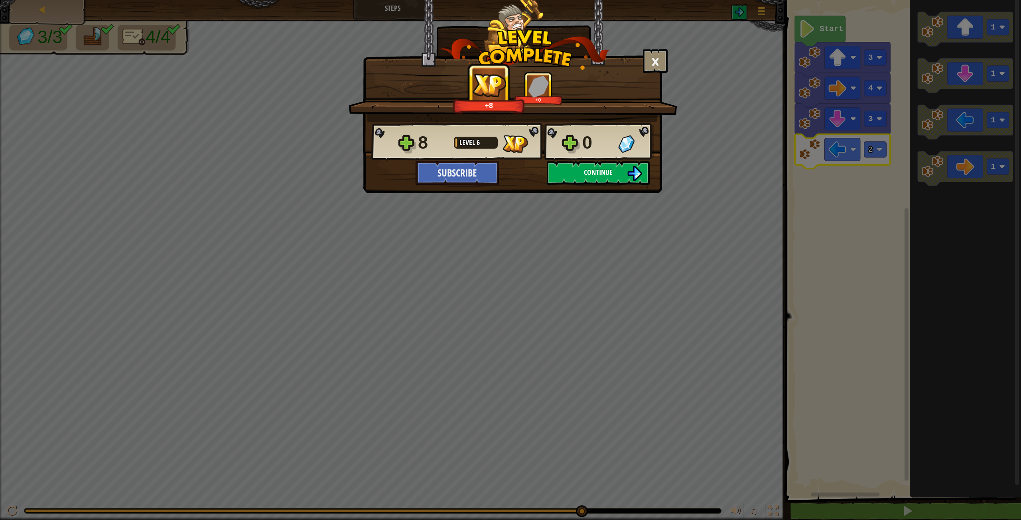
click at [613, 183] on button "Continue" at bounding box center [598, 173] width 103 height 24
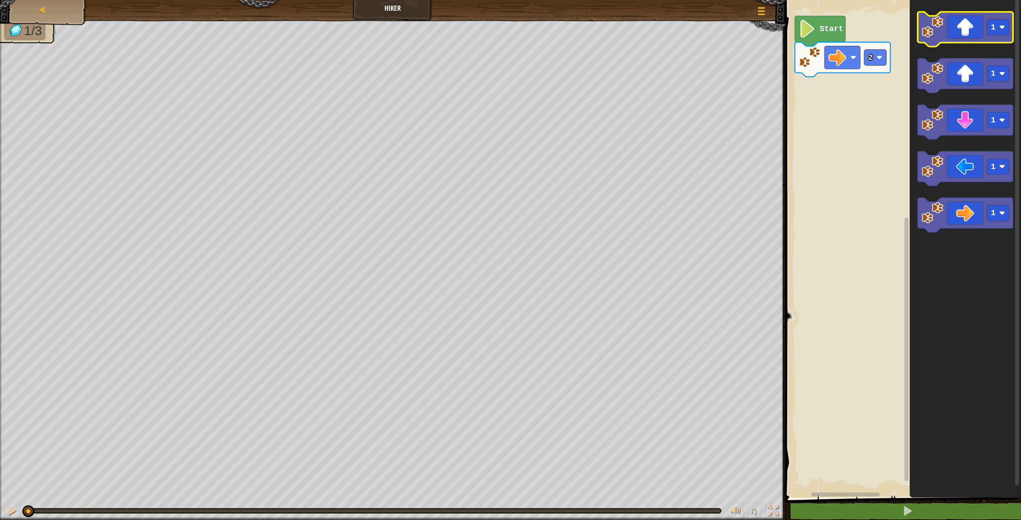
click at [932, 38] on icon "Blockly Workspace" at bounding box center [965, 29] width 95 height 35
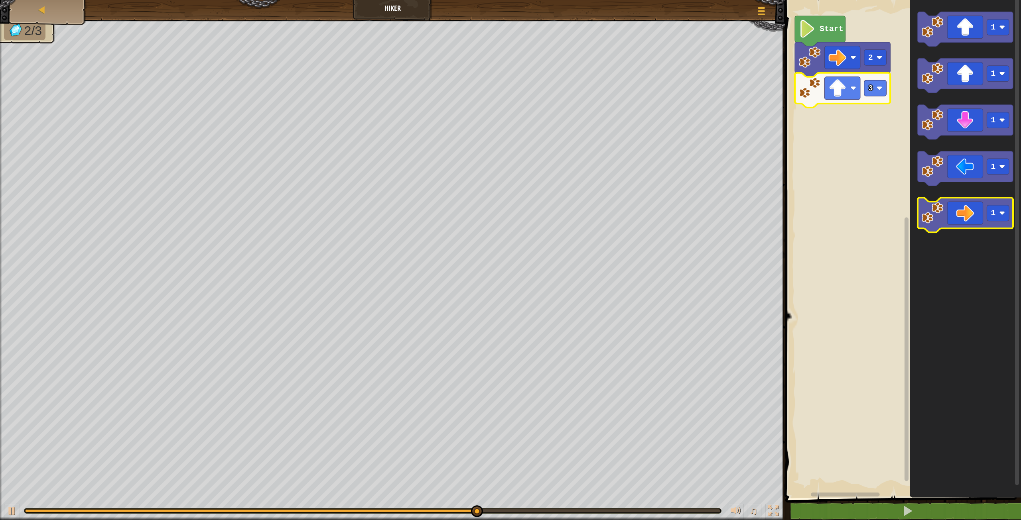
click at [932, 204] on image "Blockly Workspace" at bounding box center [932, 213] width 22 height 22
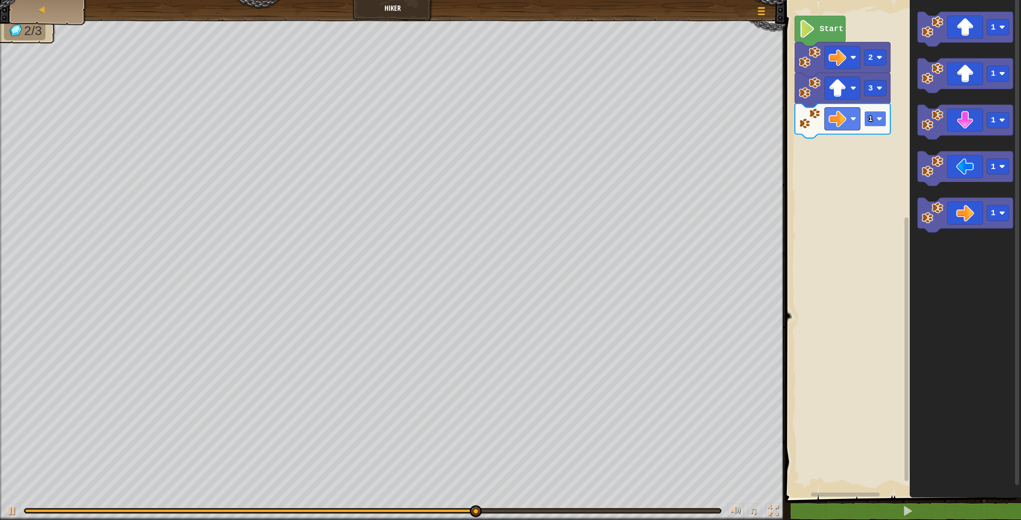
click at [879, 119] on image "Blockly Workspace" at bounding box center [879, 119] width 6 height 6
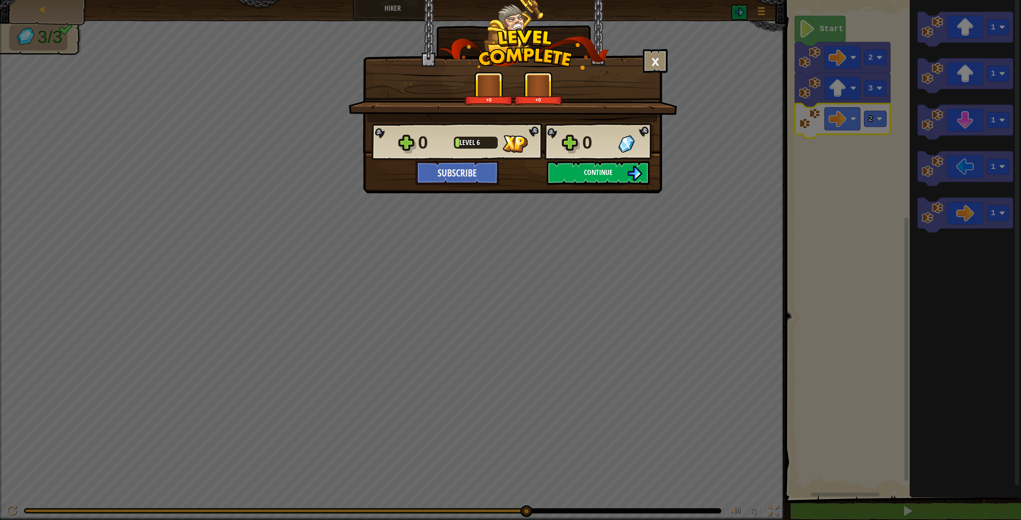
click at [592, 167] on button "Continue" at bounding box center [598, 173] width 103 height 24
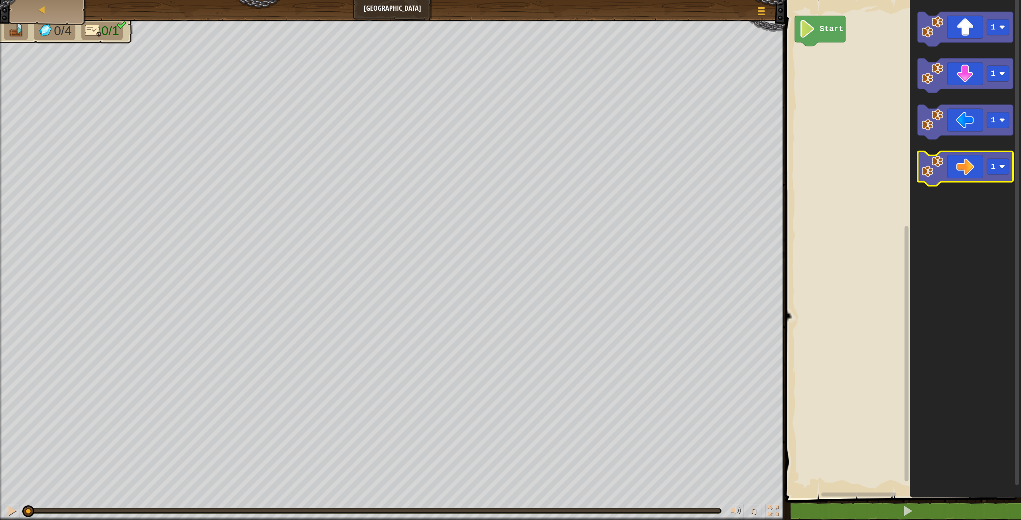
click at [936, 158] on image "Blockly Workspace" at bounding box center [932, 167] width 22 height 22
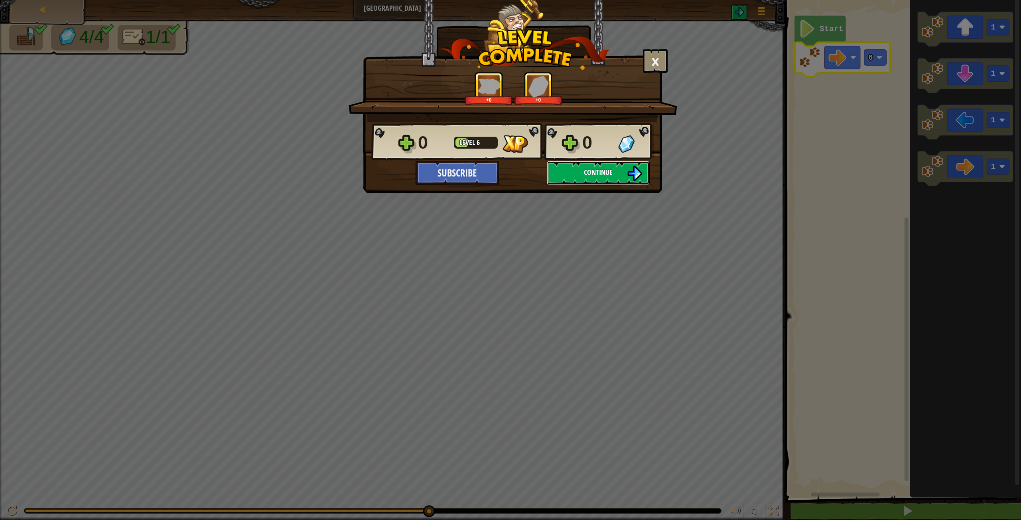
click at [618, 165] on button "Continue" at bounding box center [598, 173] width 103 height 24
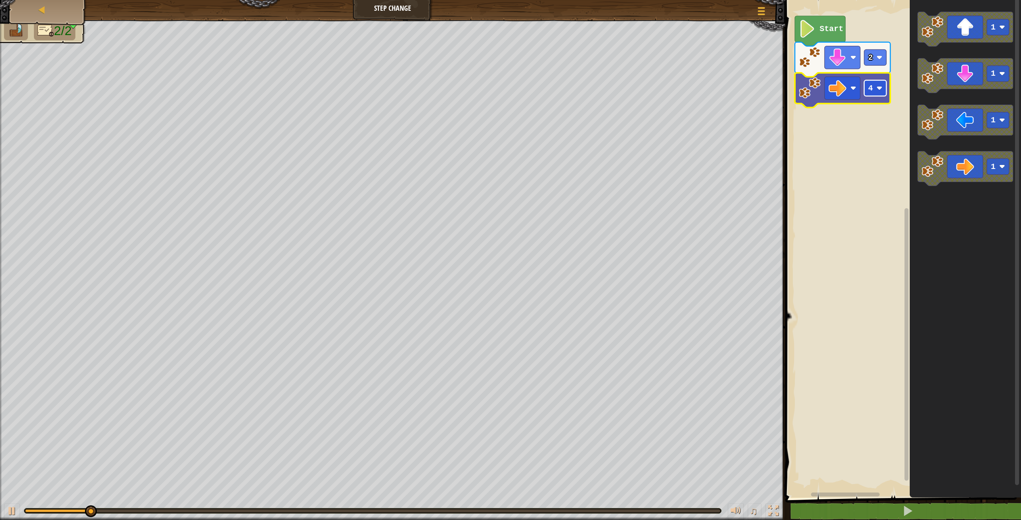
click at [869, 89] on text "4" at bounding box center [870, 88] width 5 height 9
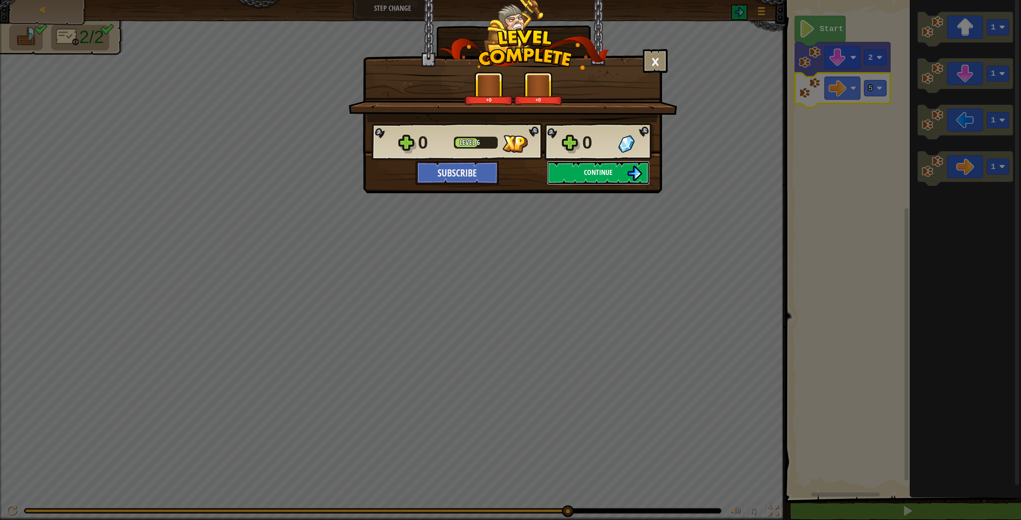
click at [616, 174] on button "Continue" at bounding box center [598, 173] width 103 height 24
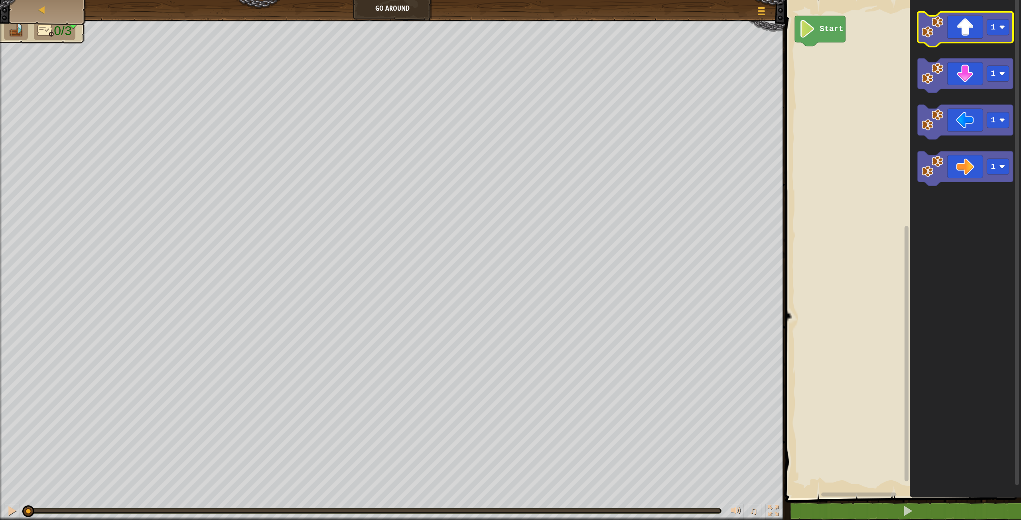
click at [922, 32] on image "Blockly Workspace" at bounding box center [932, 27] width 22 height 22
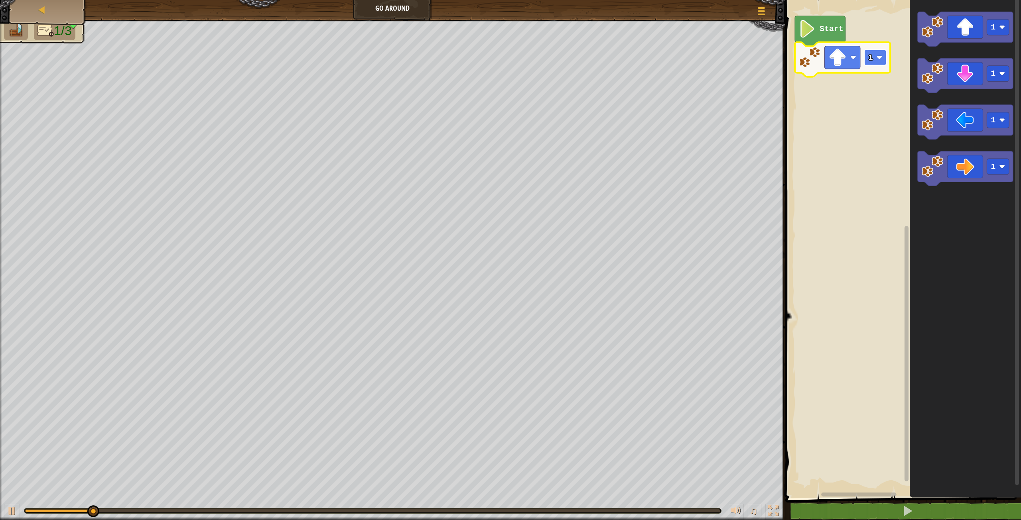
click at [866, 55] on rect "Blockly Workspace" at bounding box center [875, 57] width 22 height 16
click at [939, 165] on image "Blockly Workspace" at bounding box center [932, 167] width 22 height 22
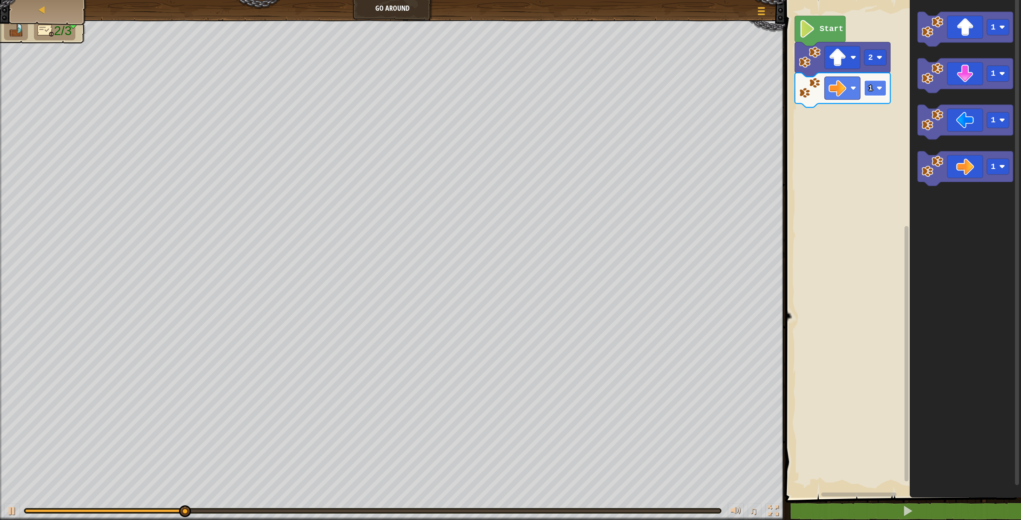
click at [879, 90] on image "Blockly Workspace" at bounding box center [879, 88] width 6 height 6
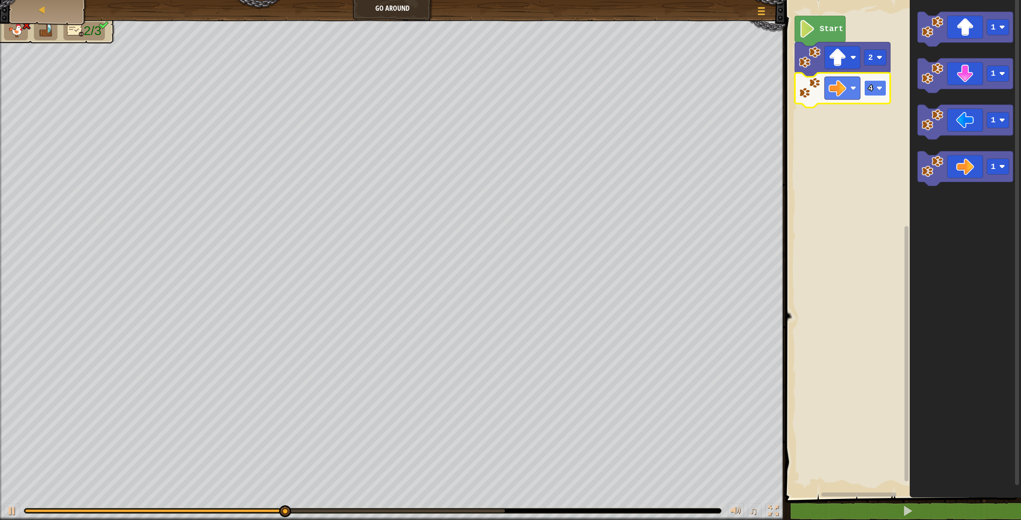
click at [883, 91] on rect "Blockly Workspace" at bounding box center [875, 88] width 22 height 16
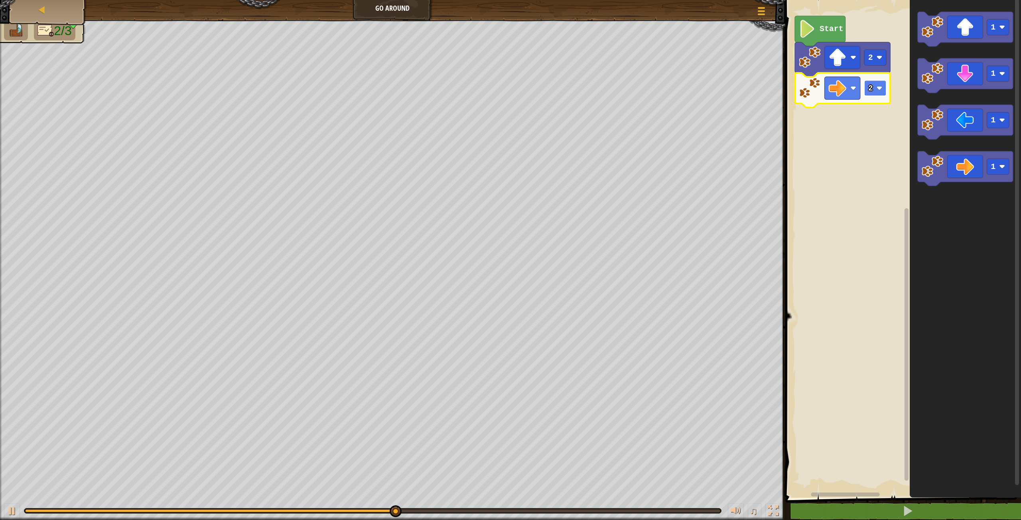
click at [878, 95] on rect "Blockly Workspace" at bounding box center [875, 88] width 22 height 16
drag, startPoint x: 878, startPoint y: 131, endPoint x: 894, endPoint y: 127, distance: 16.9
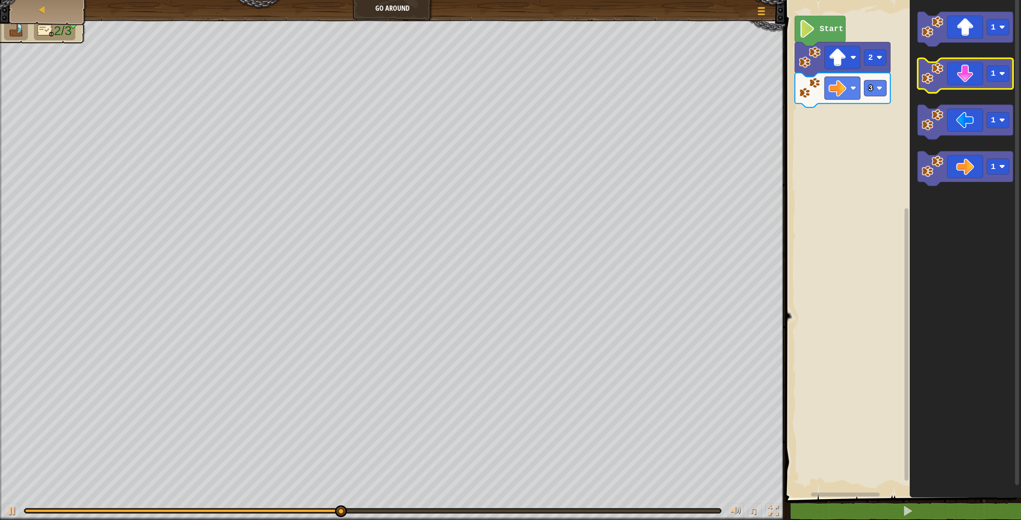
click at [928, 85] on icon "Blockly Workspace" at bounding box center [965, 75] width 95 height 35
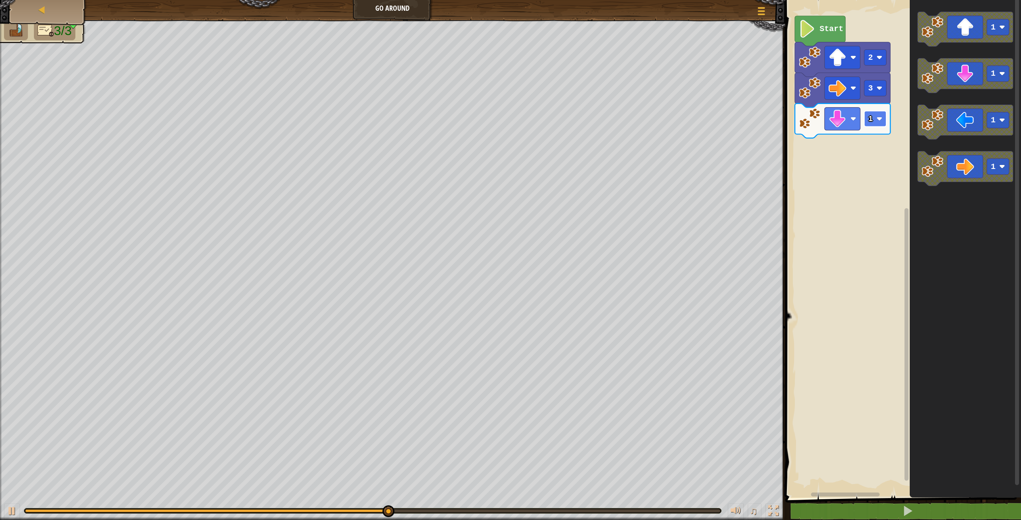
click at [872, 121] on text "1" at bounding box center [870, 118] width 5 height 9
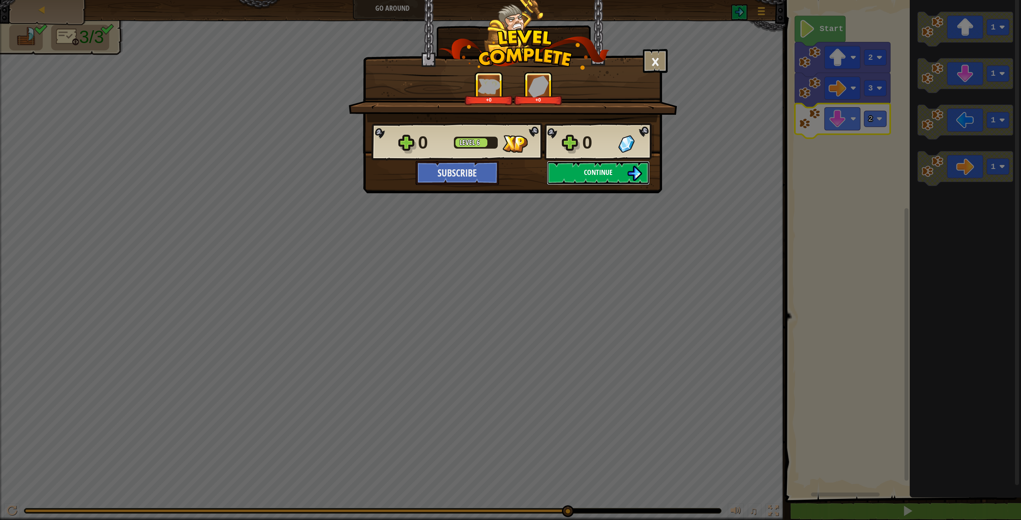
click at [612, 175] on span "Continue" at bounding box center [598, 173] width 29 height 10
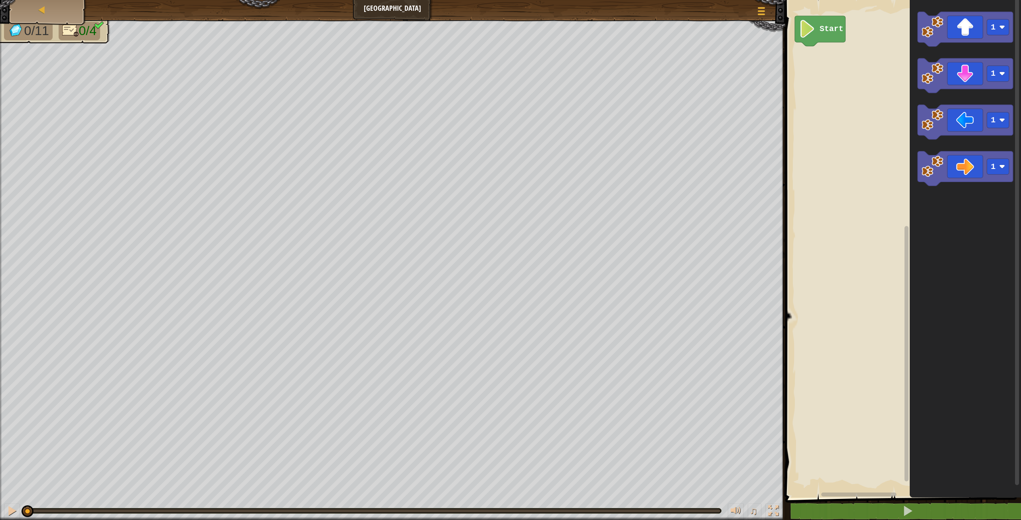
click at [917, 31] on icon "Blockly Workspace" at bounding box center [965, 247] width 111 height 502
click at [923, 30] on image "Blockly Workspace" at bounding box center [932, 27] width 22 height 22
click at [884, 58] on rect "Blockly Workspace" at bounding box center [875, 57] width 22 height 16
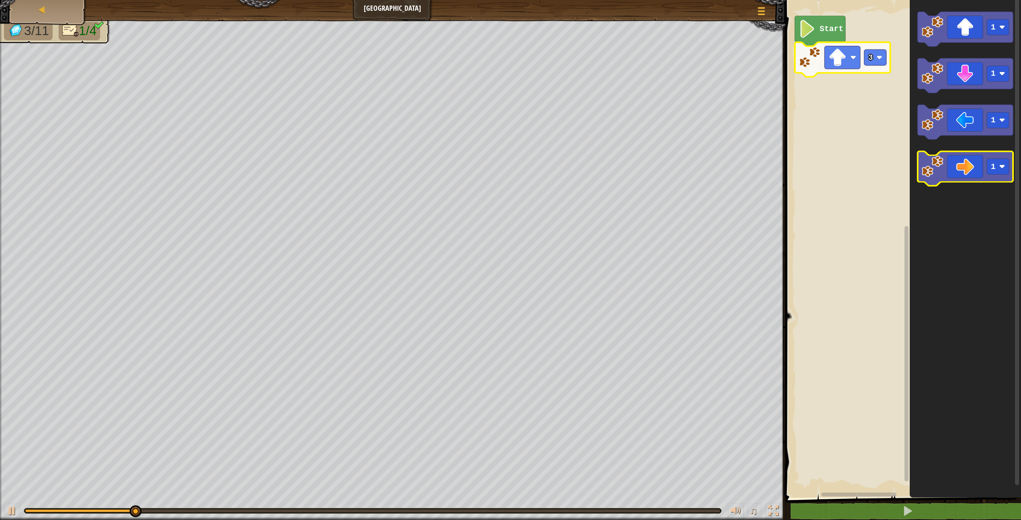
click at [925, 160] on image "Blockly Workspace" at bounding box center [932, 167] width 22 height 22
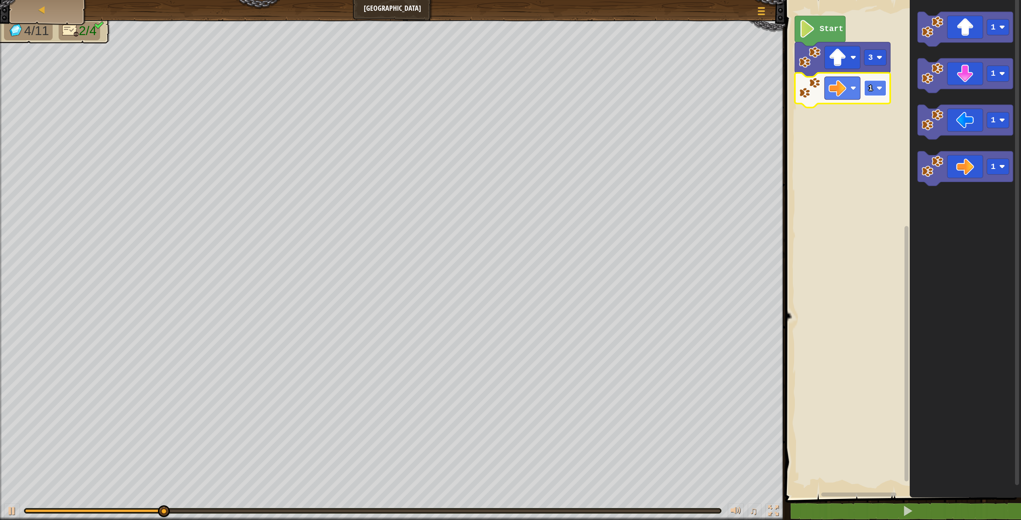
click at [879, 85] on image "Blockly Workspace" at bounding box center [879, 88] width 6 height 6
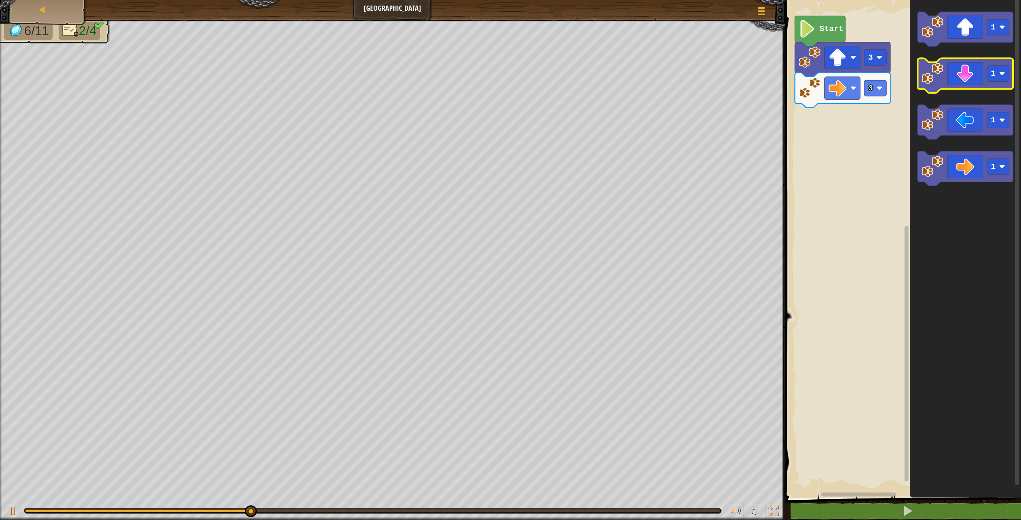
click at [920, 73] on icon "Blockly Workspace" at bounding box center [965, 75] width 95 height 35
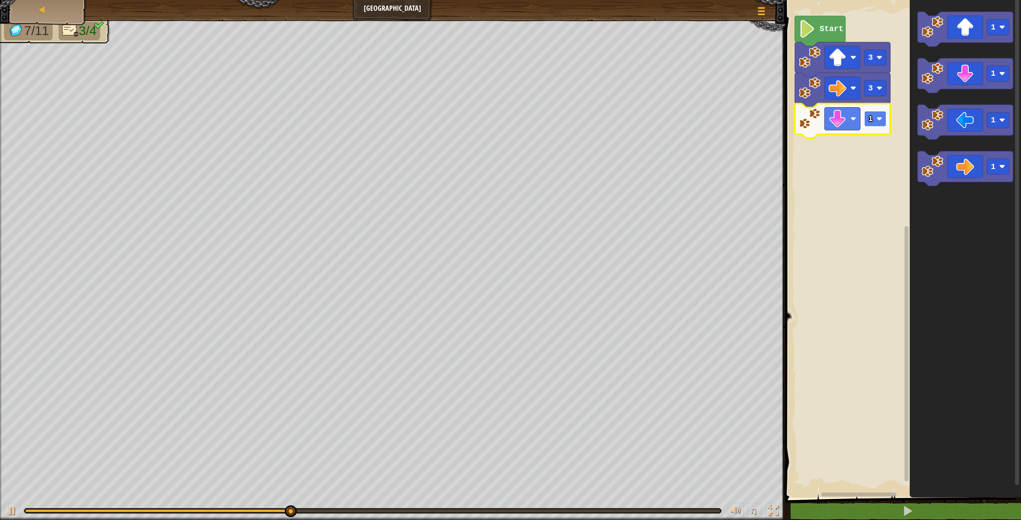
click at [880, 120] on image "Blockly Workspace" at bounding box center [879, 119] width 6 height 6
drag, startPoint x: 880, startPoint y: 158, endPoint x: 901, endPoint y: 132, distance: 33.7
click at [926, 123] on image "Blockly Workspace" at bounding box center [932, 120] width 22 height 22
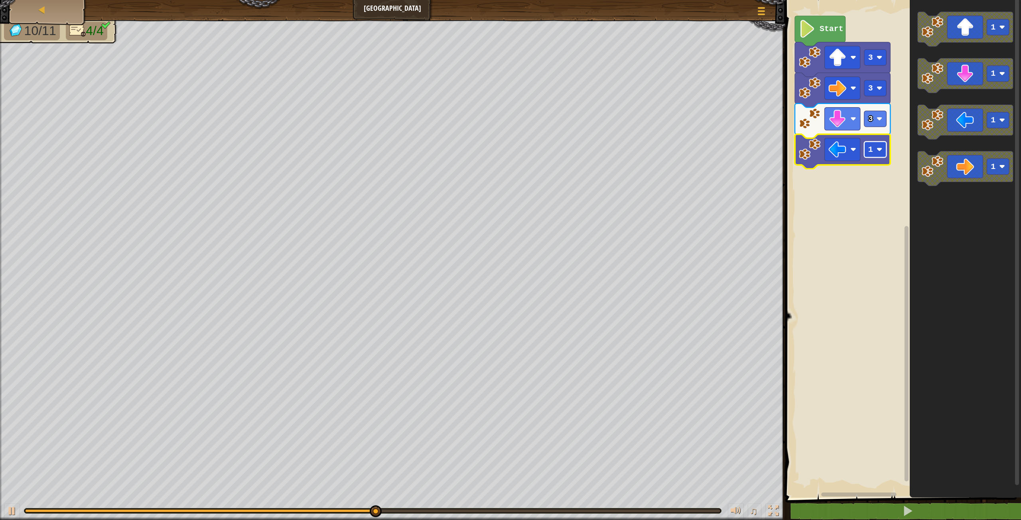
click at [883, 148] on rect "Blockly Workspace" at bounding box center [875, 150] width 22 height 16
drag, startPoint x: 879, startPoint y: 185, endPoint x: 881, endPoint y: 191, distance: 7.1
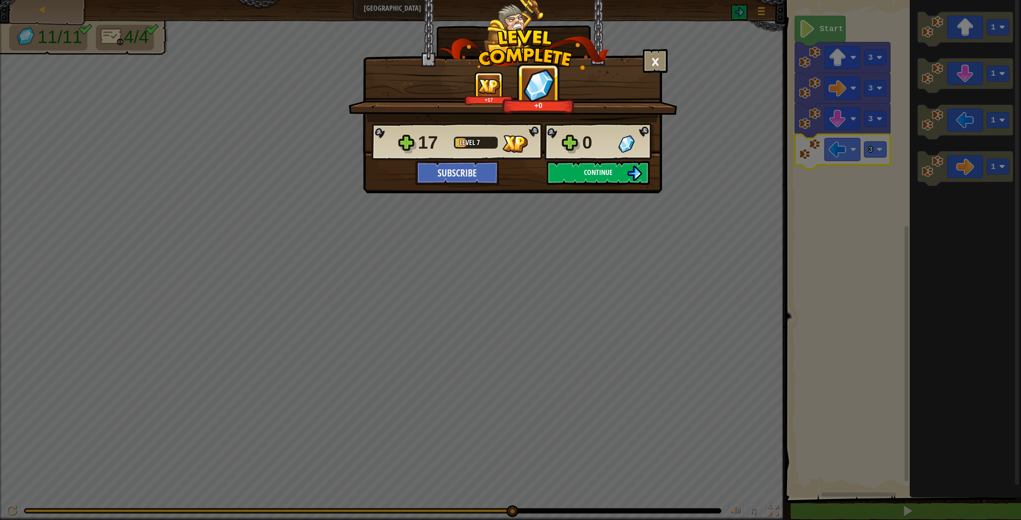
click at [562, 181] on button "Continue" at bounding box center [598, 173] width 103 height 24
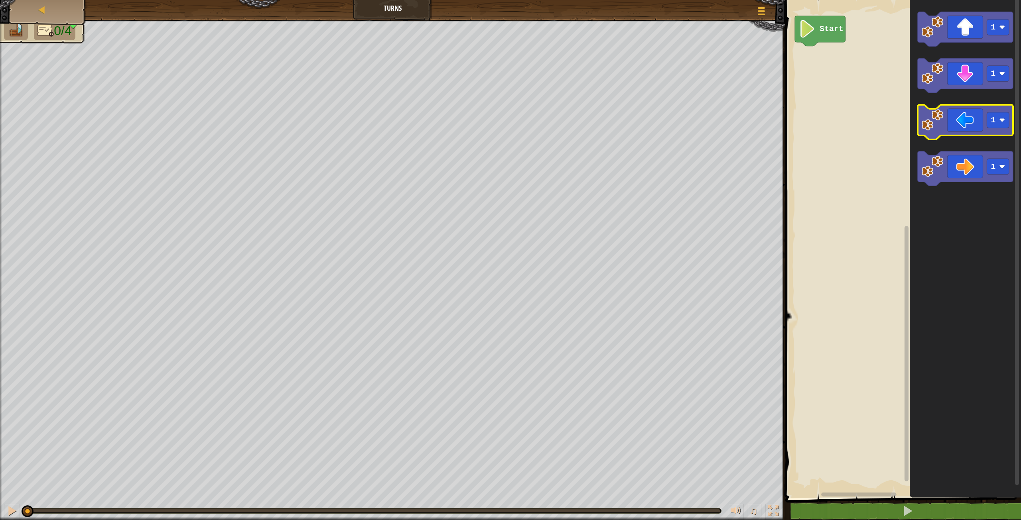
click at [918, 122] on icon "Blockly Workspace" at bounding box center [965, 122] width 95 height 35
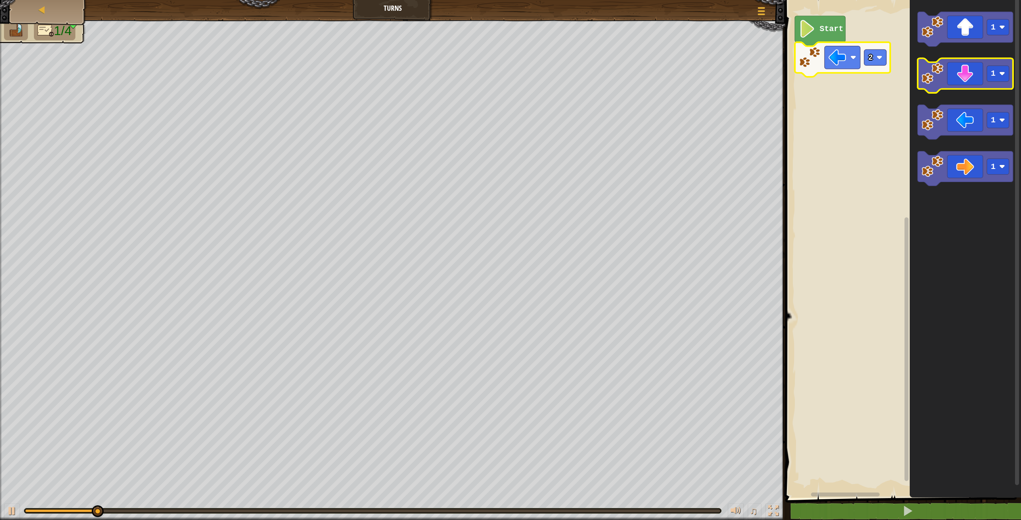
click at [930, 84] on image "Blockly Workspace" at bounding box center [932, 74] width 22 height 22
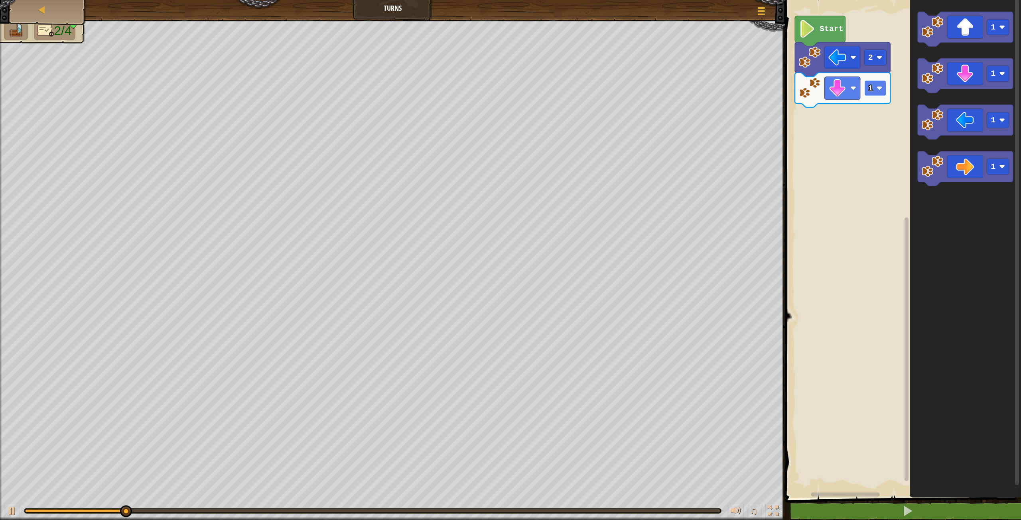
click at [873, 91] on rect "Blockly Workspace" at bounding box center [875, 88] width 22 height 16
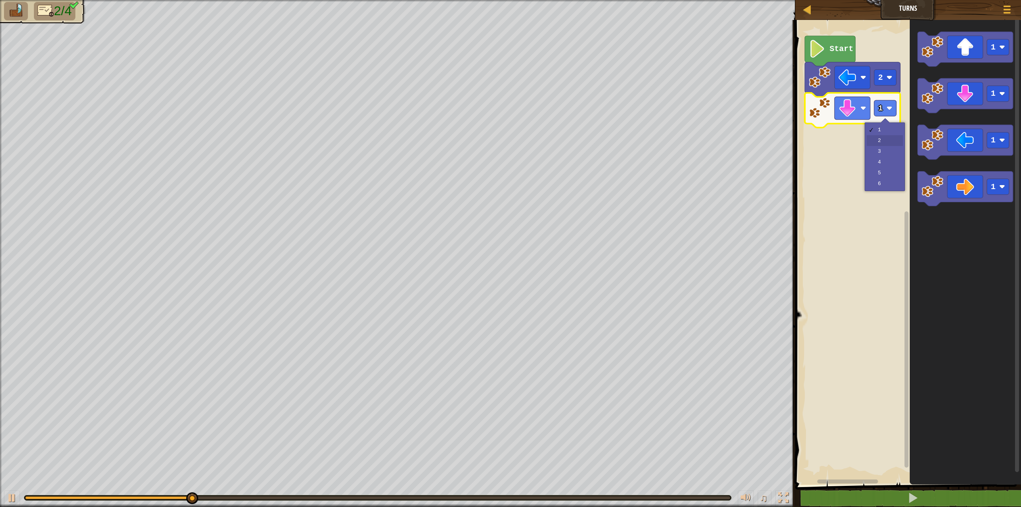
click at [882, 141] on rect "Blockly Workspace" at bounding box center [907, 250] width 228 height 469
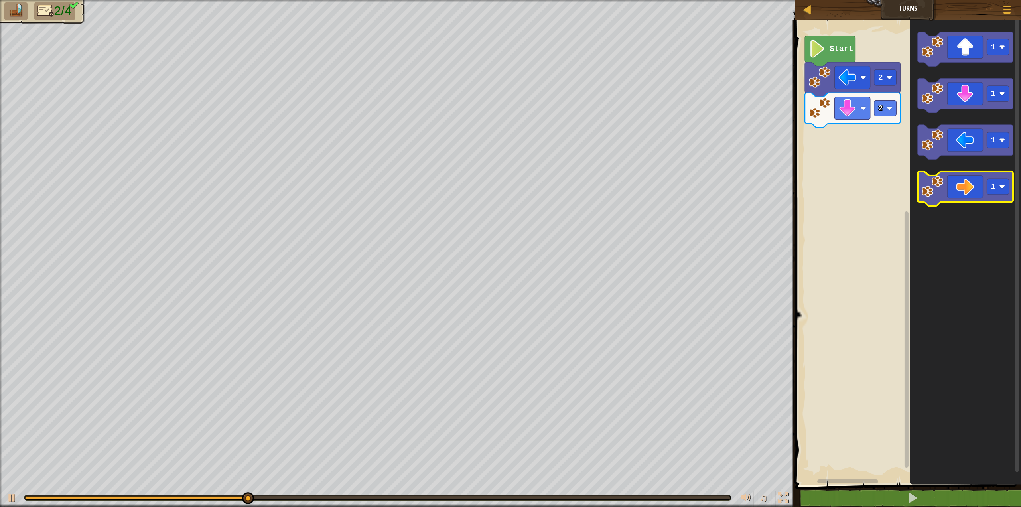
click at [931, 186] on image "Blockly Workspace" at bounding box center [933, 186] width 22 height 22
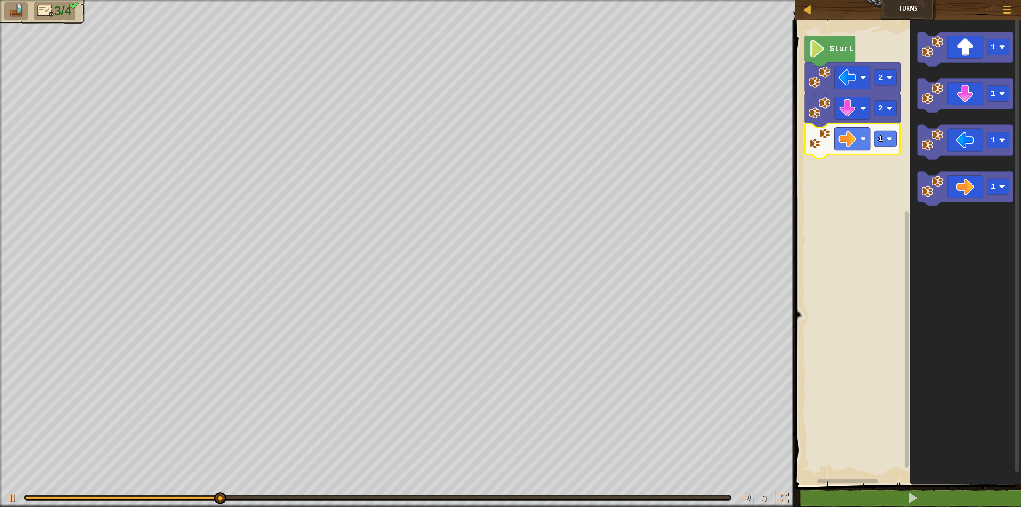
click at [898, 147] on icon "Blockly Workspace" at bounding box center [852, 141] width 95 height 35
click at [893, 144] on rect "Blockly Workspace" at bounding box center [885, 139] width 22 height 16
click at [930, 56] on image "Blockly Workspace" at bounding box center [933, 47] width 22 height 22
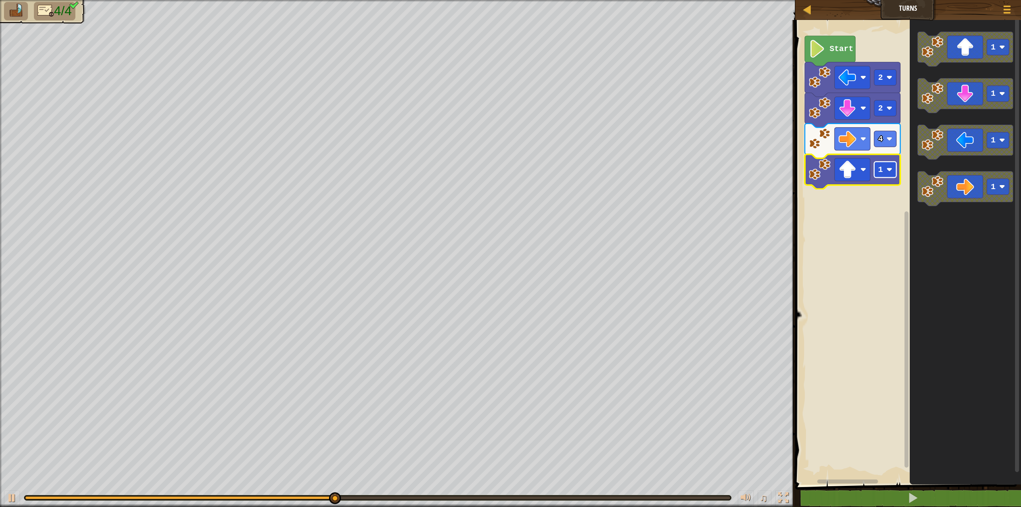
click at [887, 172] on image "Blockly Workspace" at bounding box center [889, 170] width 6 height 6
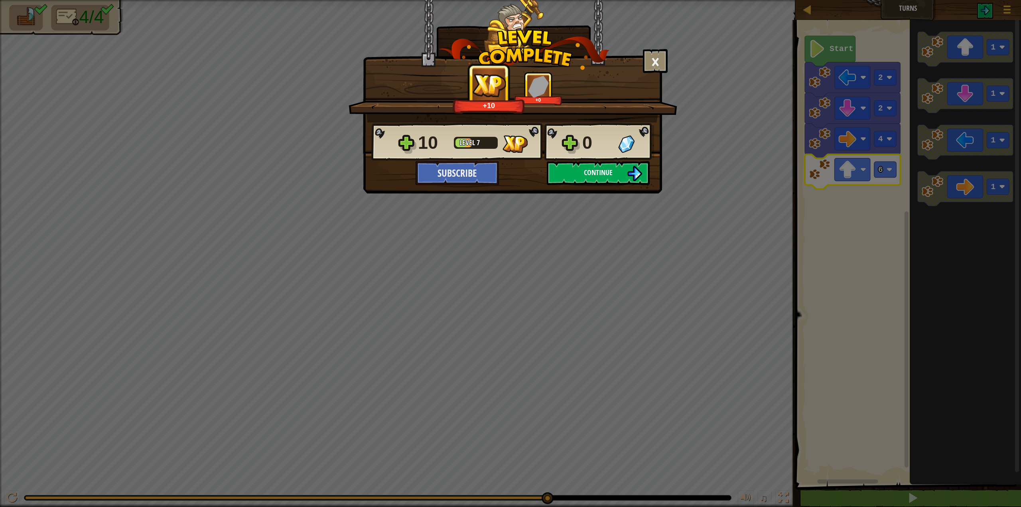
click at [591, 172] on span "Continue" at bounding box center [598, 173] width 29 height 10
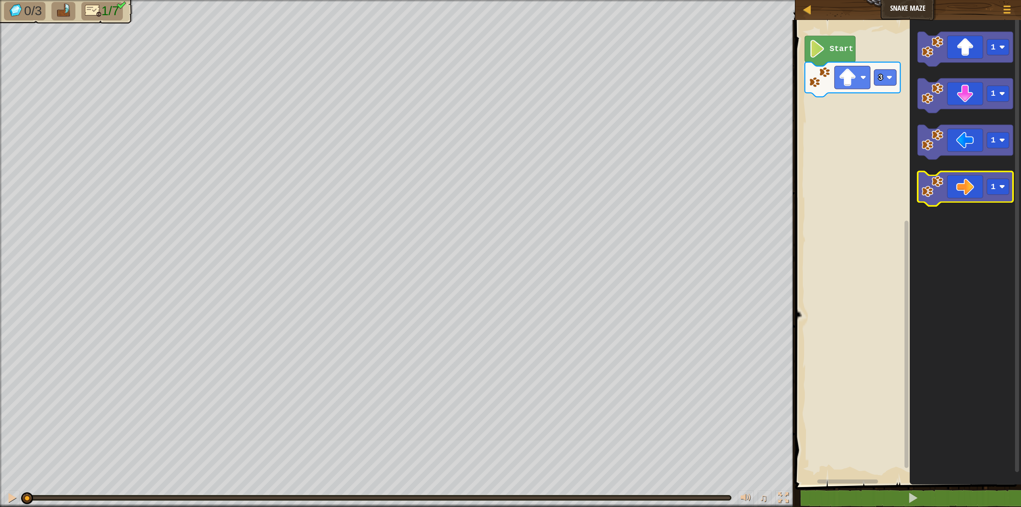
click at [928, 185] on image "Blockly Workspace" at bounding box center [933, 186] width 22 height 22
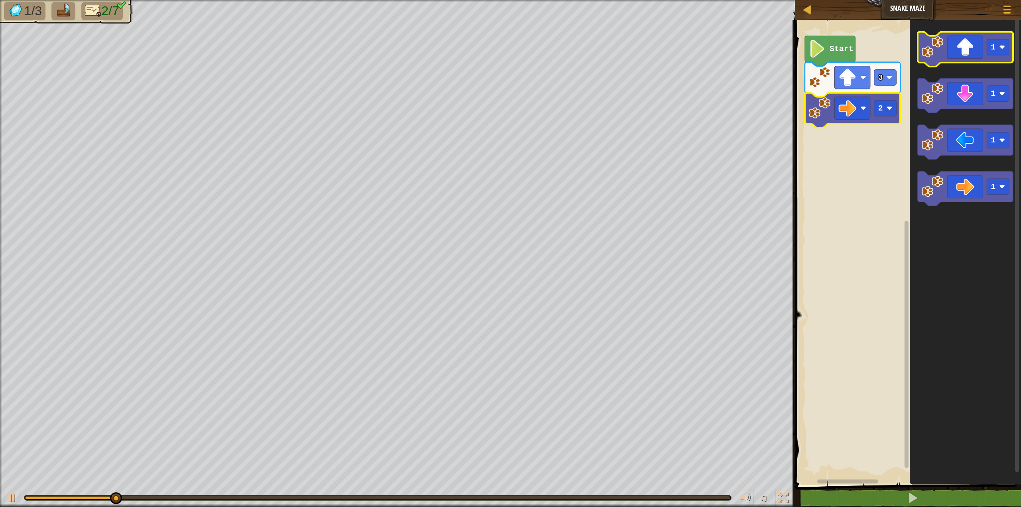
click at [938, 58] on icon "Blockly Workspace" at bounding box center [965, 49] width 95 height 35
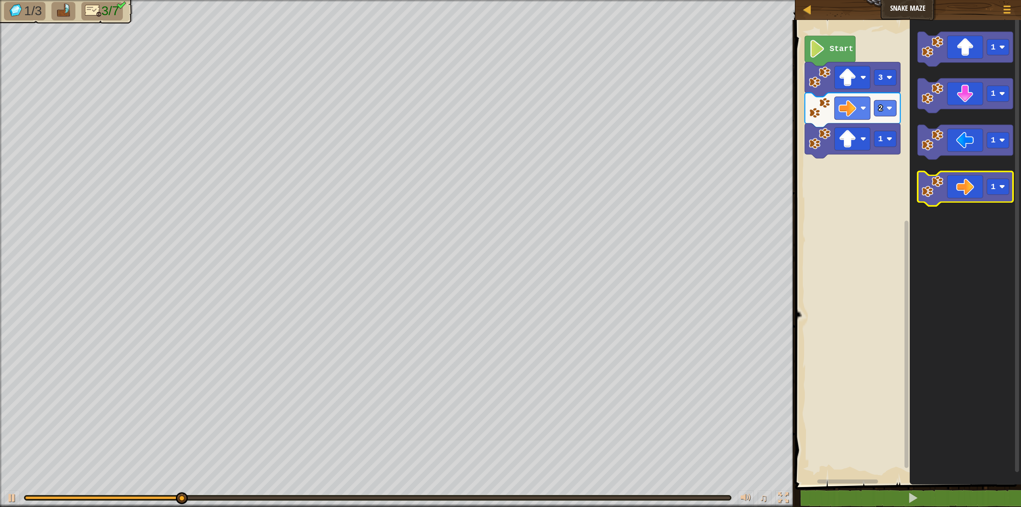
click at [936, 181] on image "Blockly Workspace" at bounding box center [933, 186] width 22 height 22
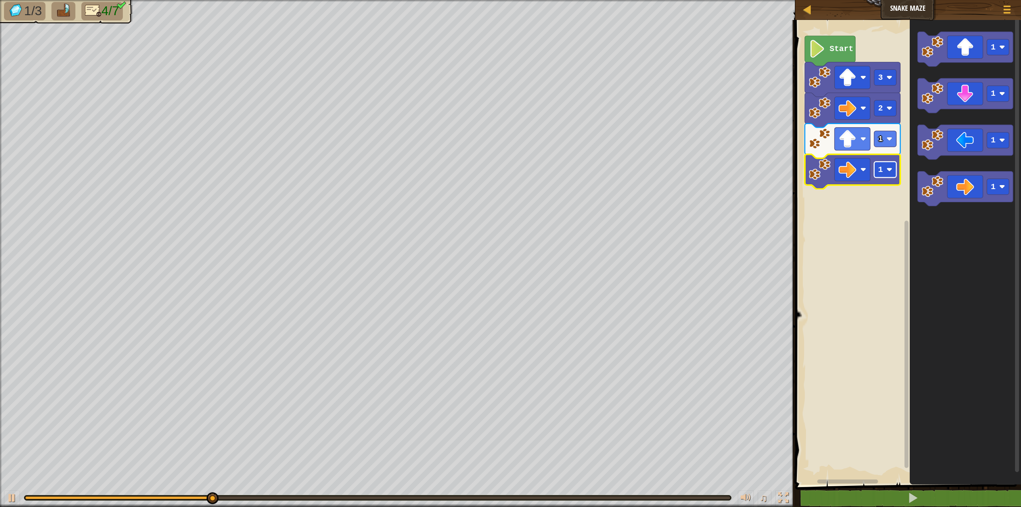
click at [881, 166] on text "1" at bounding box center [880, 169] width 5 height 9
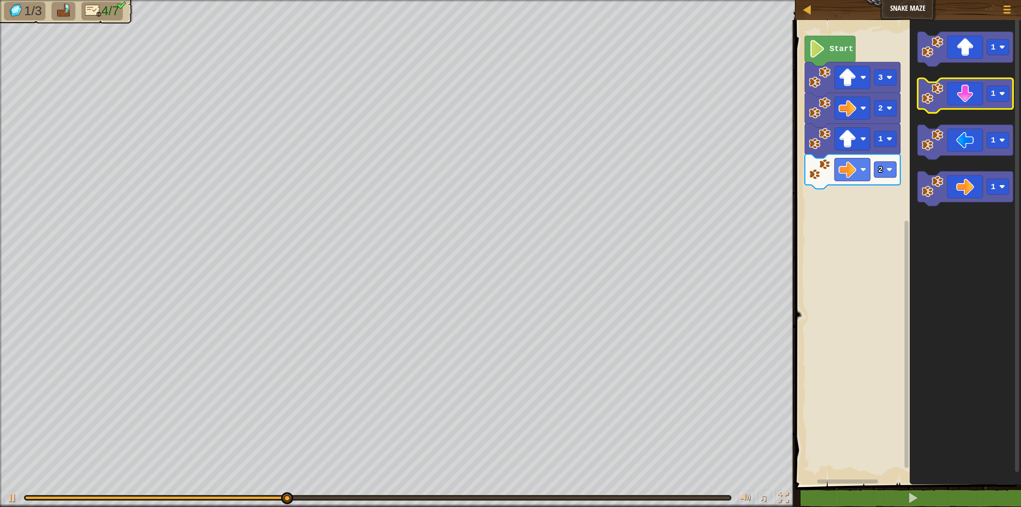
click at [942, 101] on image "Blockly Workspace" at bounding box center [933, 94] width 22 height 22
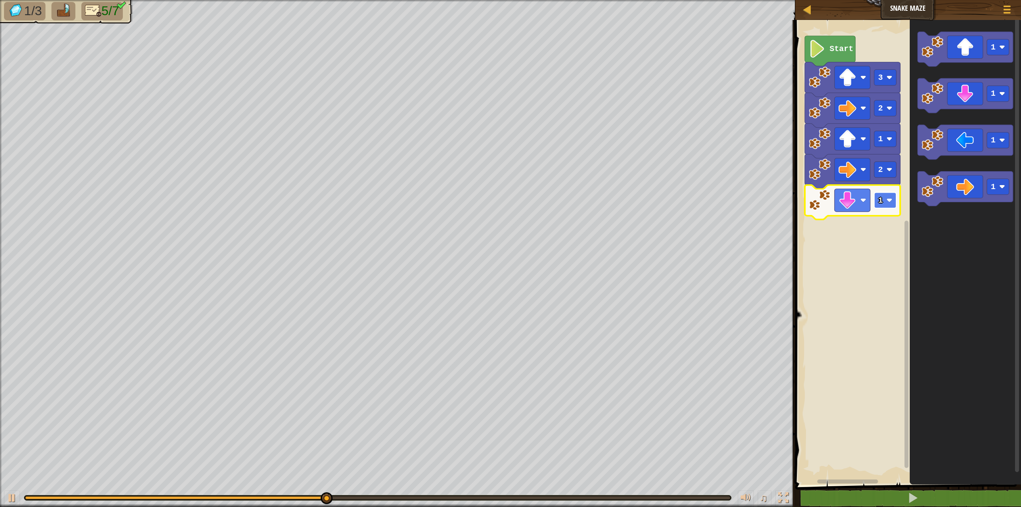
click at [882, 201] on text "1" at bounding box center [880, 200] width 5 height 9
click at [940, 189] on image "Blockly Workspace" at bounding box center [933, 186] width 22 height 22
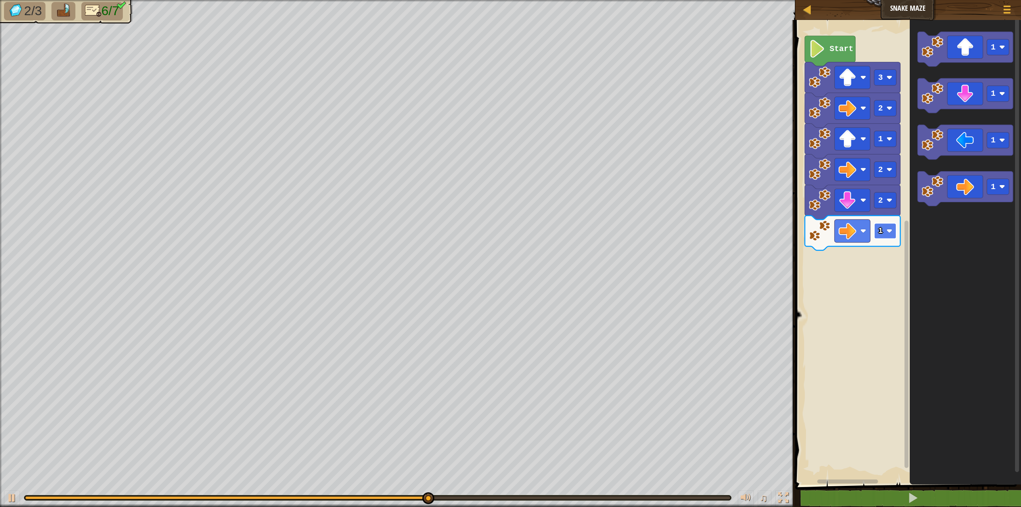
click at [882, 232] on text "1" at bounding box center [880, 230] width 5 height 9
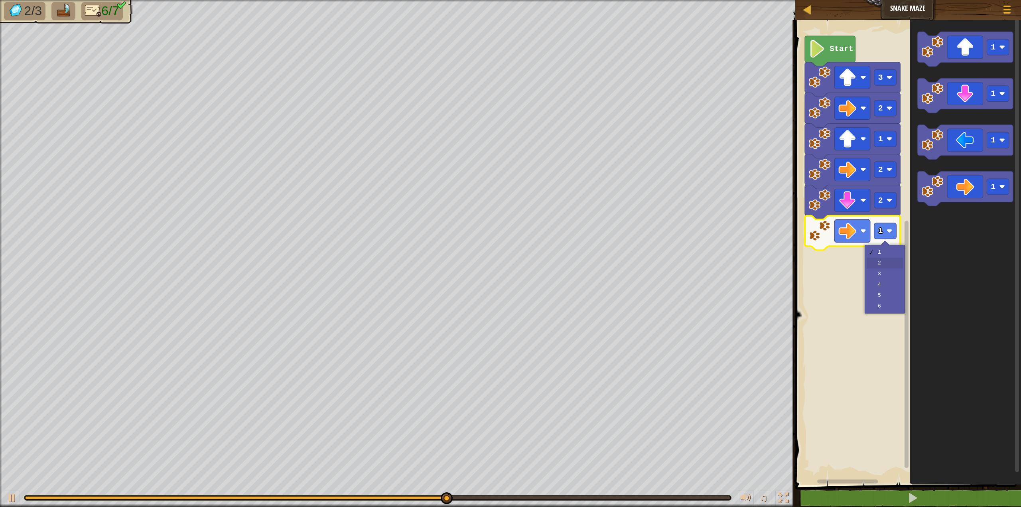
drag, startPoint x: 876, startPoint y: 262, endPoint x: 897, endPoint y: 233, distance: 36.0
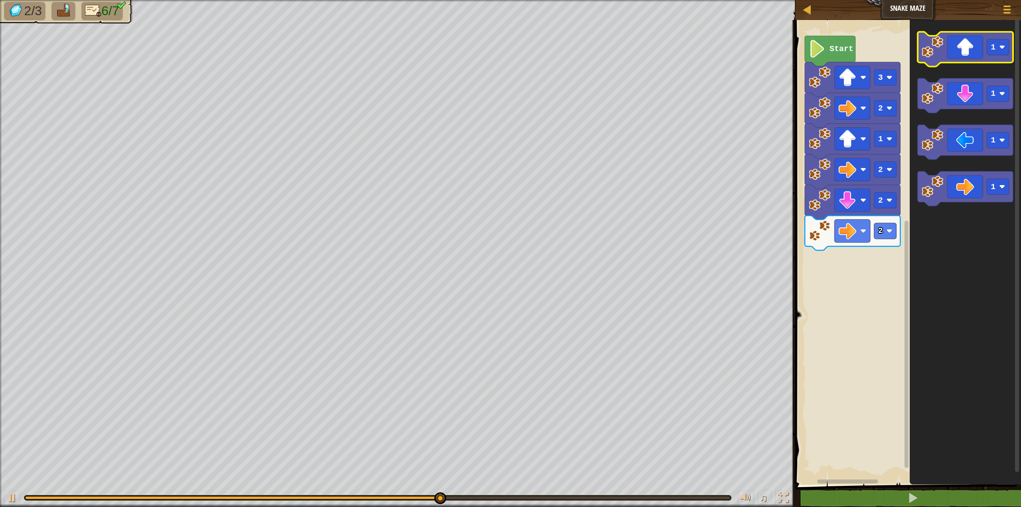
click at [942, 61] on icon "Blockly Workspace" at bounding box center [965, 49] width 95 height 35
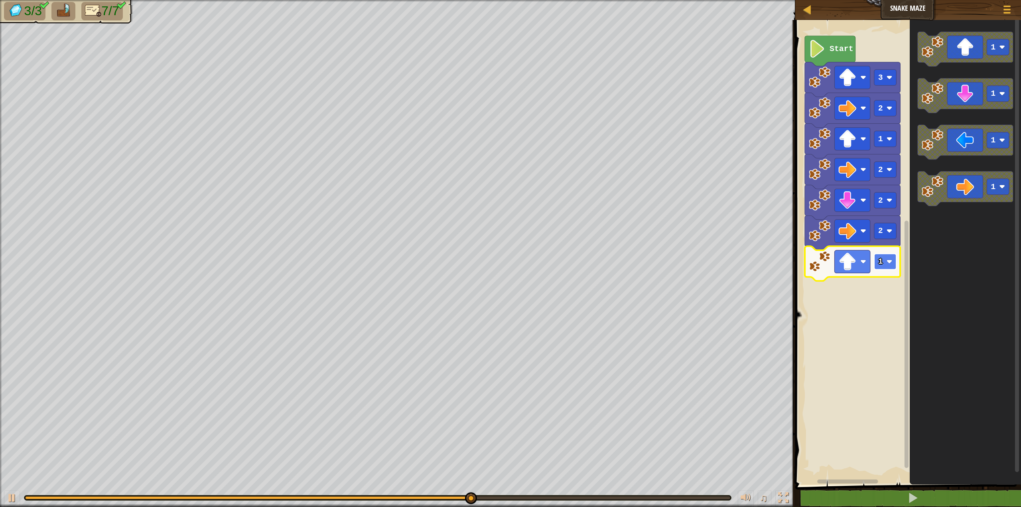
click at [884, 265] on rect "Blockly Workspace" at bounding box center [885, 262] width 22 height 16
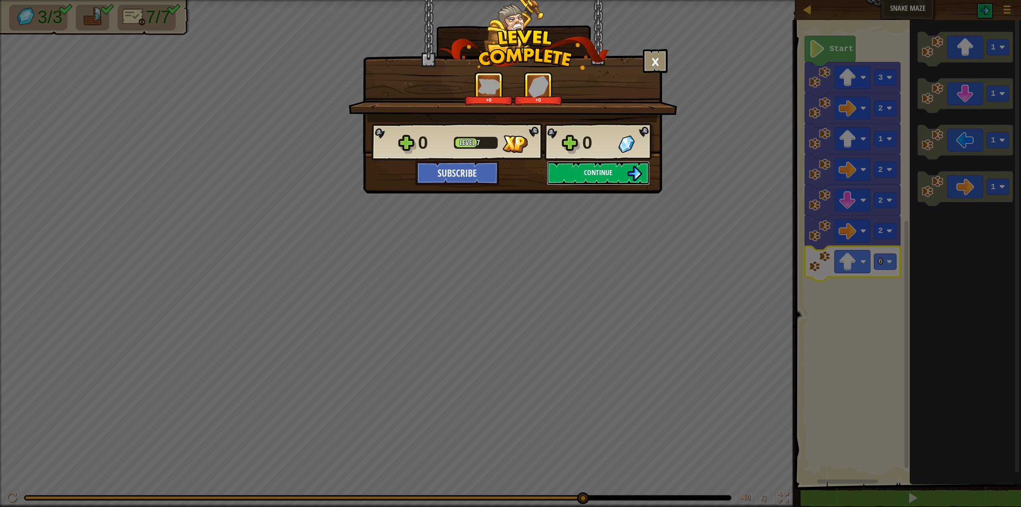
click at [597, 177] on button "Continue" at bounding box center [598, 173] width 103 height 24
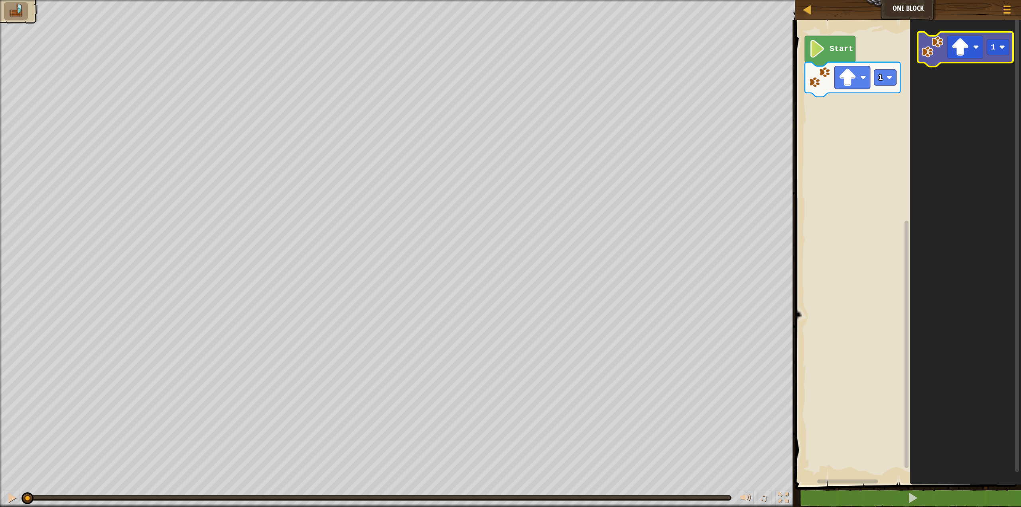
click at [934, 59] on icon "Blockly Workspace" at bounding box center [965, 49] width 95 height 35
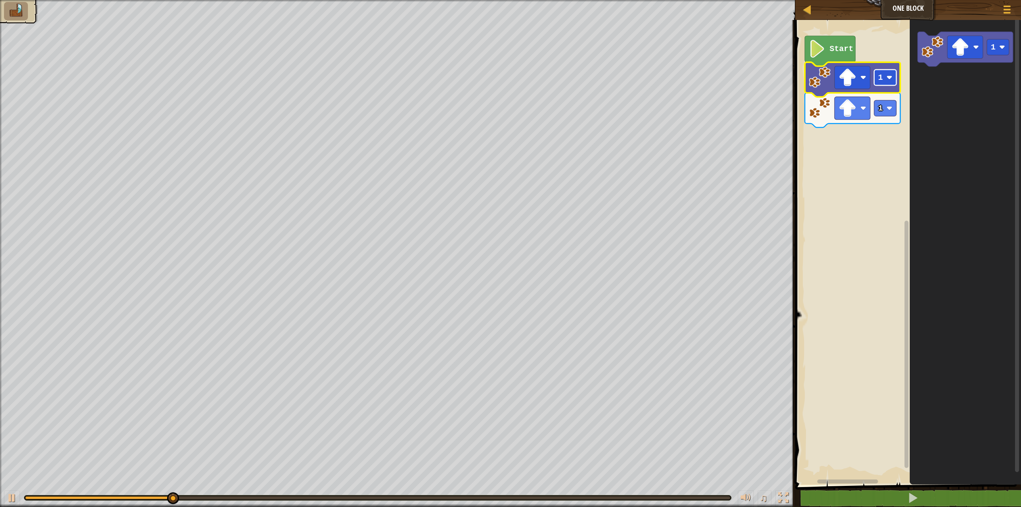
click at [879, 77] on text "1" at bounding box center [880, 77] width 5 height 9
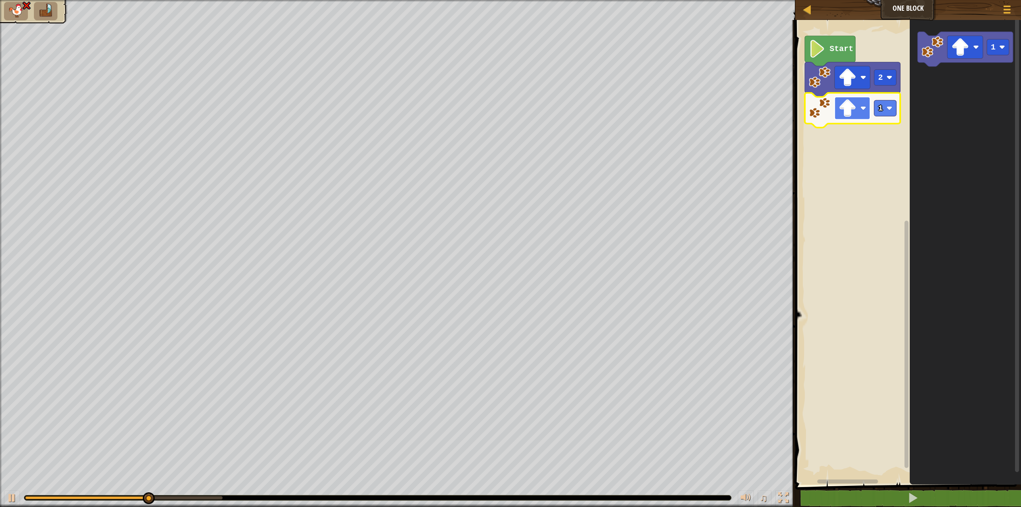
click at [851, 111] on image "Blockly Workspace" at bounding box center [847, 108] width 18 height 18
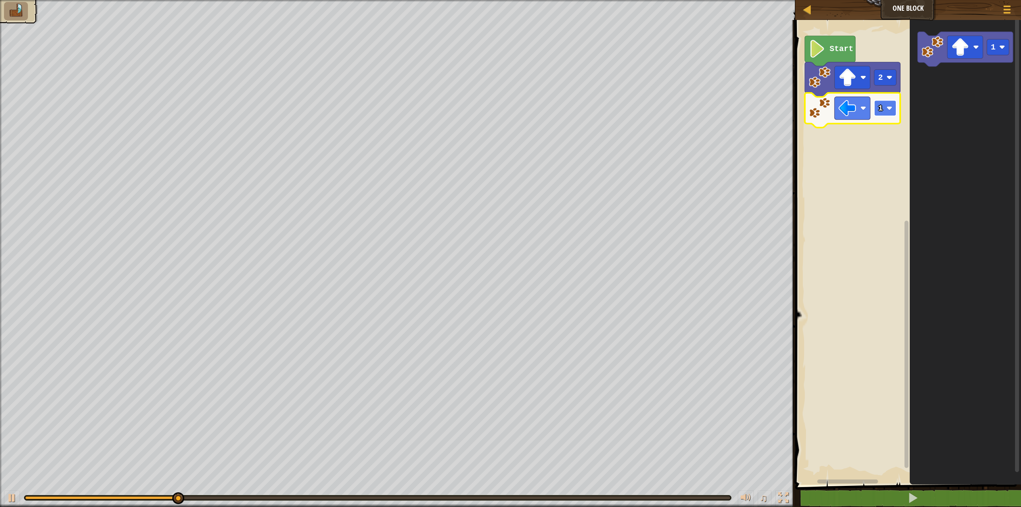
click at [889, 109] on image "Blockly Workspace" at bounding box center [889, 108] width 6 height 6
click at [881, 116] on rect "Blockly Workspace" at bounding box center [885, 108] width 22 height 16
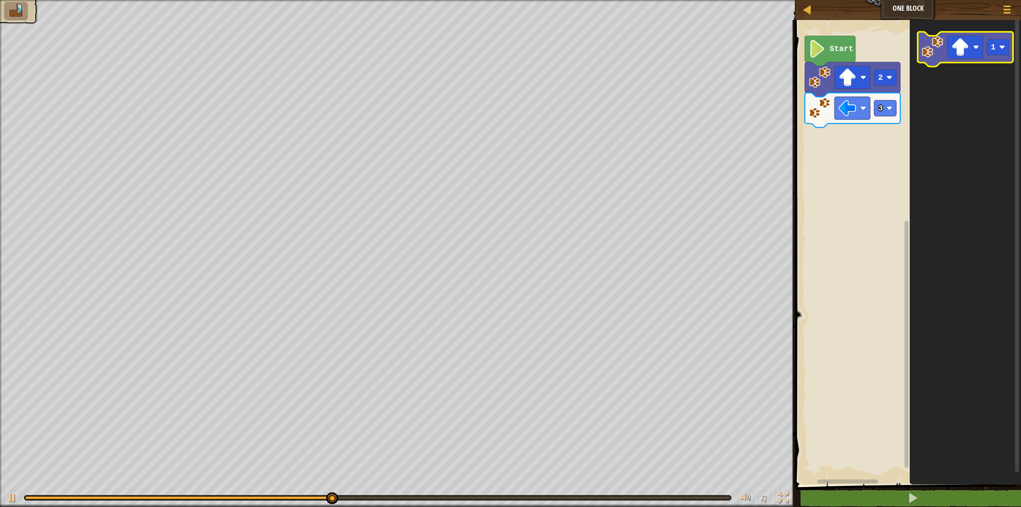
click at [930, 60] on icon "Blockly Workspace" at bounding box center [965, 49] width 95 height 35
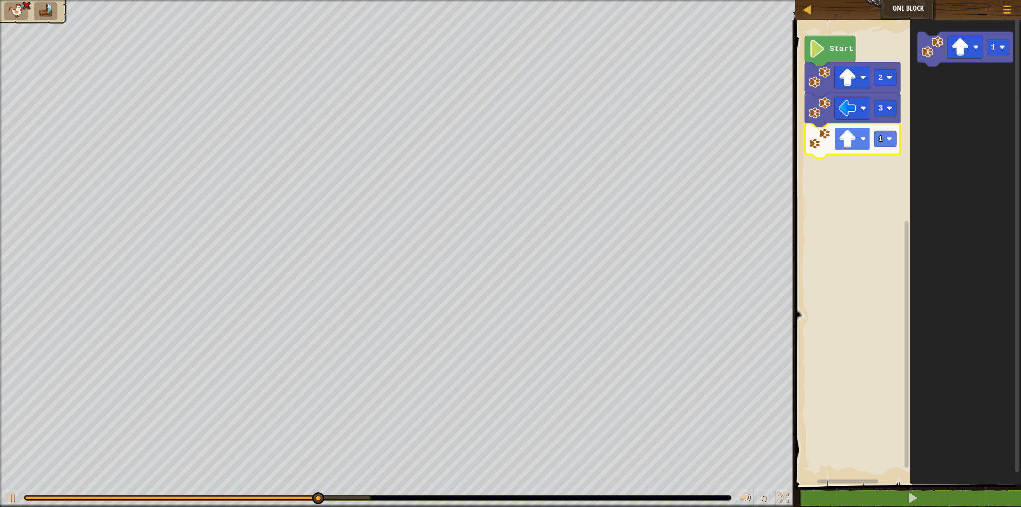
click at [859, 140] on rect "Blockly Workspace" at bounding box center [851, 139] width 35 height 23
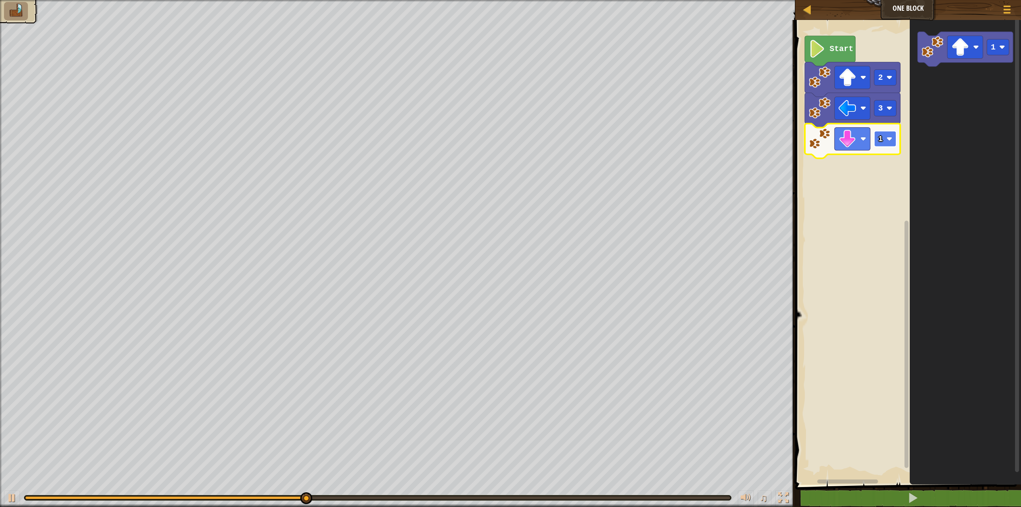
click at [882, 140] on text "1" at bounding box center [880, 138] width 5 height 9
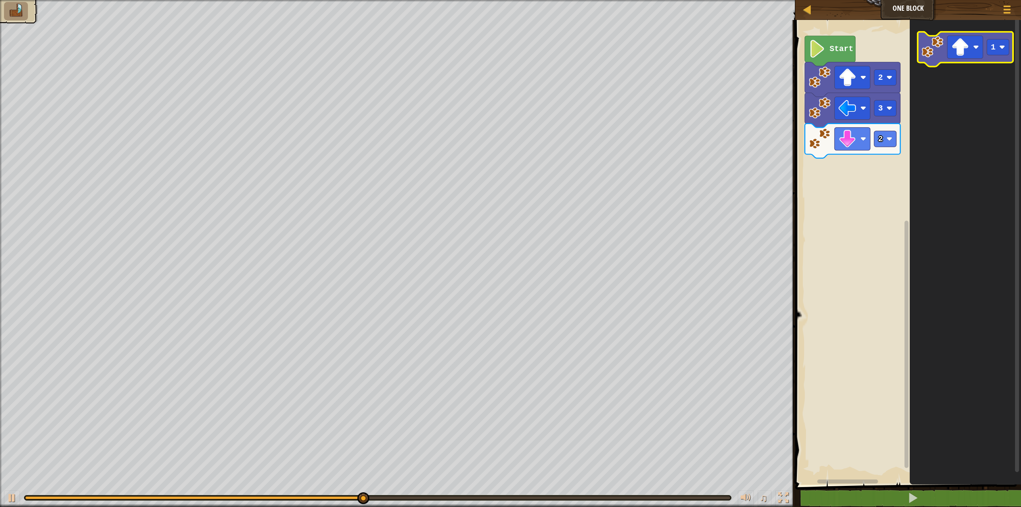
click at [933, 56] on image "Blockly Workspace" at bounding box center [933, 47] width 22 height 22
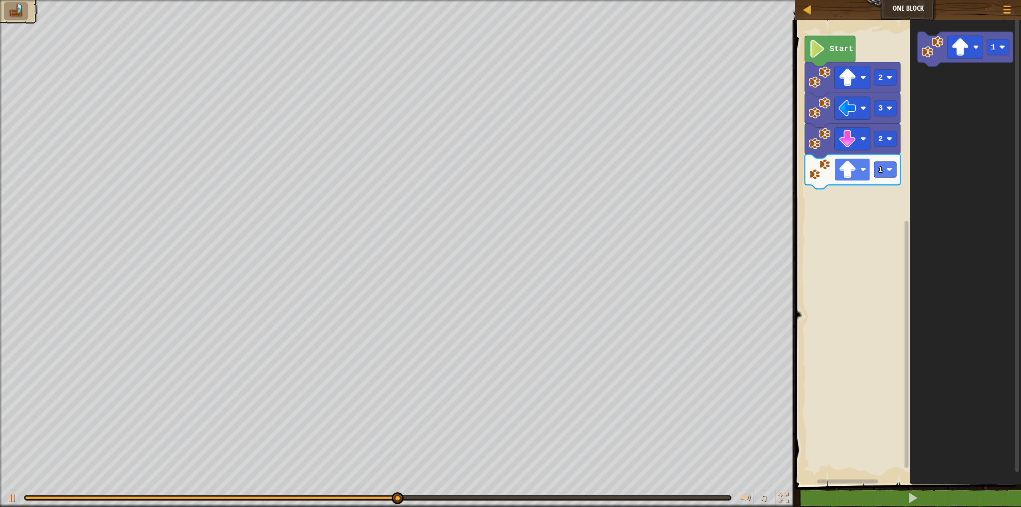
click at [859, 174] on rect "Blockly Workspace" at bounding box center [851, 169] width 35 height 23
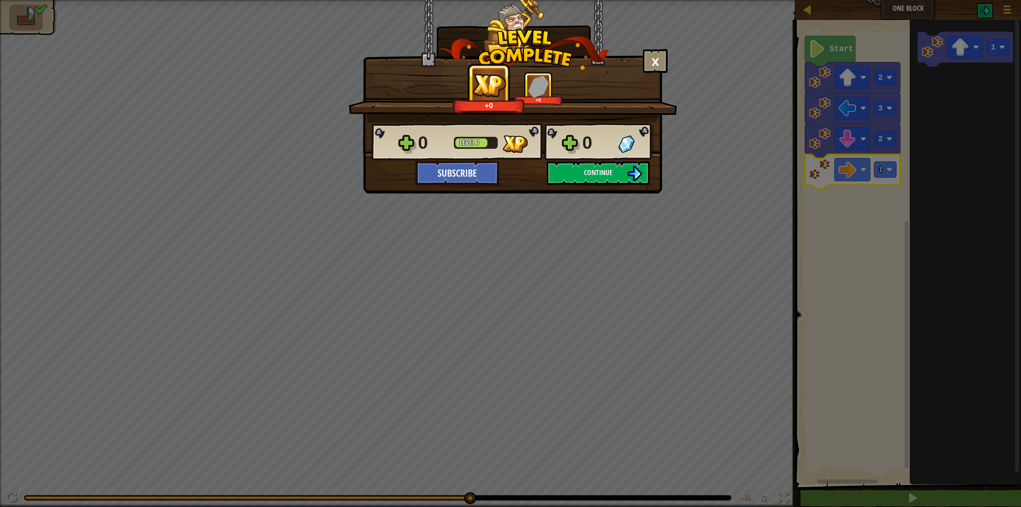
click at [613, 160] on div "0 Level 7 0" at bounding box center [512, 142] width 283 height 38
drag, startPoint x: 611, startPoint y: 175, endPoint x: 610, endPoint y: 180, distance: 4.9
click at [610, 180] on button "Continue" at bounding box center [598, 173] width 103 height 24
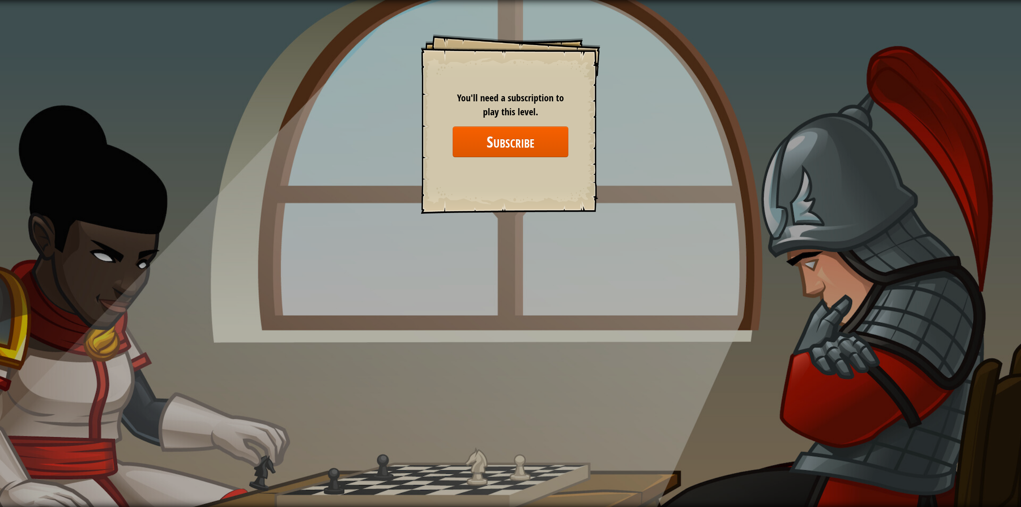
click at [631, 294] on div "Goals Start Level Error loading from server. Try refreshing the page. You'll ne…" at bounding box center [510, 253] width 1021 height 507
click at [238, 358] on div "Goals Start Level Error loading from server. Try refreshing the page. You'll ne…" at bounding box center [510, 253] width 1021 height 507
